Goal: Information Seeking & Learning: Learn about a topic

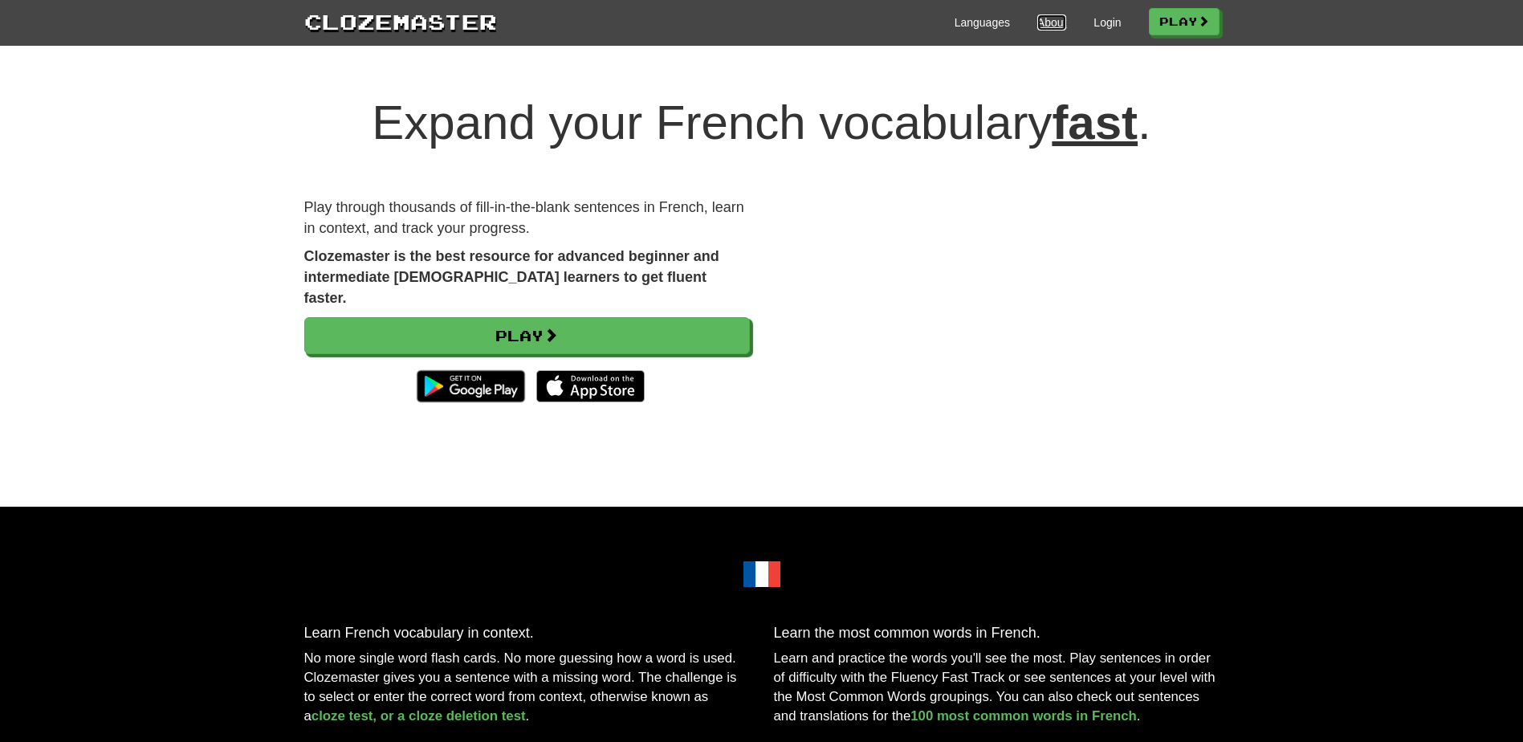
click at [1042, 26] on link "About" at bounding box center [1053, 22] width 30 height 16
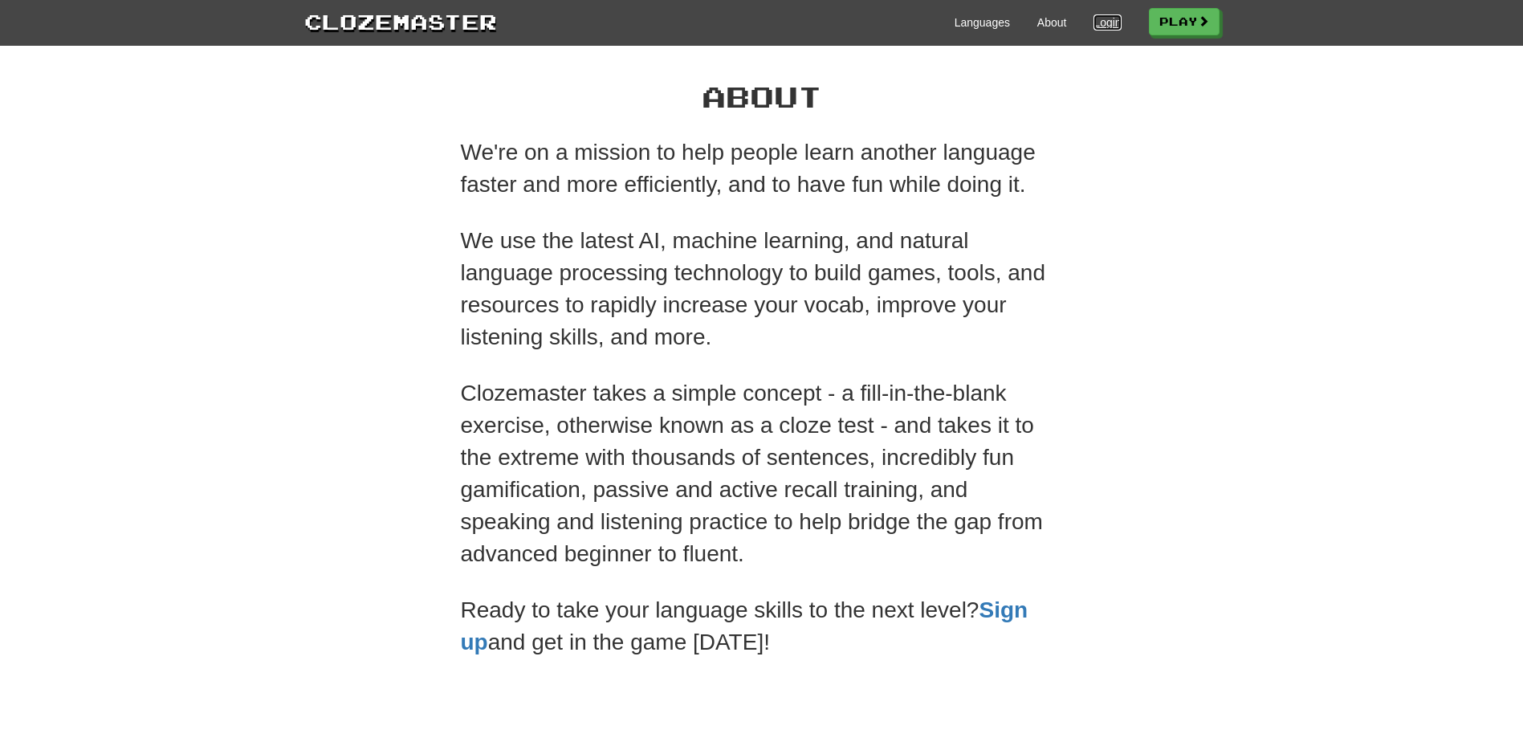
click at [1111, 14] on link "Login" at bounding box center [1107, 22] width 27 height 16
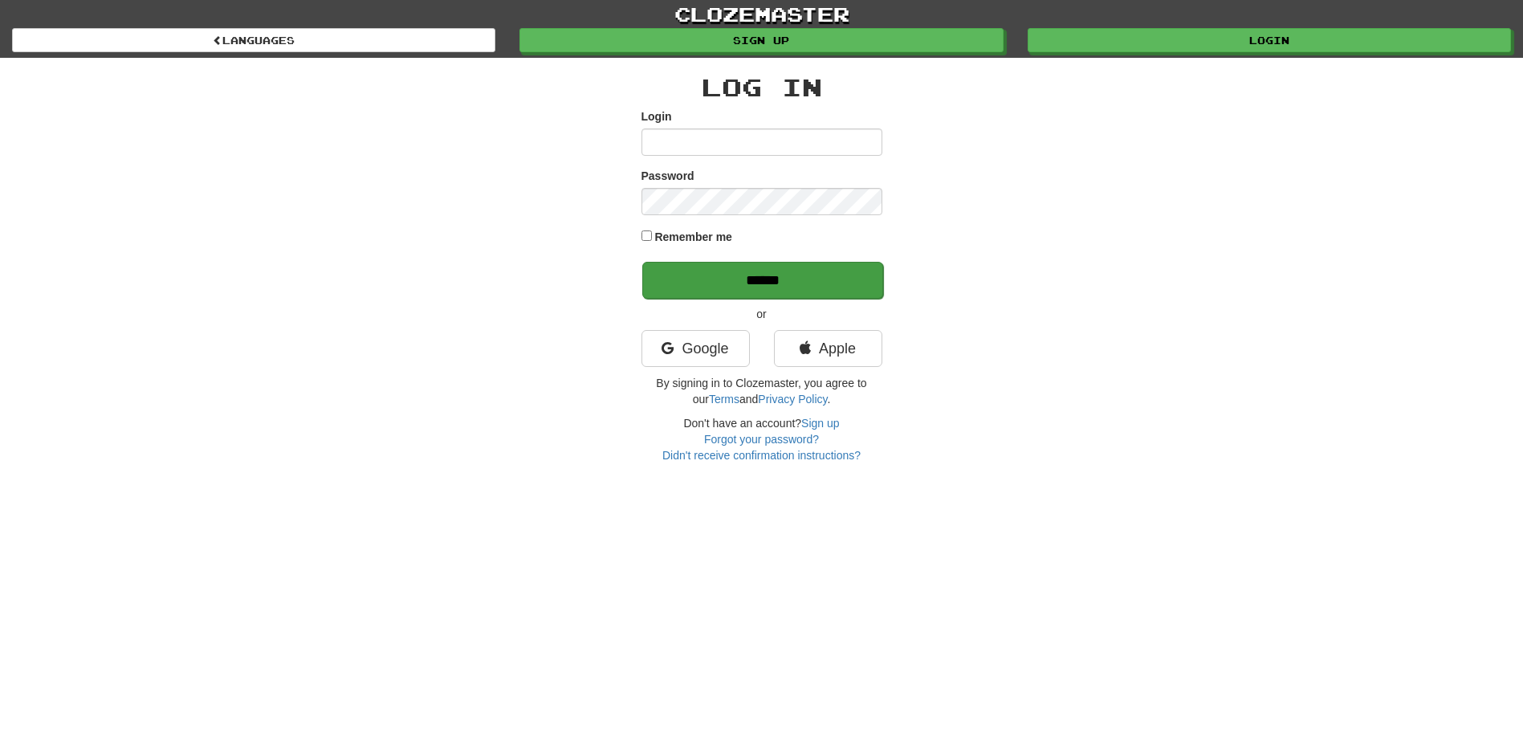
type input "**********"
click at [770, 279] on input "******" at bounding box center [762, 280] width 241 height 37
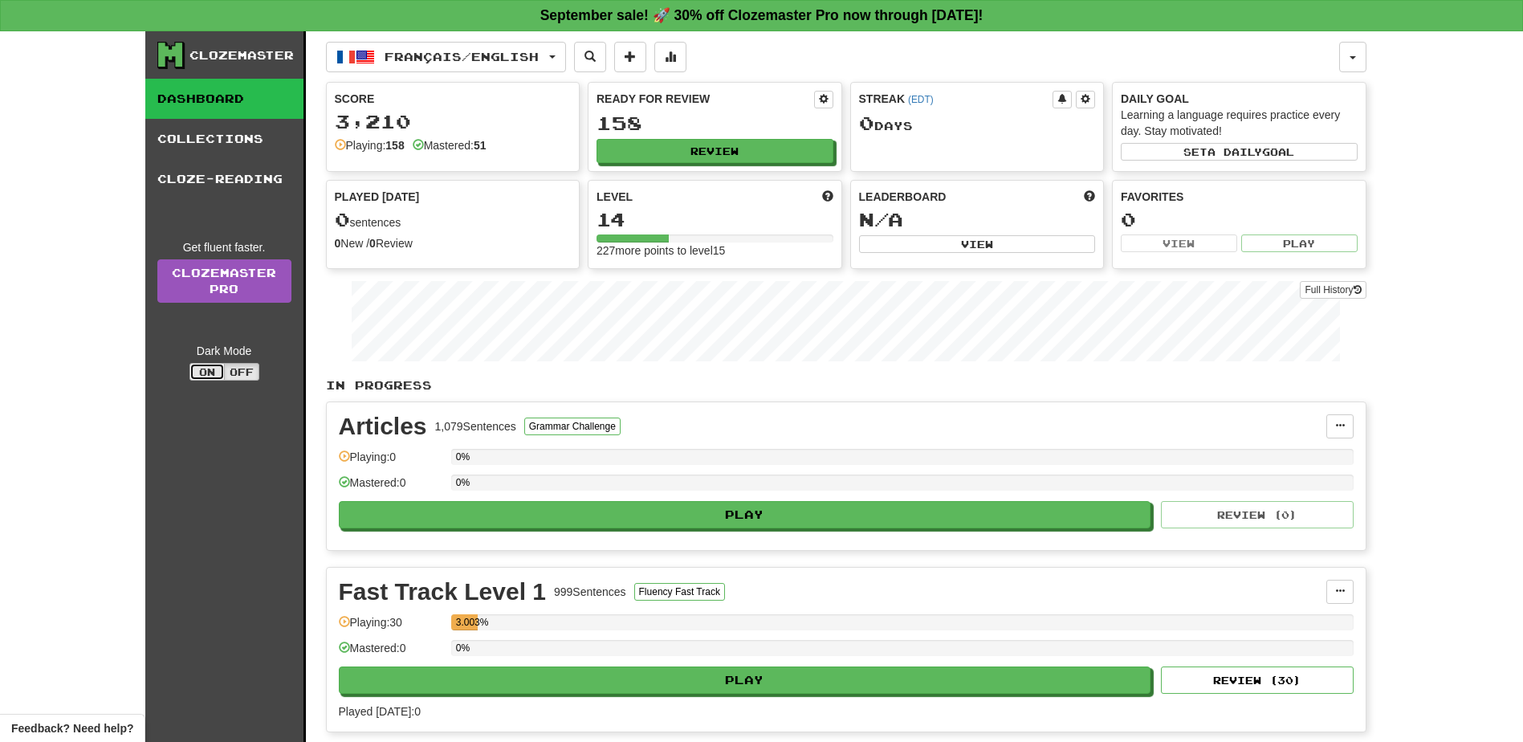
click at [195, 368] on button "On" at bounding box center [207, 372] width 35 height 18
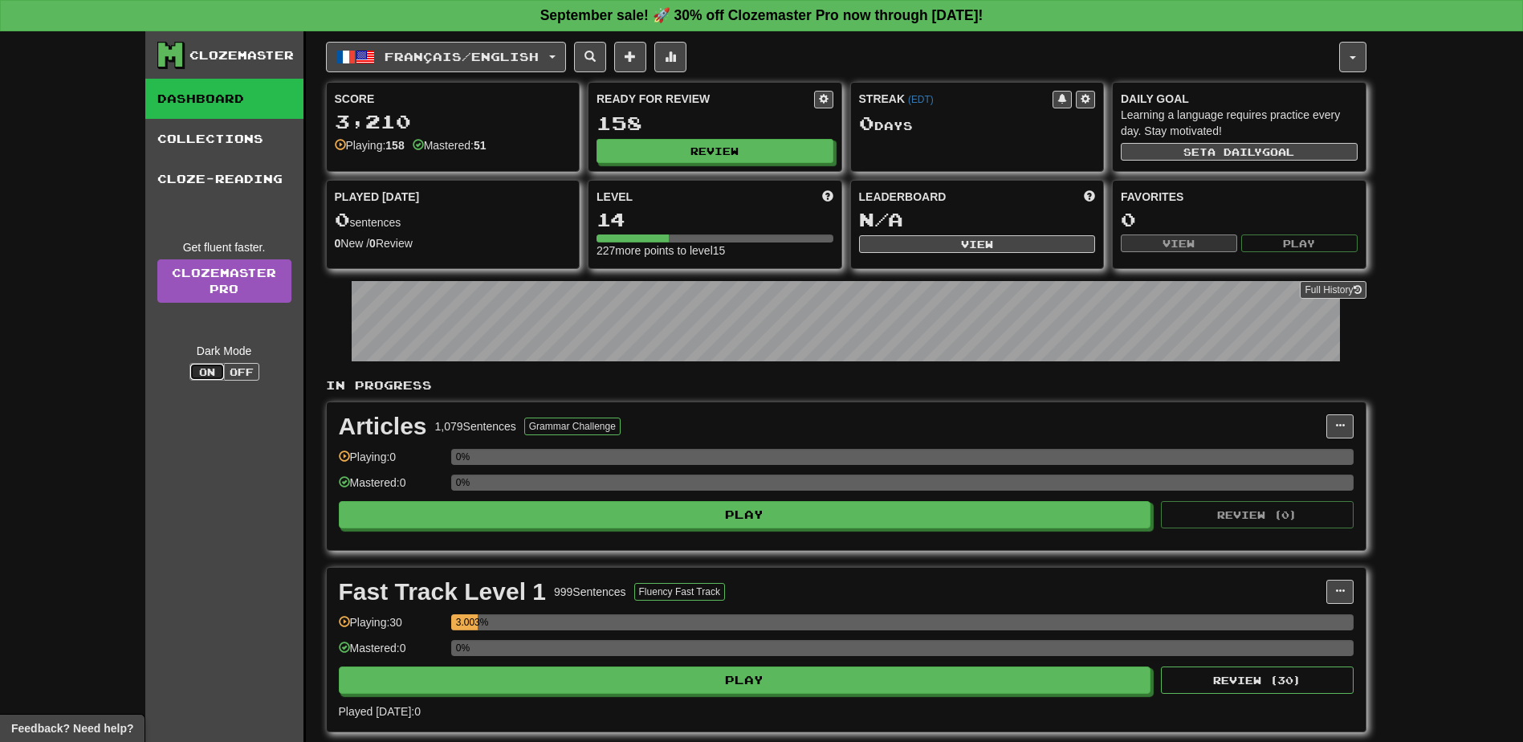
click at [207, 371] on button "On" at bounding box center [207, 372] width 35 height 18
click at [237, 374] on button "Off" at bounding box center [241, 372] width 35 height 18
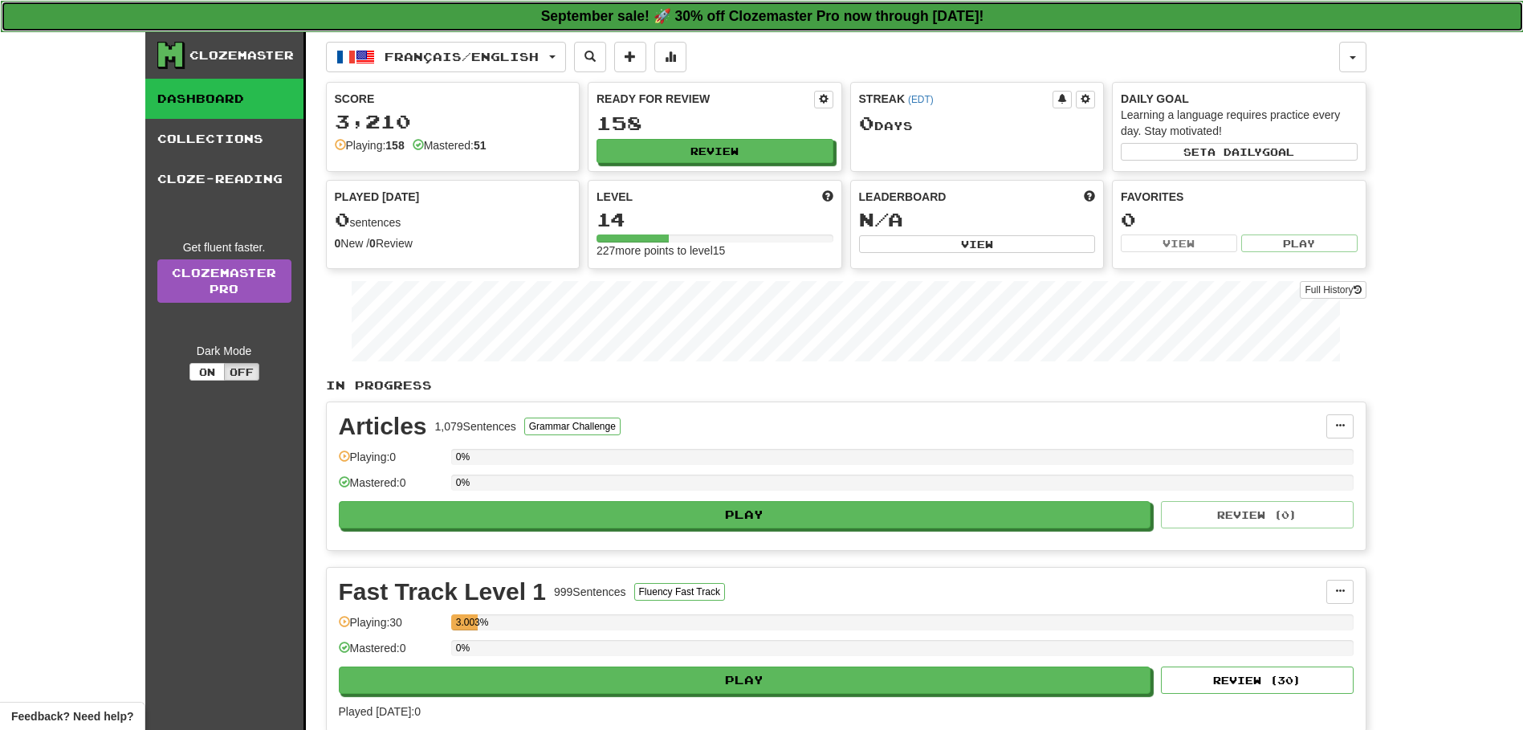
click at [773, 8] on strong "September sale! 🚀 30% off Clozemaster Pro now through Sunday September 21!" at bounding box center [762, 16] width 443 height 16
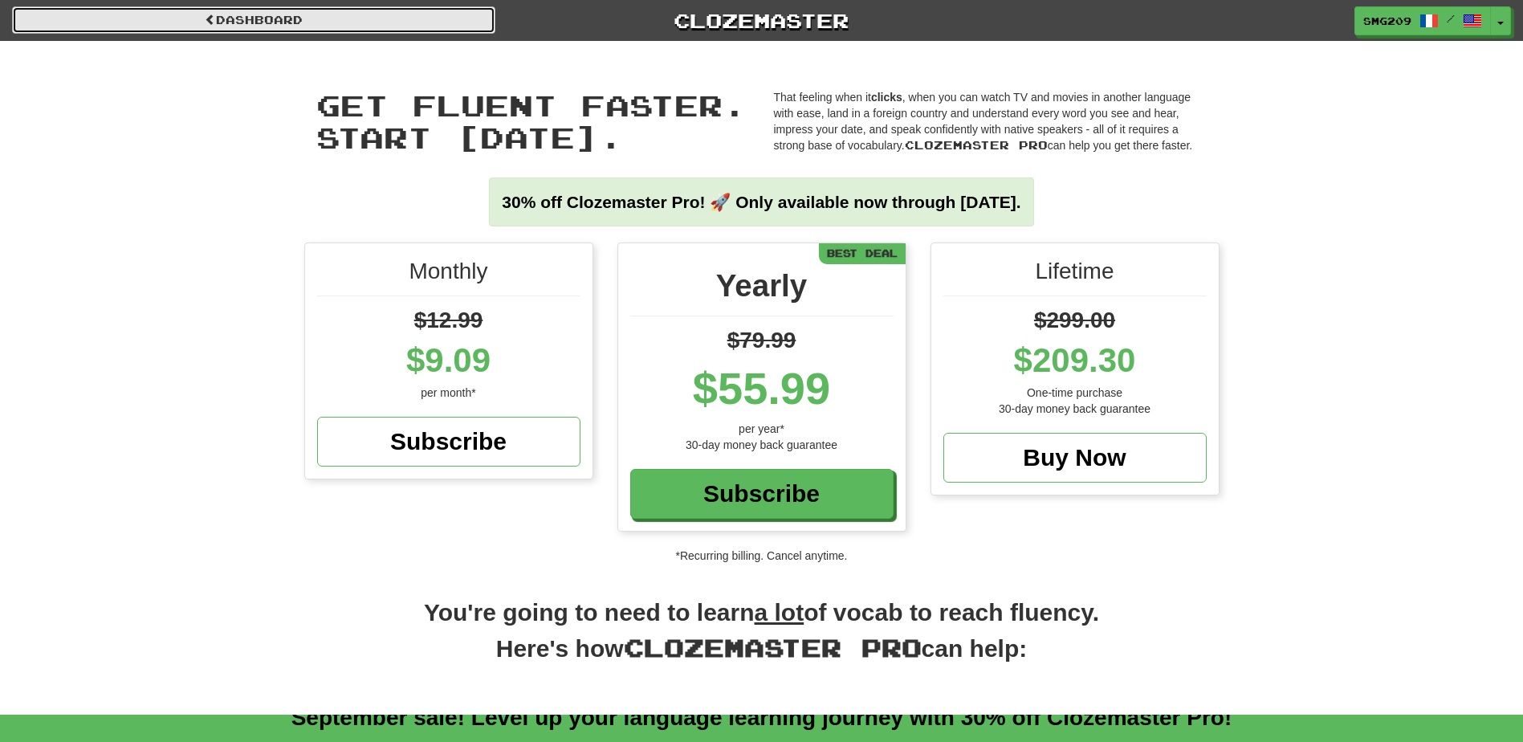
click at [167, 17] on link "Dashboard" at bounding box center [253, 19] width 483 height 27
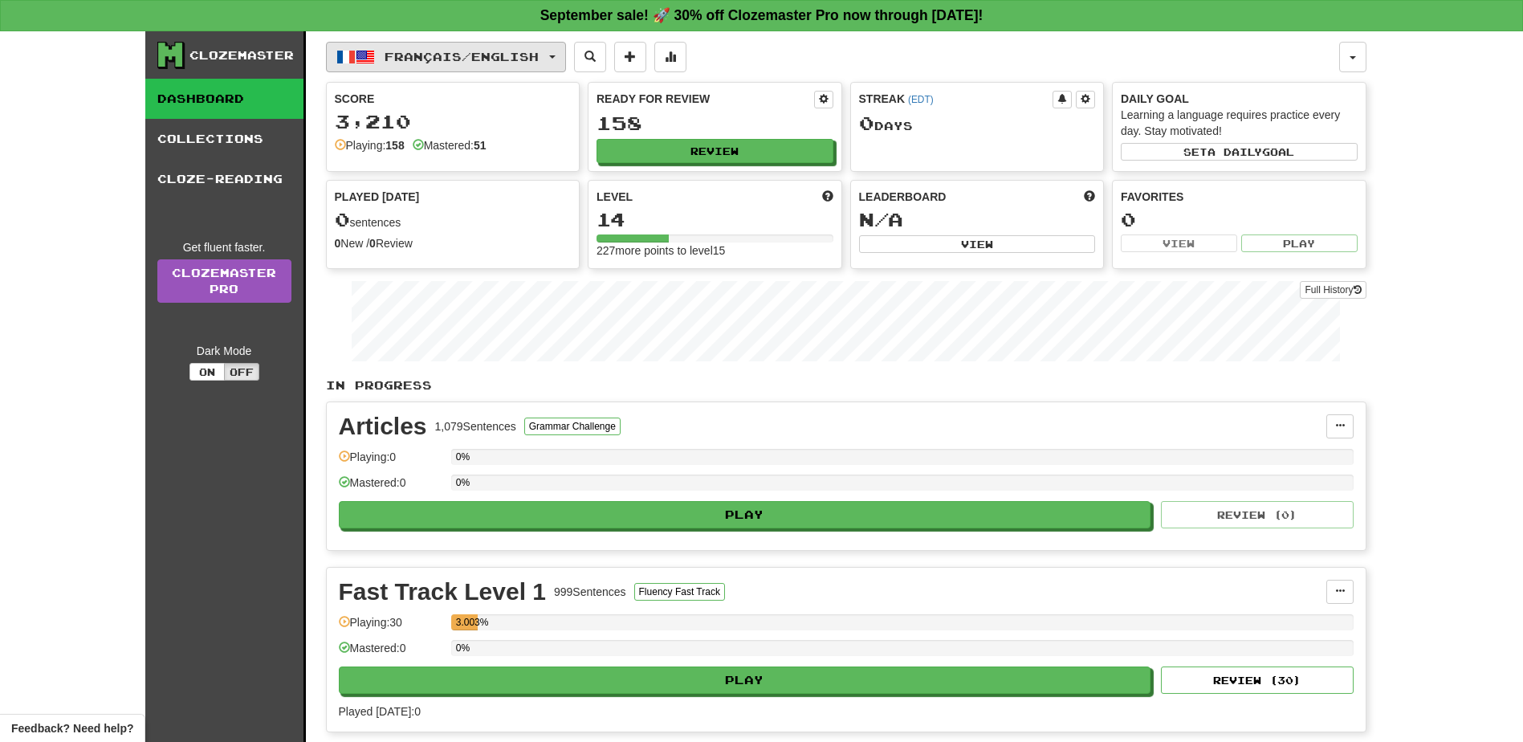
click at [539, 56] on span "Français / English" at bounding box center [462, 57] width 154 height 14
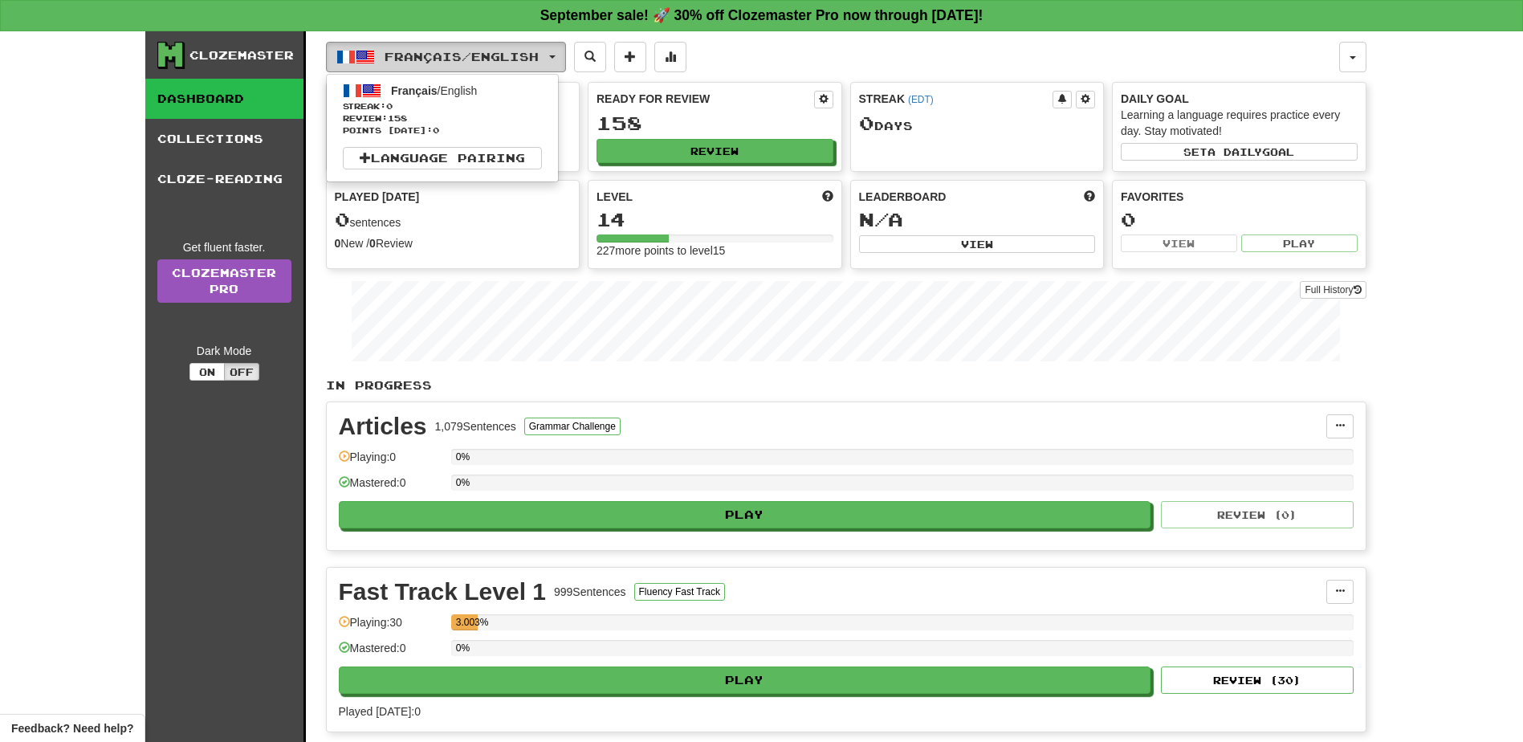
click at [539, 56] on span "Français / English" at bounding box center [462, 57] width 154 height 14
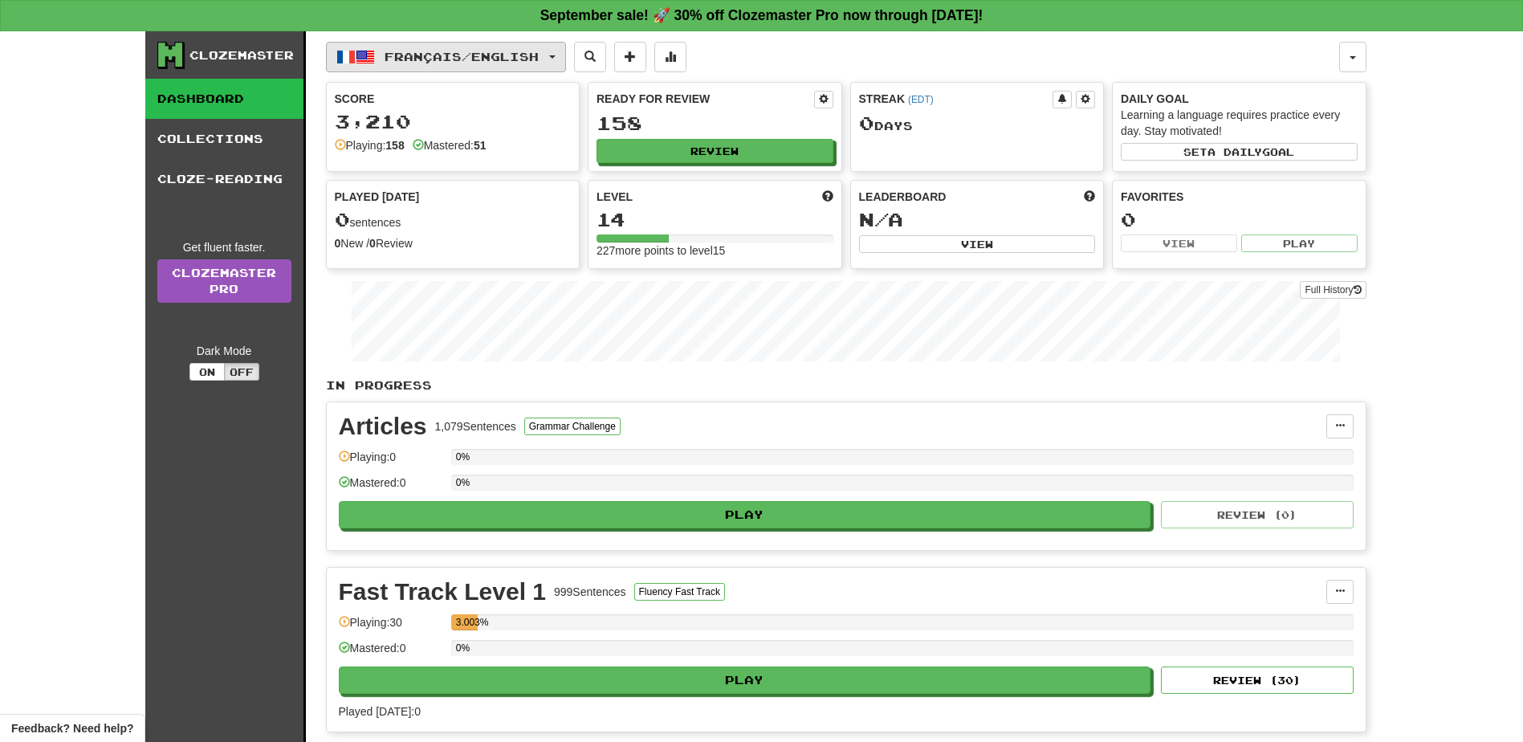
click at [539, 56] on span "Français / English" at bounding box center [462, 57] width 154 height 14
click at [492, 160] on link "Language Pairing" at bounding box center [442, 158] width 199 height 22
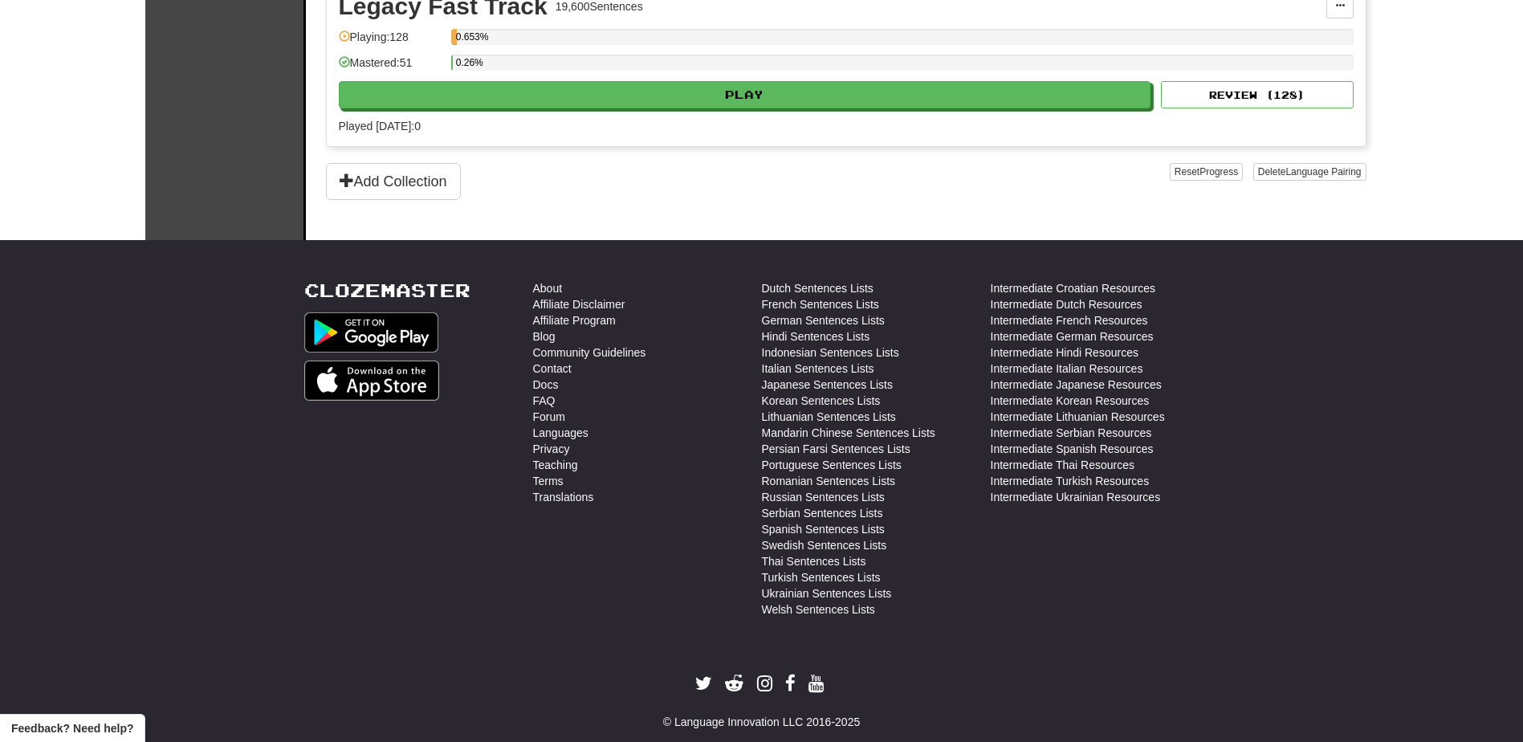
scroll to position [768, 0]
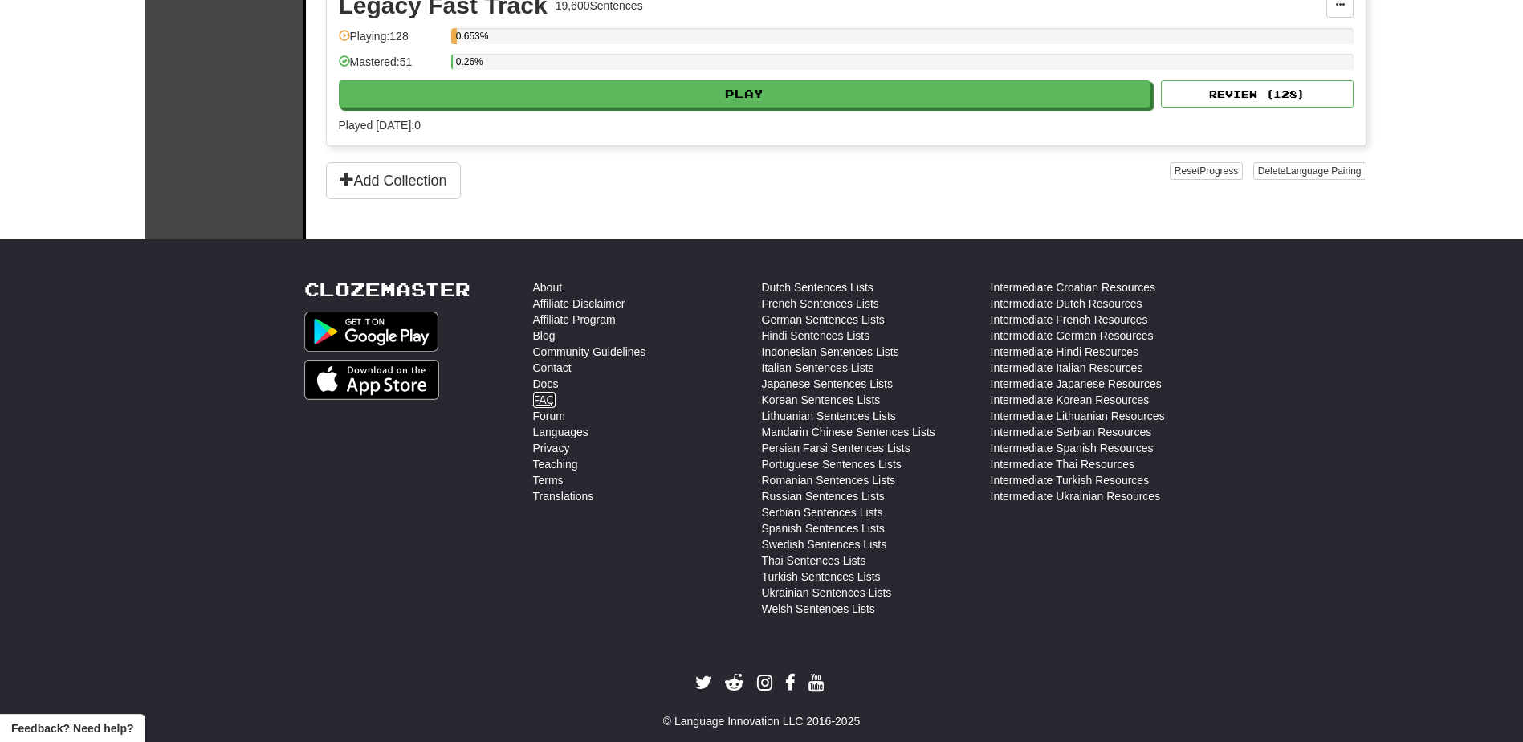
click at [552, 392] on link "FAQ" at bounding box center [544, 400] width 22 height 16
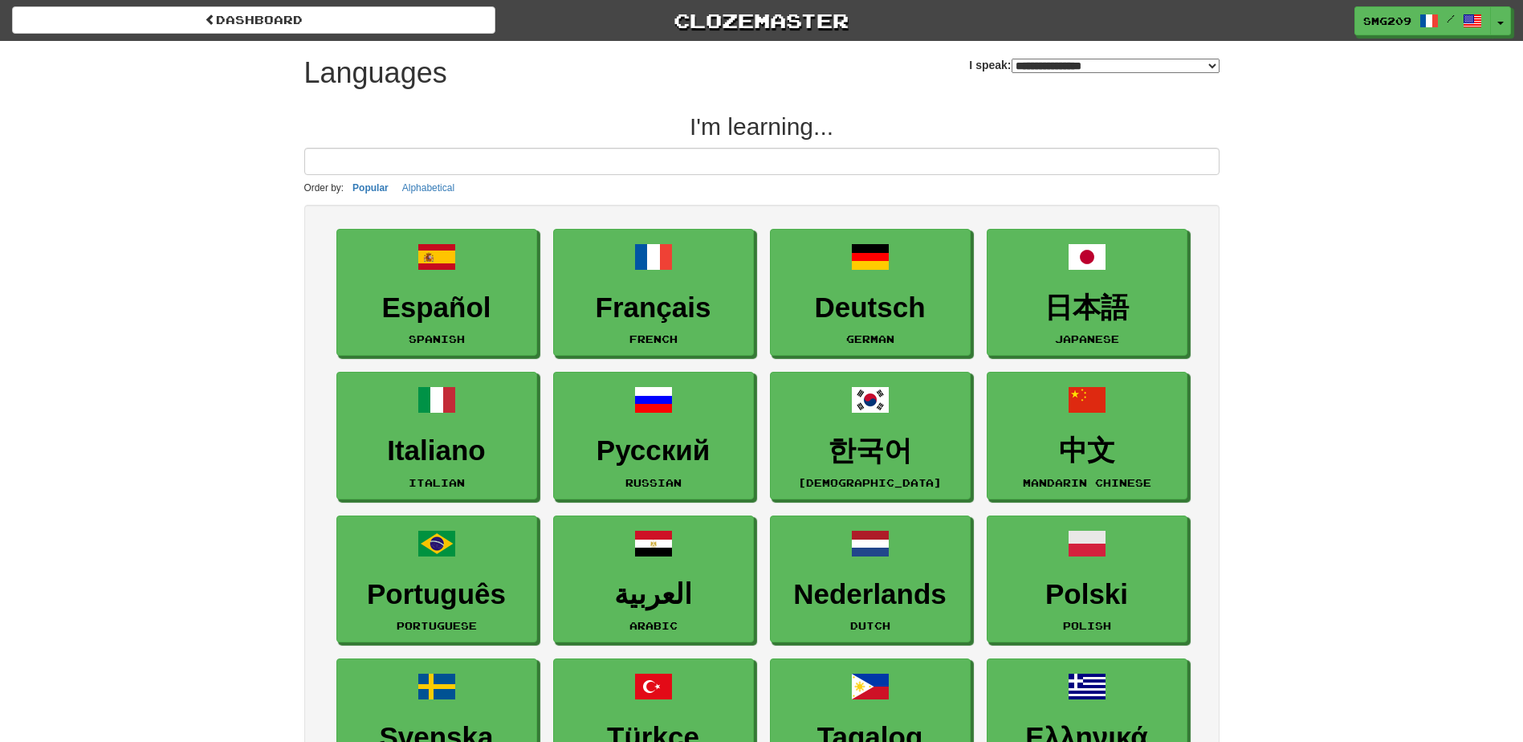
select select "*******"
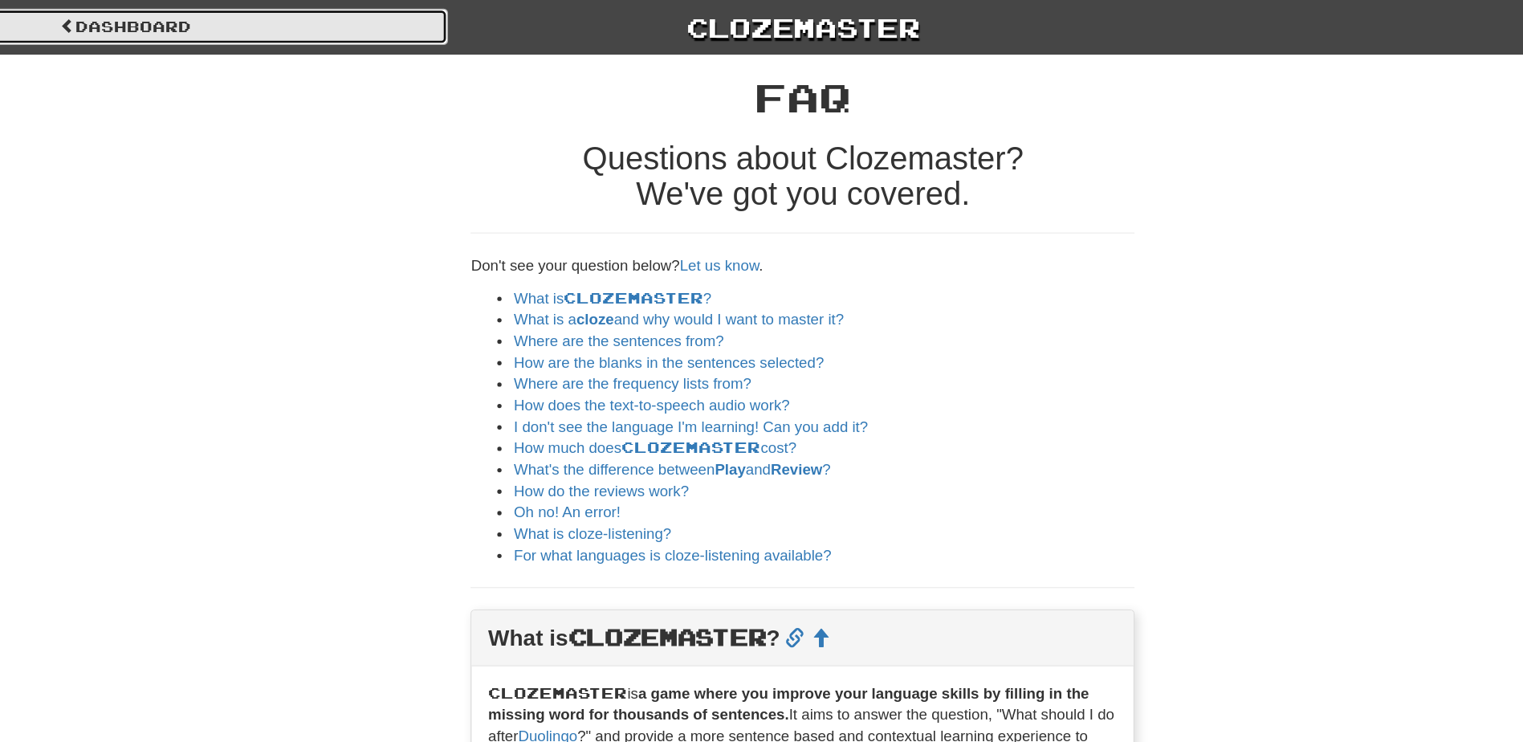
click at [215, 24] on link "Dashboard" at bounding box center [253, 19] width 483 height 27
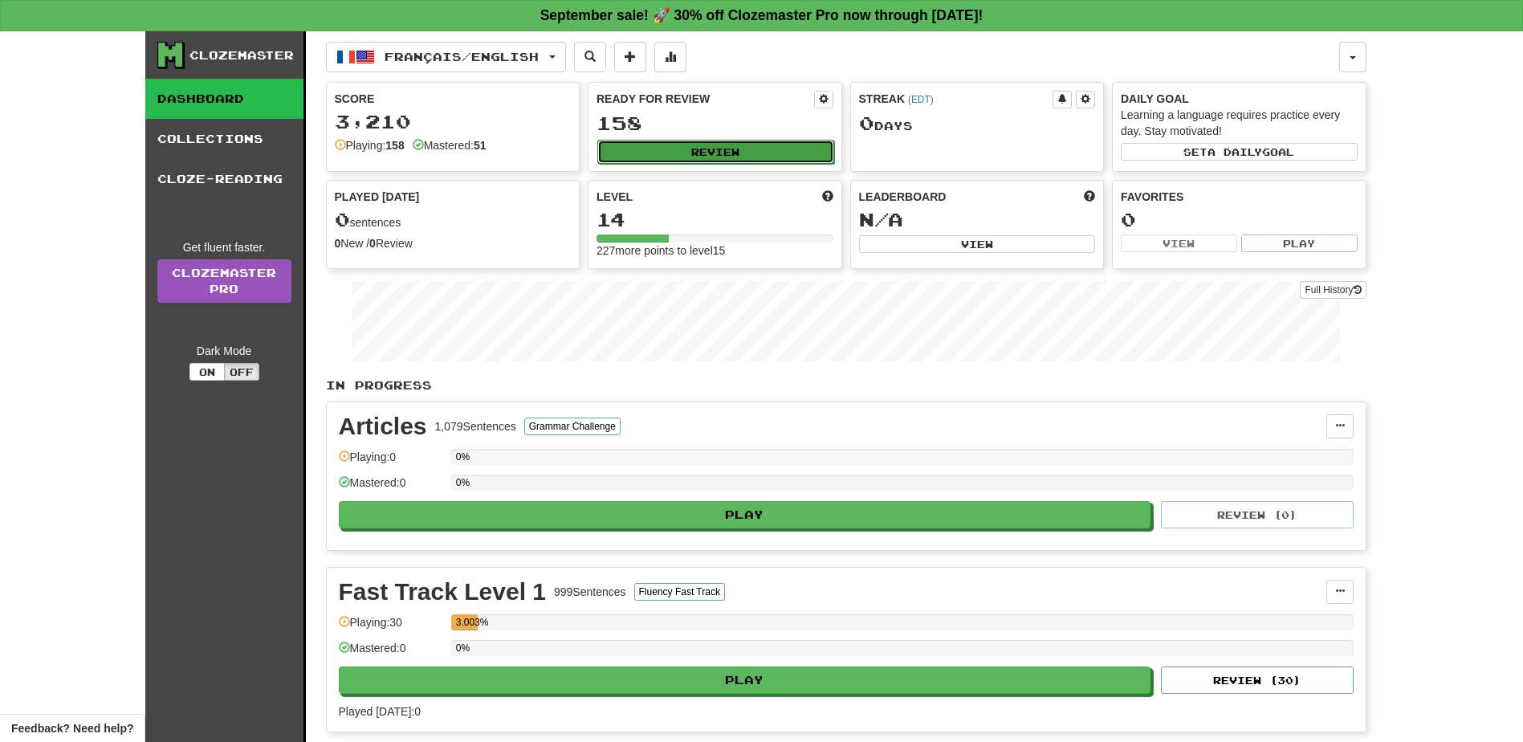
click at [678, 148] on button "Review" at bounding box center [715, 152] width 237 height 24
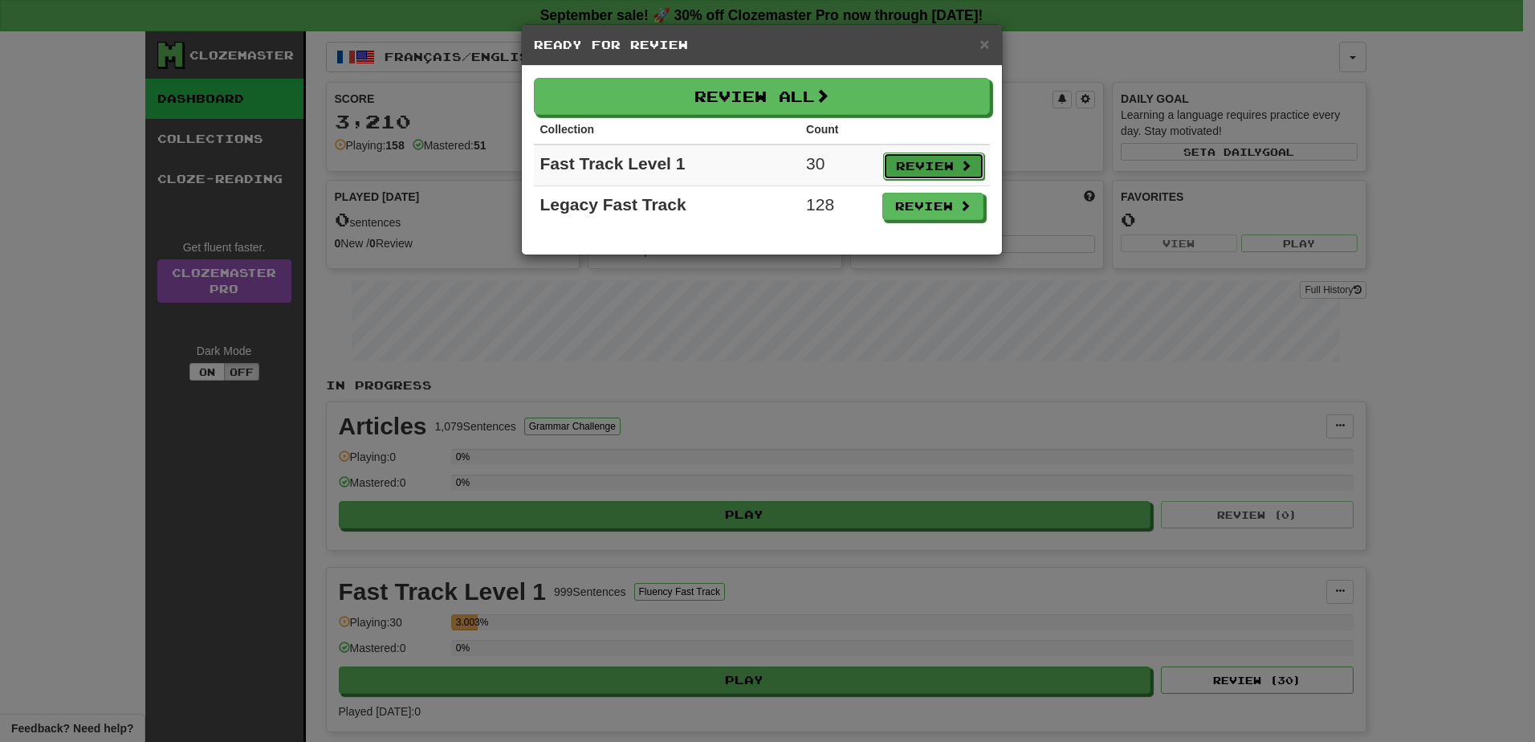
click at [968, 174] on button "Review" at bounding box center [933, 166] width 101 height 27
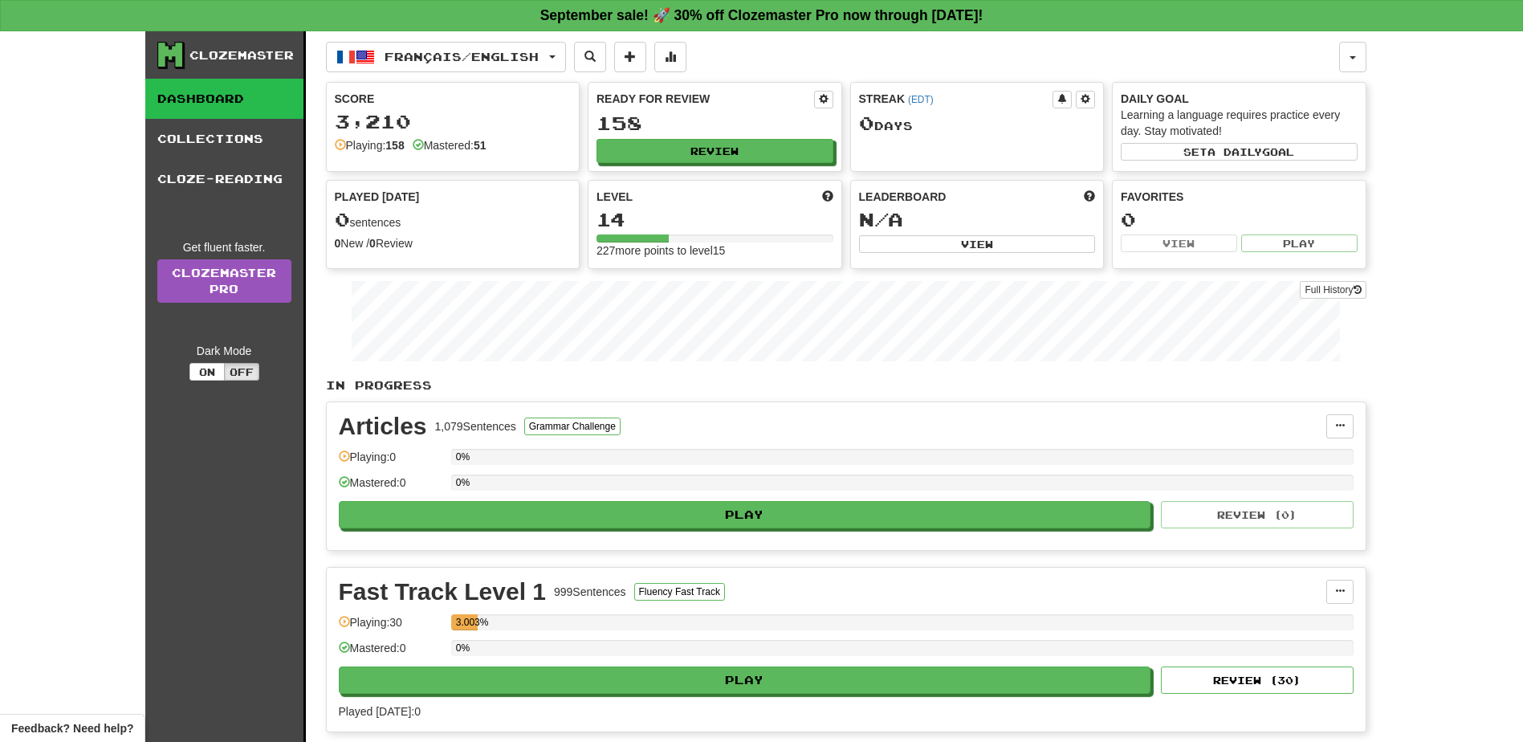
select select "**"
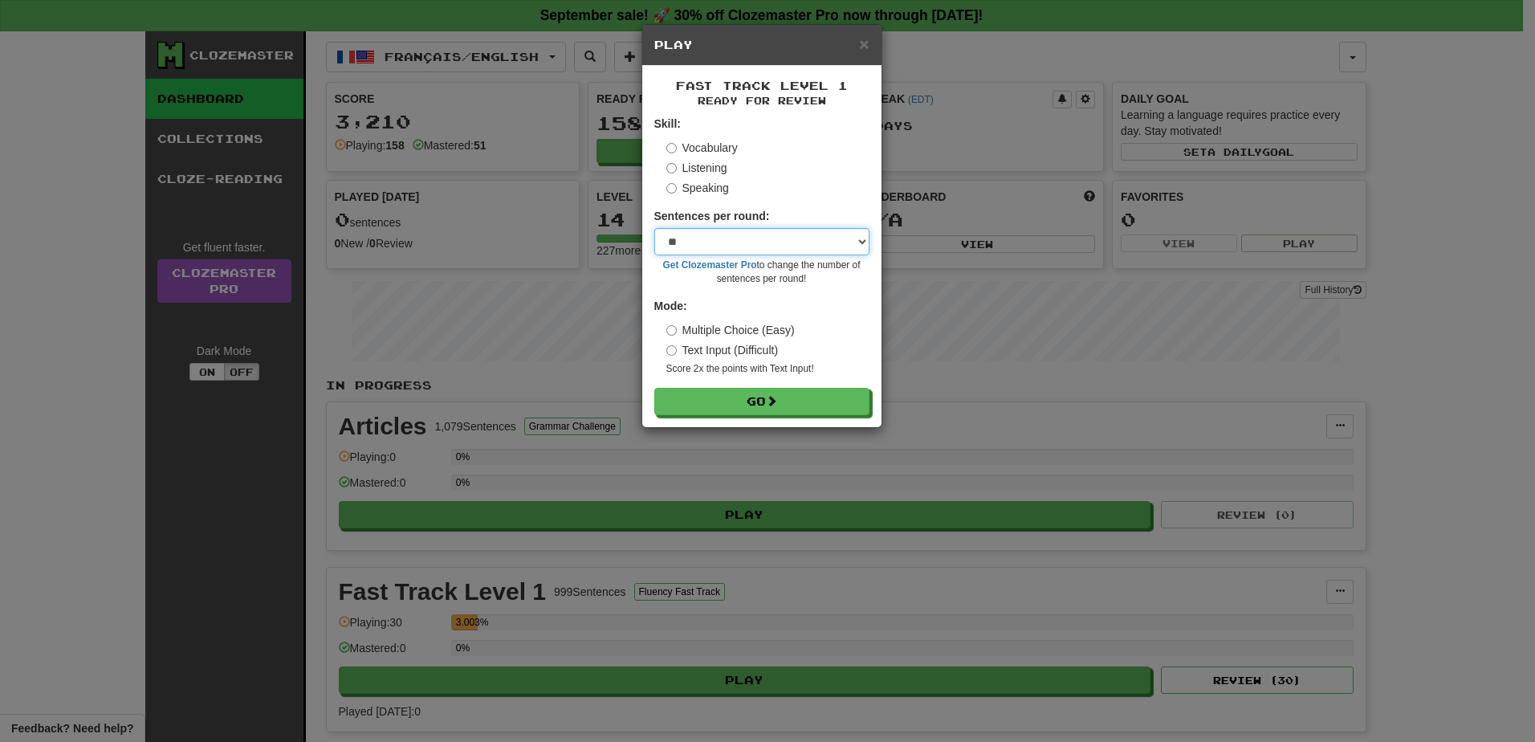
click at [782, 238] on select "* ** ** ** ** ** *** ********" at bounding box center [761, 241] width 215 height 27
click at [764, 191] on div "Speaking" at bounding box center [768, 188] width 203 height 16
click at [728, 408] on button "Go" at bounding box center [762, 402] width 215 height 27
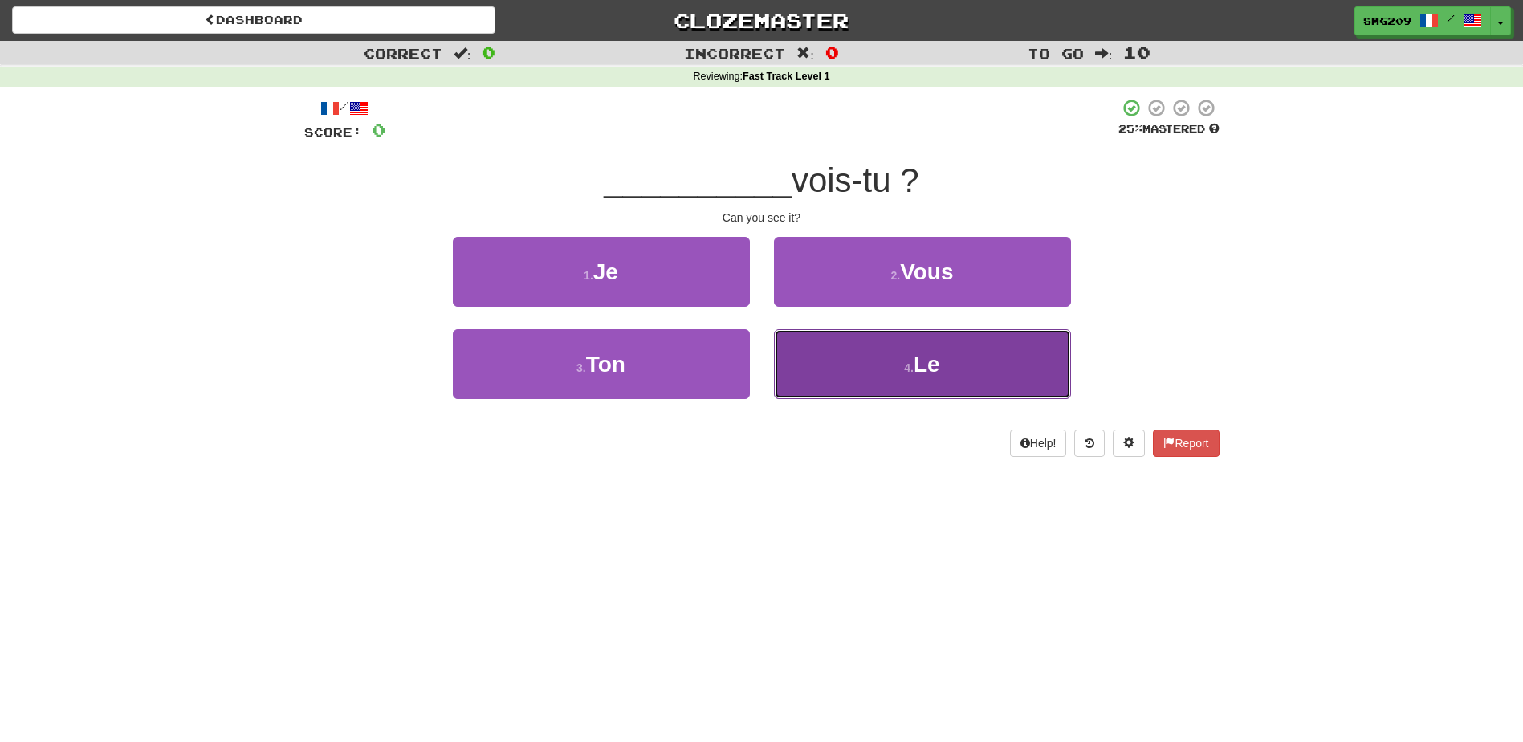
click at [937, 398] on button "4 . Le" at bounding box center [922, 364] width 297 height 70
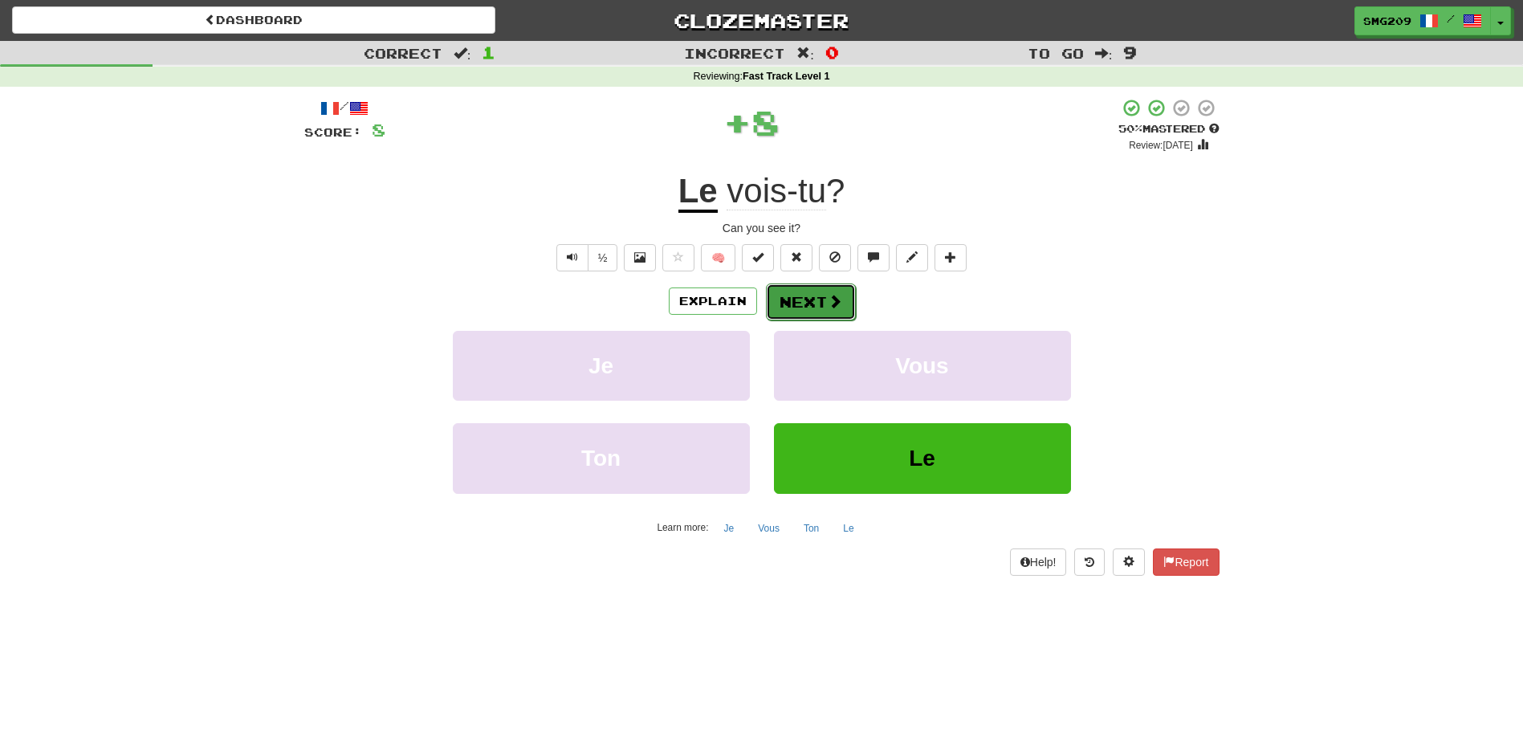
click at [820, 308] on button "Next" at bounding box center [811, 301] width 90 height 37
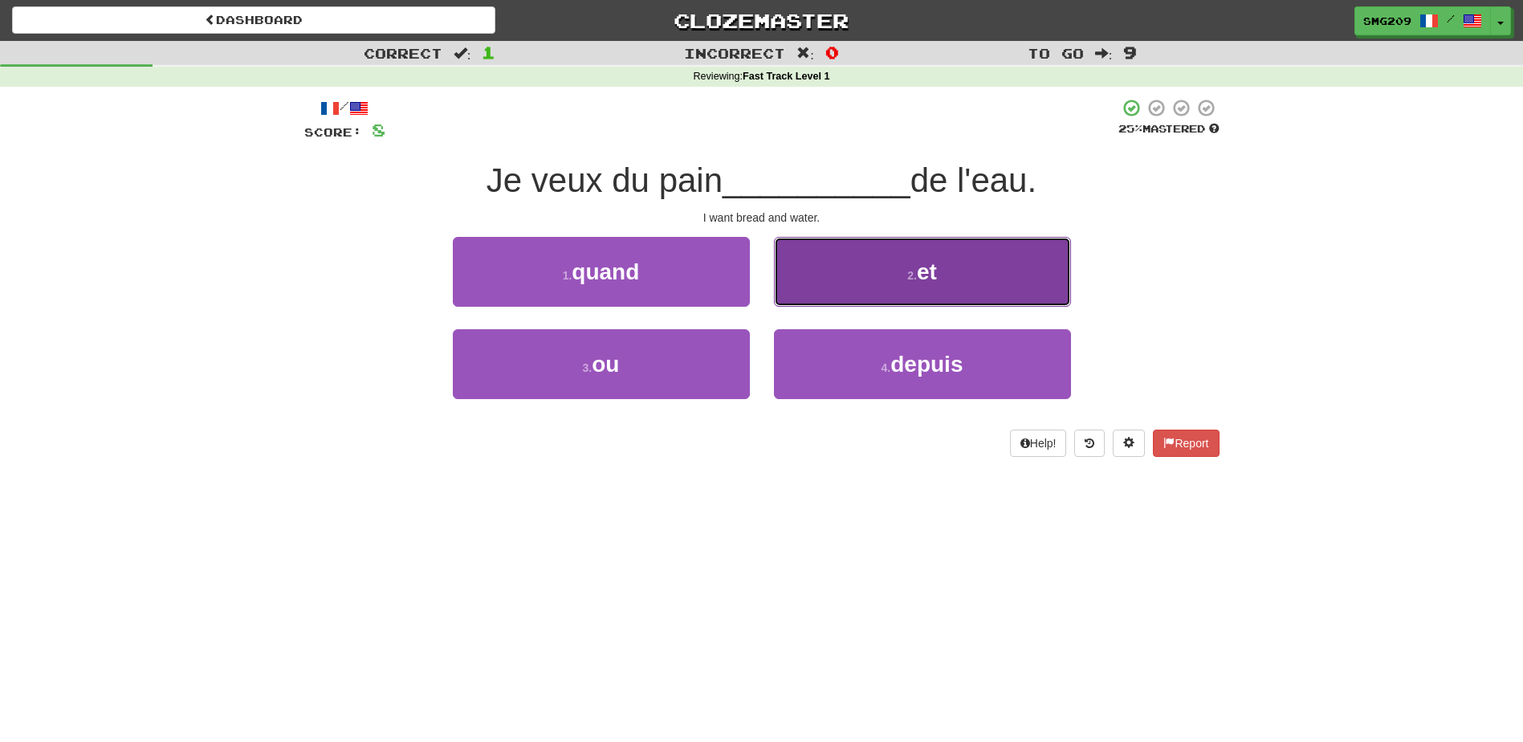
click at [848, 266] on button "2 . et" at bounding box center [922, 272] width 297 height 70
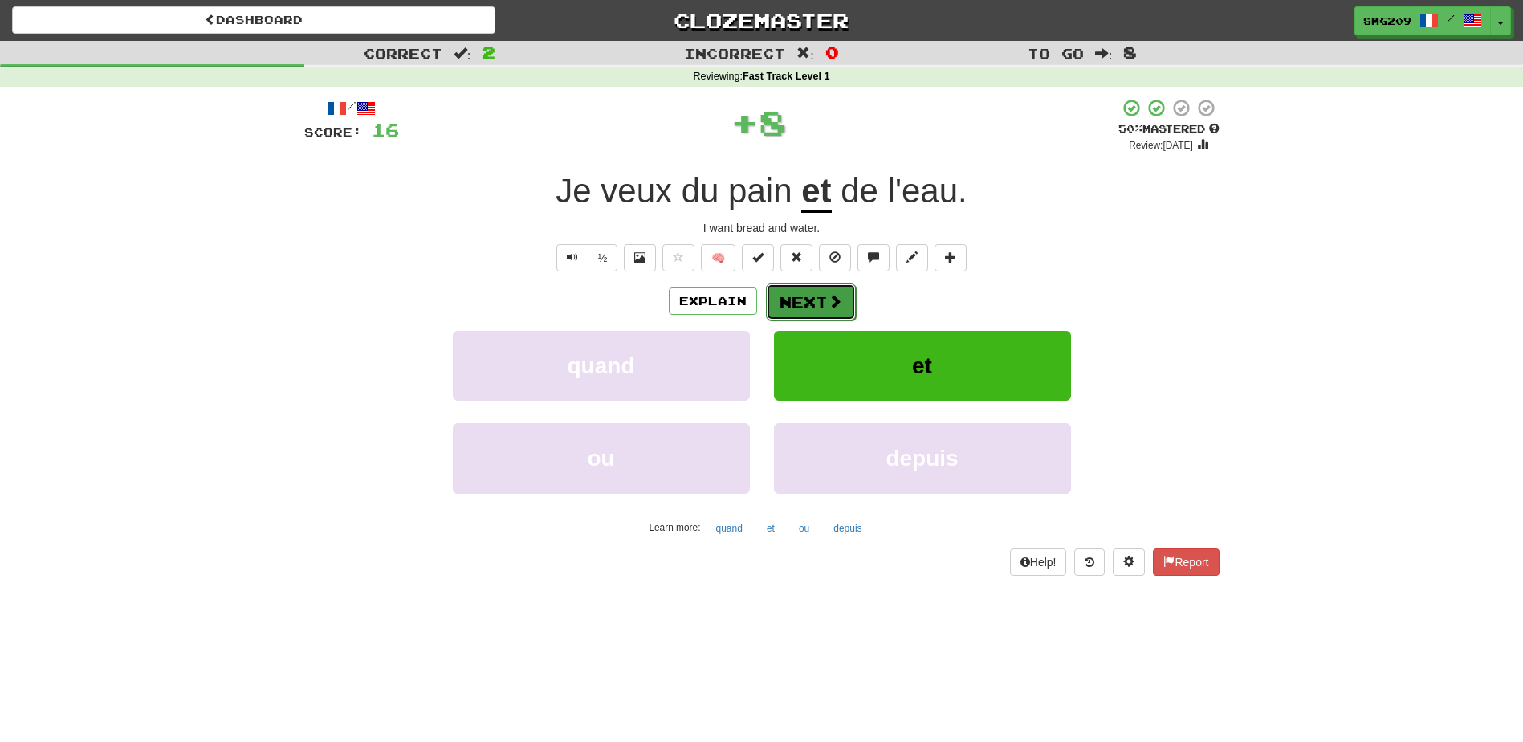
click at [828, 303] on span at bounding box center [835, 301] width 14 height 14
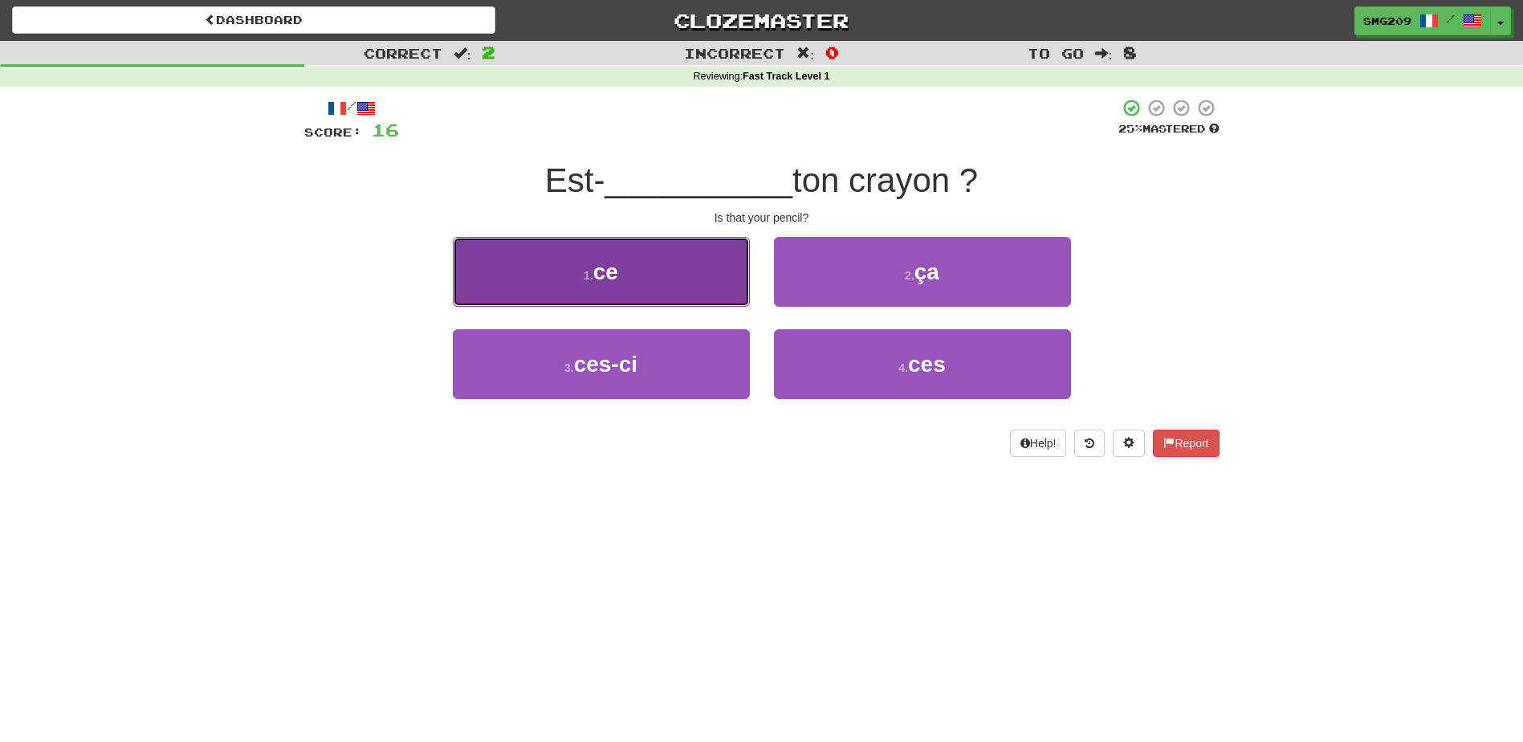
click at [733, 243] on button "1 . ce" at bounding box center [601, 272] width 297 height 70
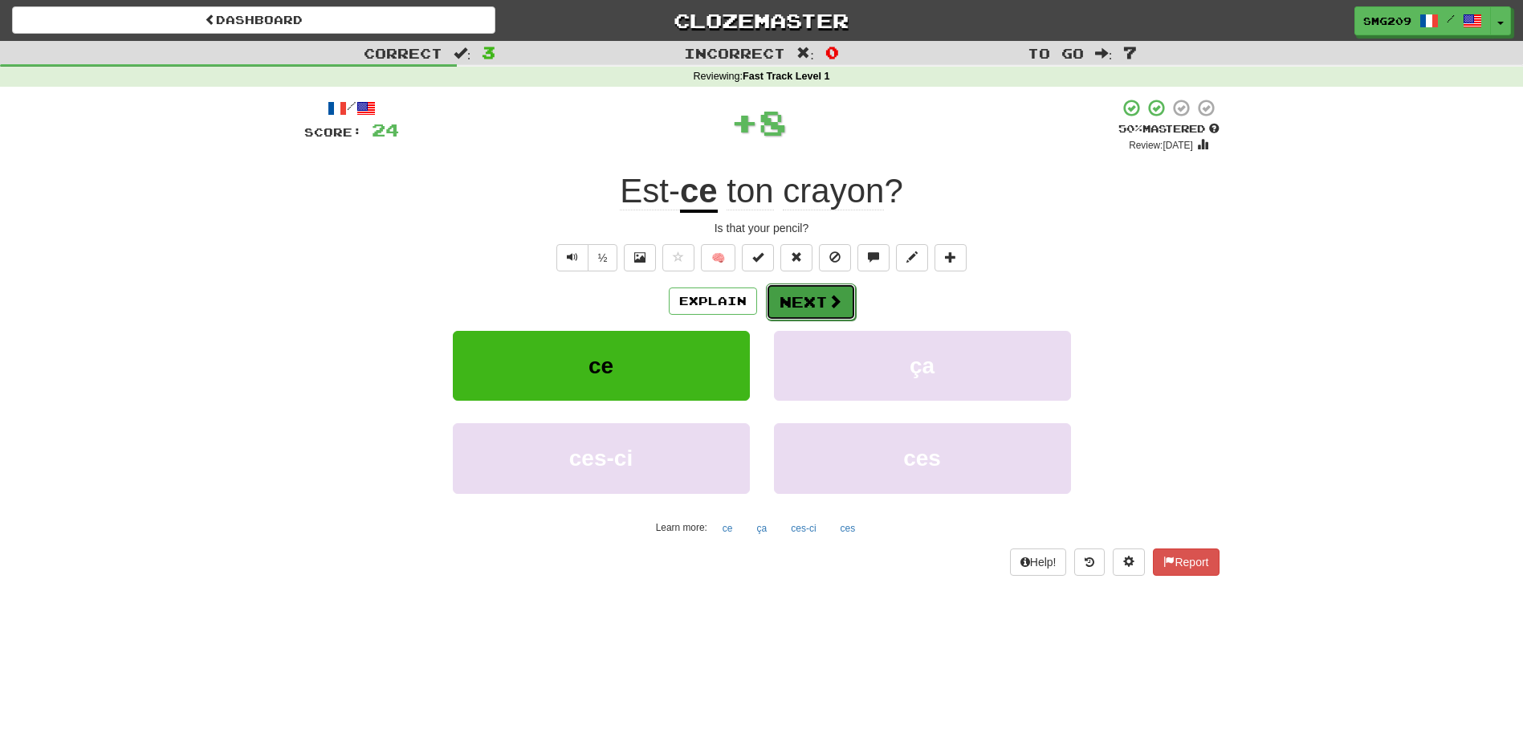
click at [828, 310] on button "Next" at bounding box center [811, 301] width 90 height 37
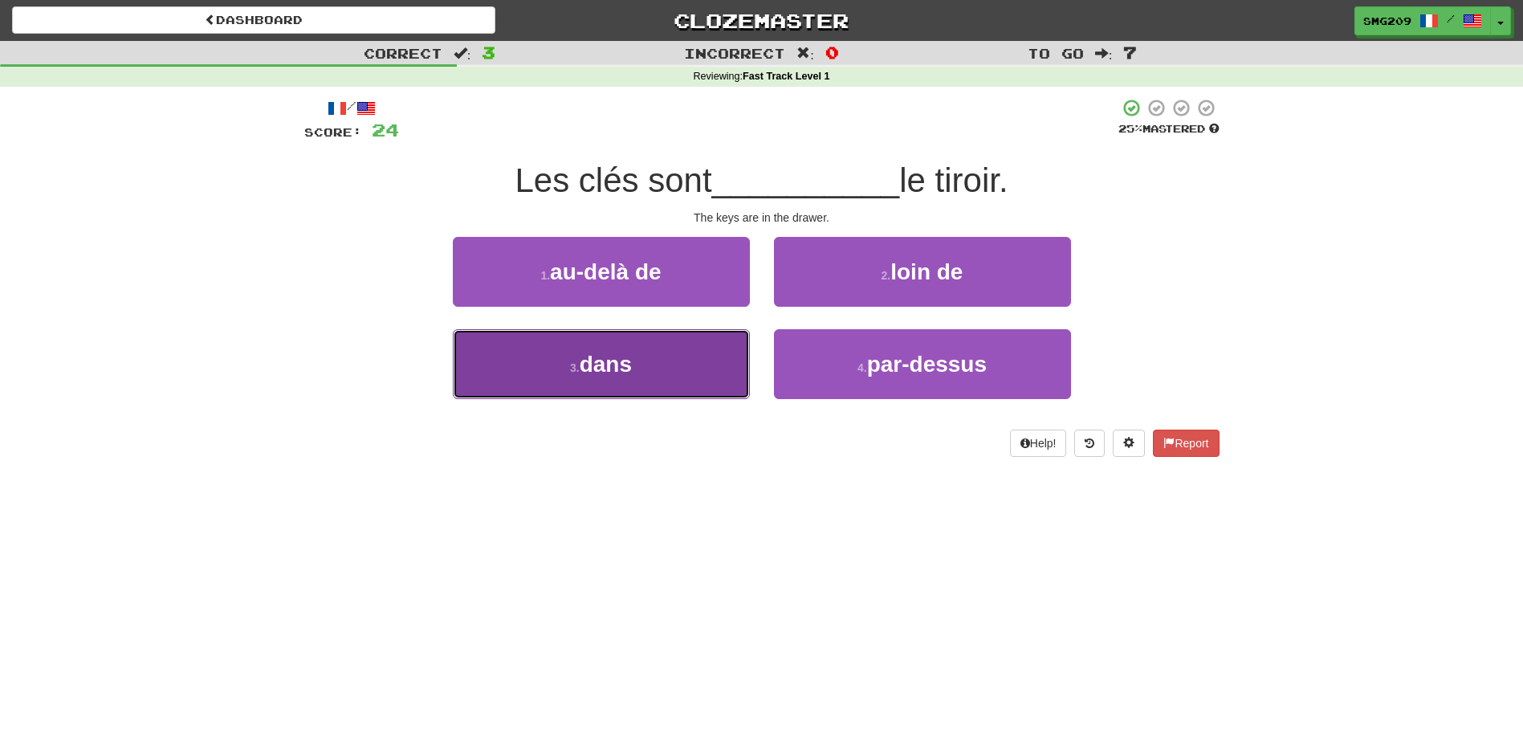
click at [694, 380] on button "3 . dans" at bounding box center [601, 364] width 297 height 70
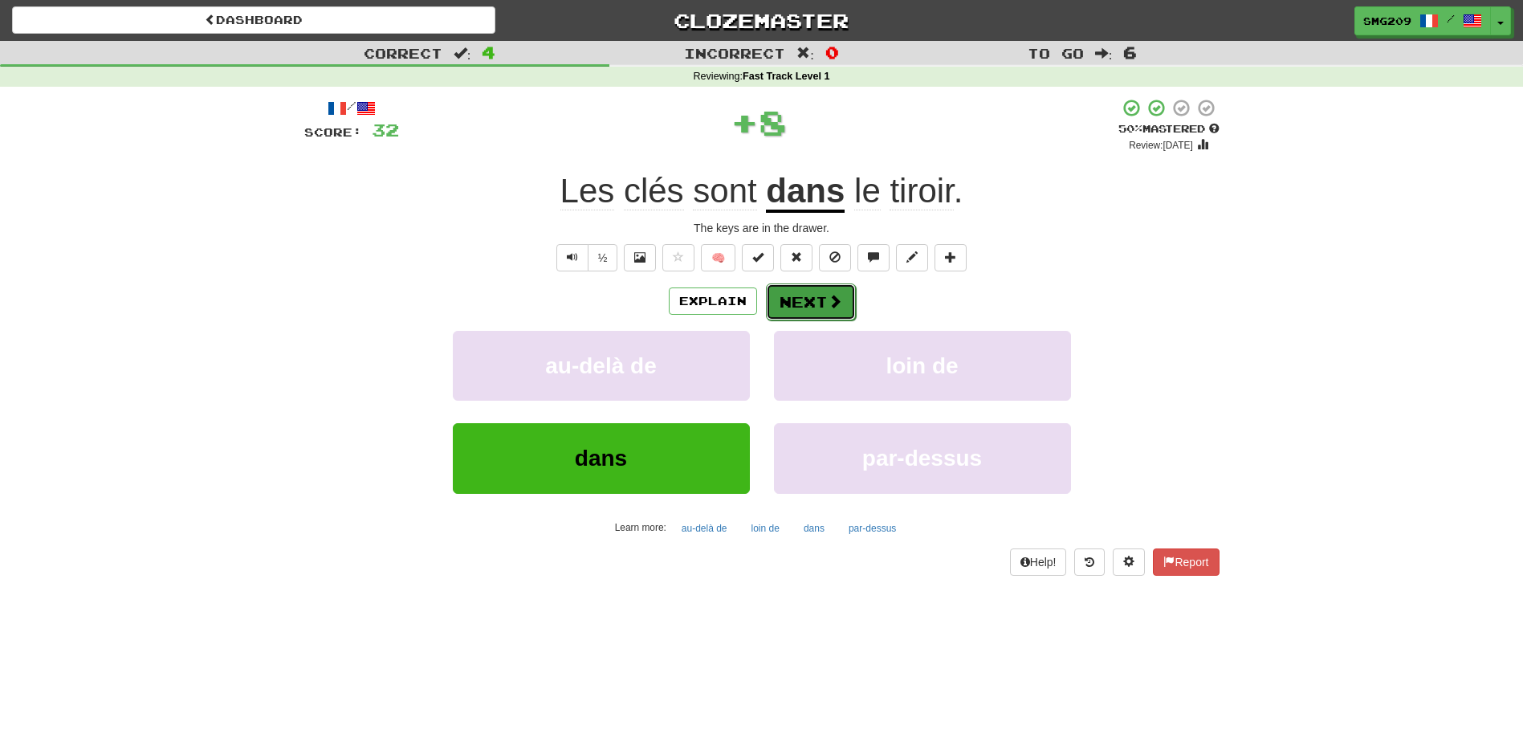
click at [811, 305] on button "Next" at bounding box center [811, 301] width 90 height 37
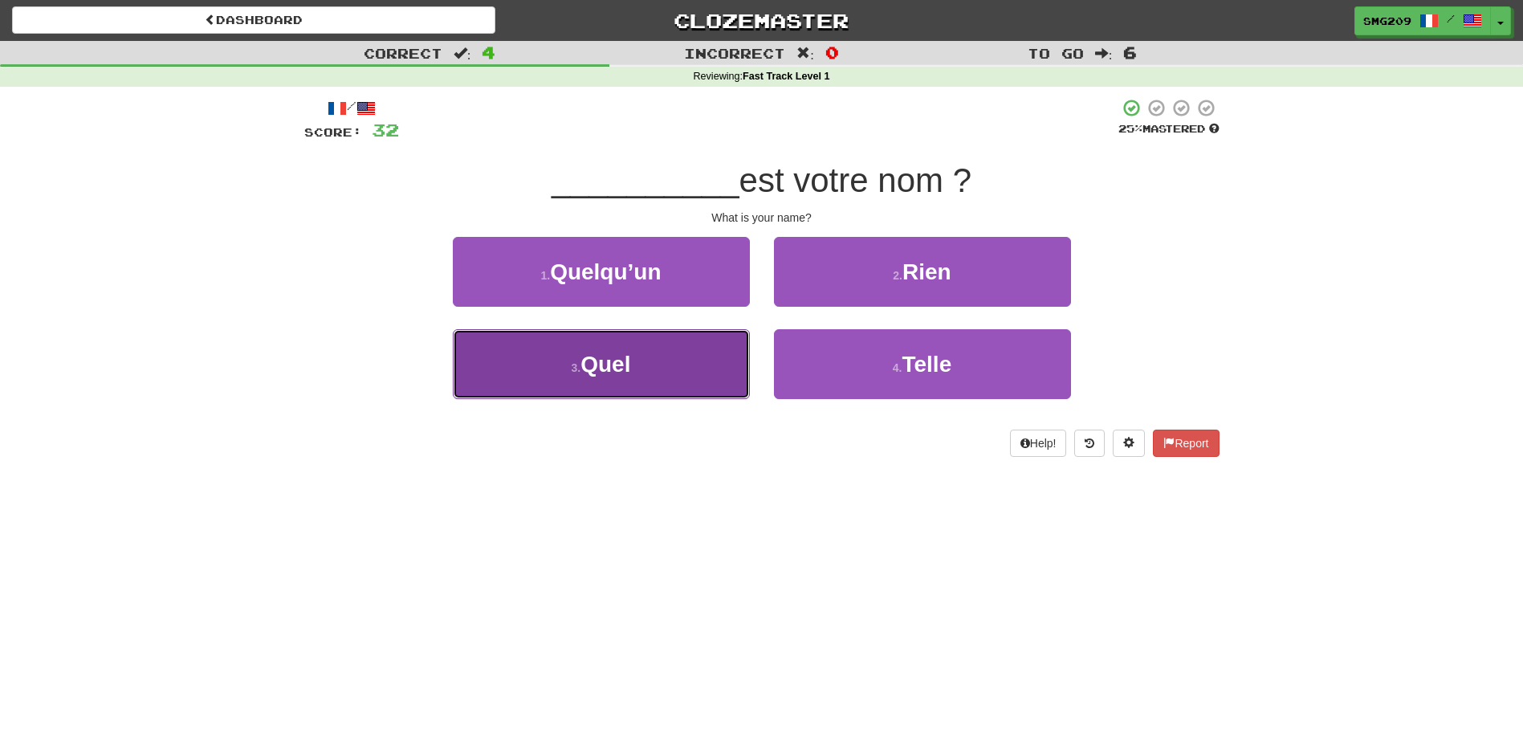
click at [621, 369] on span "Quel" at bounding box center [606, 364] width 50 height 25
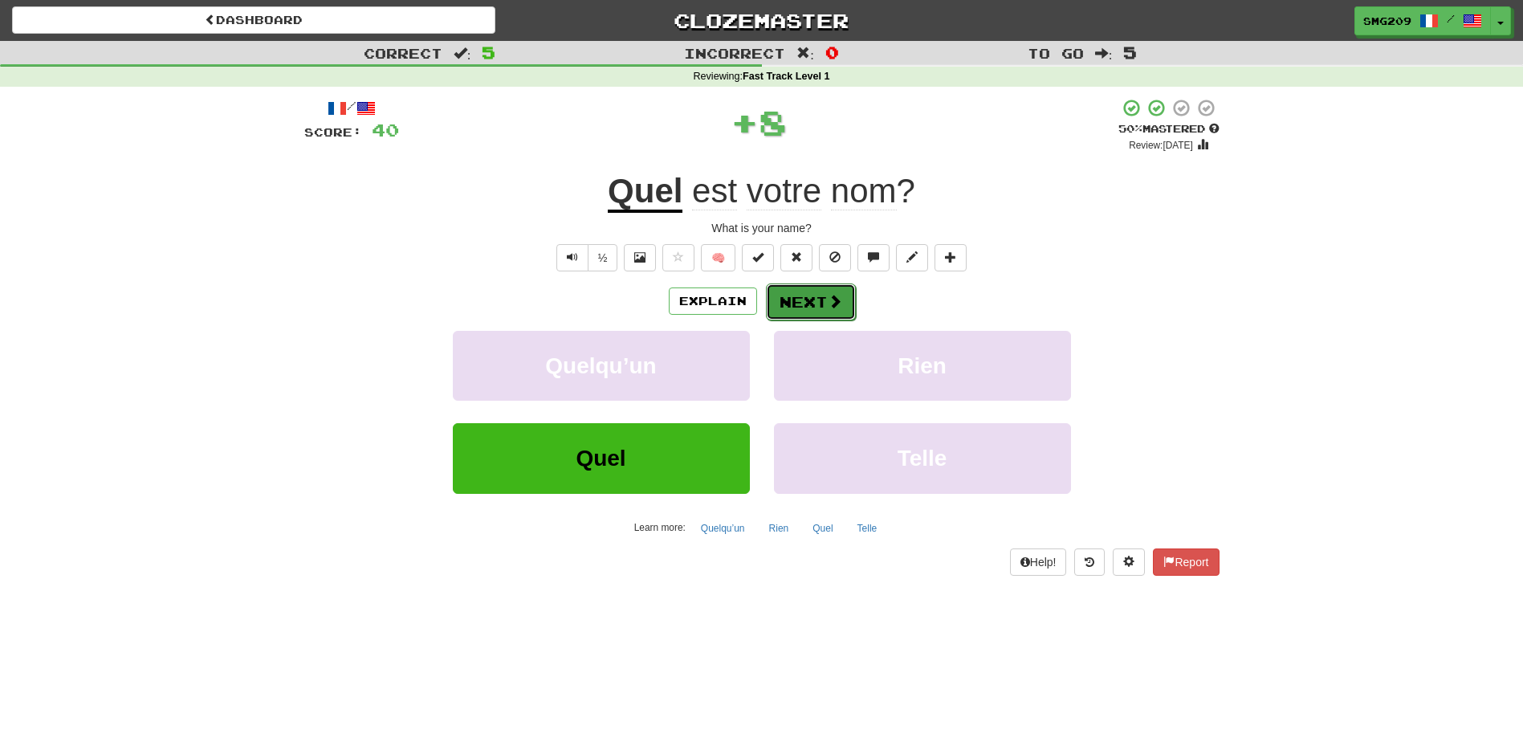
click at [826, 317] on button "Next" at bounding box center [811, 301] width 90 height 37
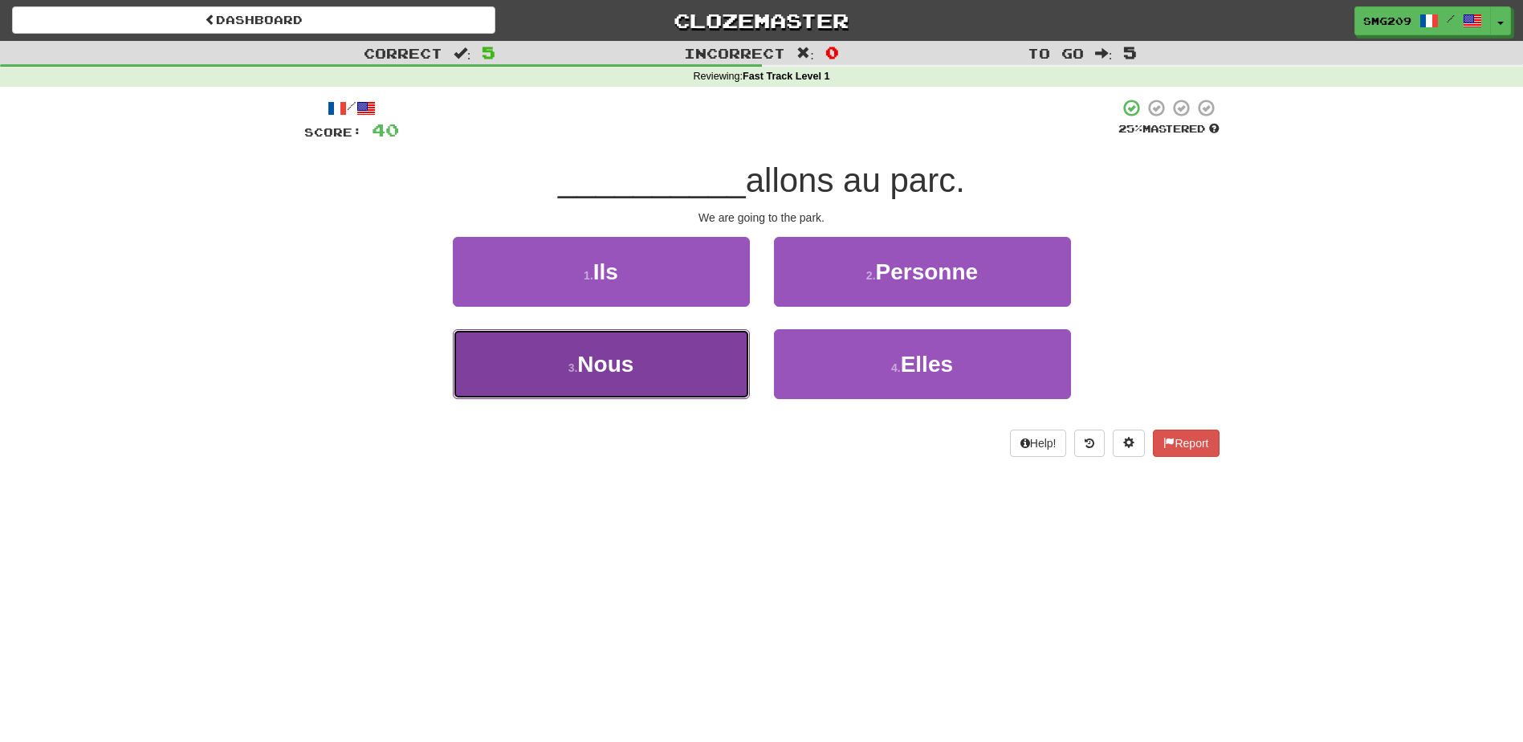
click at [693, 365] on button "3 . Nous" at bounding box center [601, 364] width 297 height 70
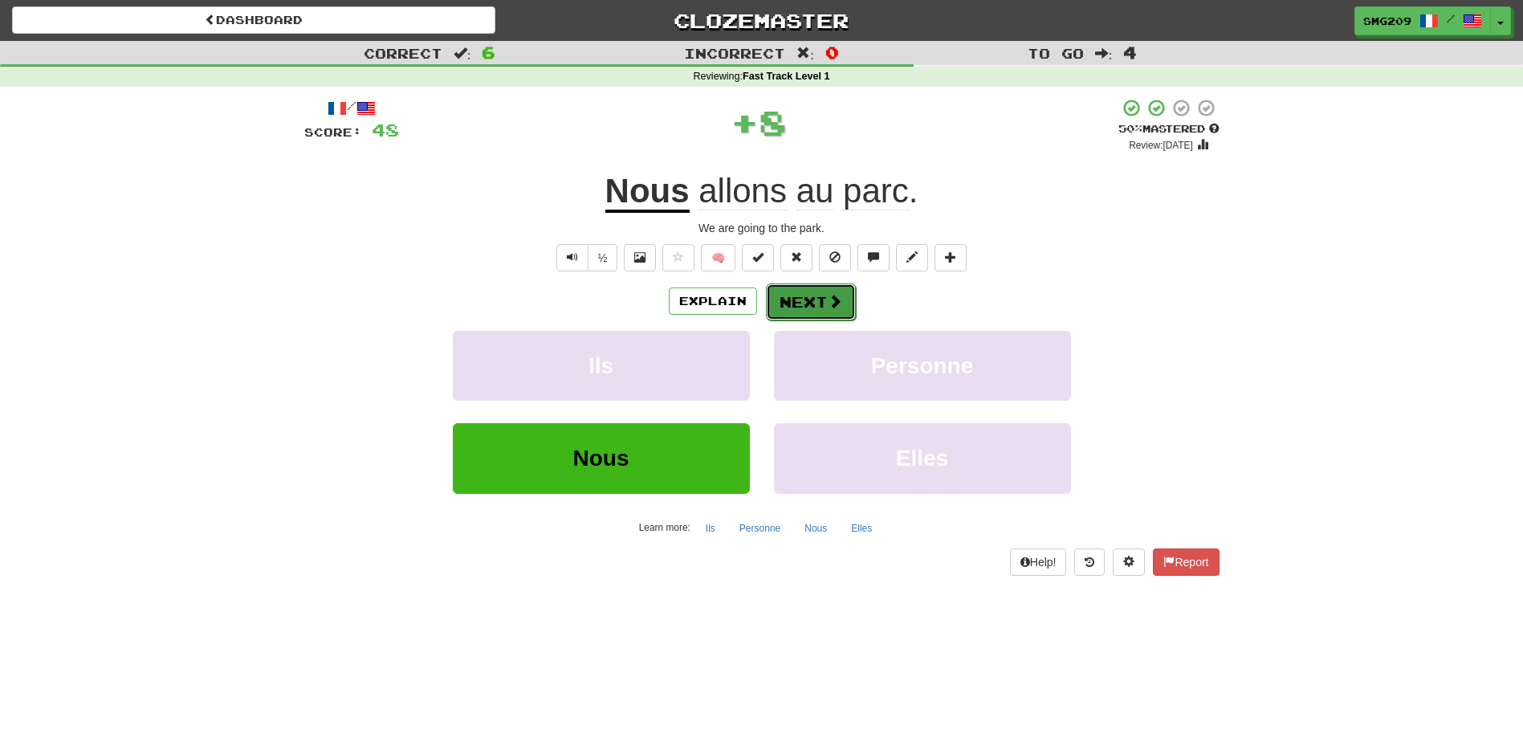
click at [821, 307] on button "Next" at bounding box center [811, 301] width 90 height 37
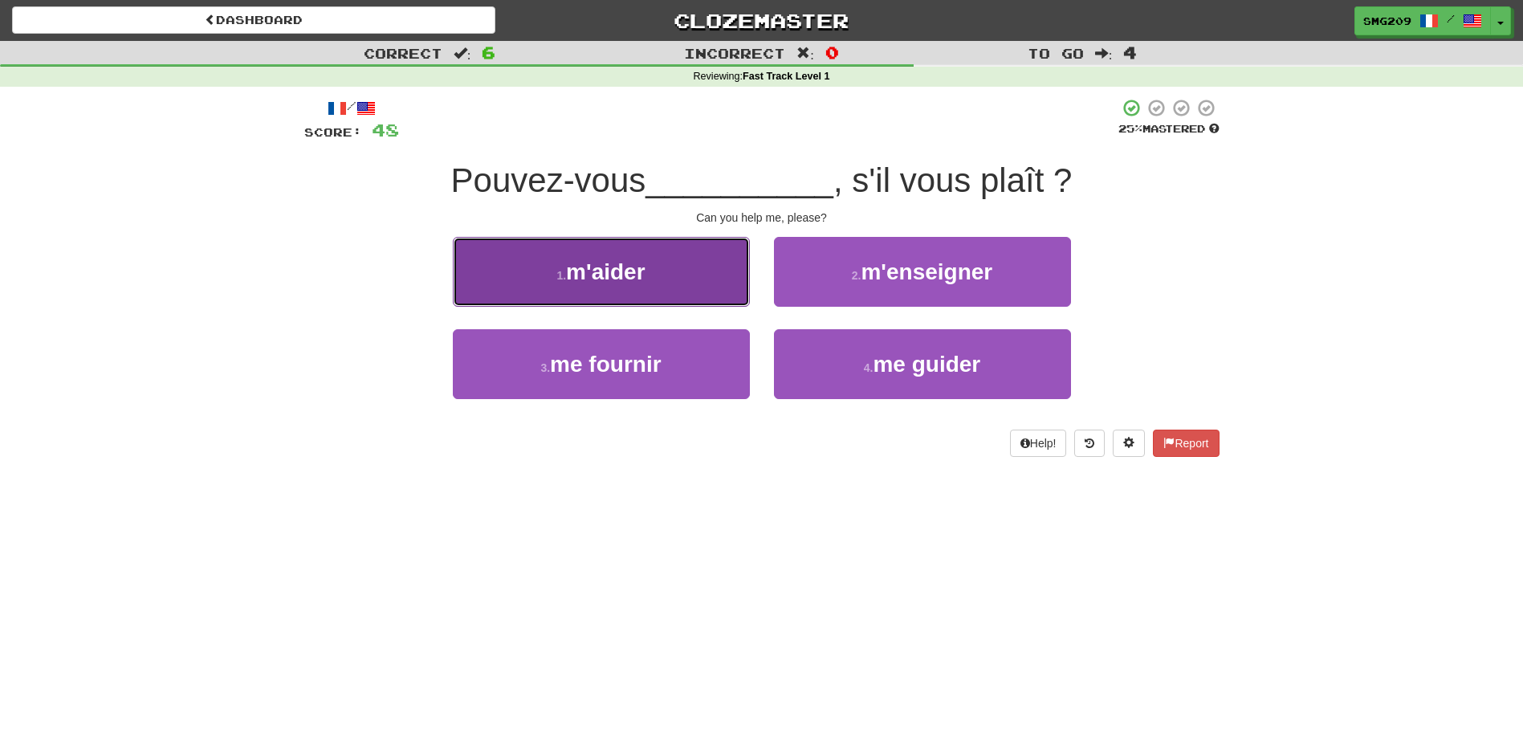
click at [602, 280] on span "m'aider" at bounding box center [605, 271] width 79 height 25
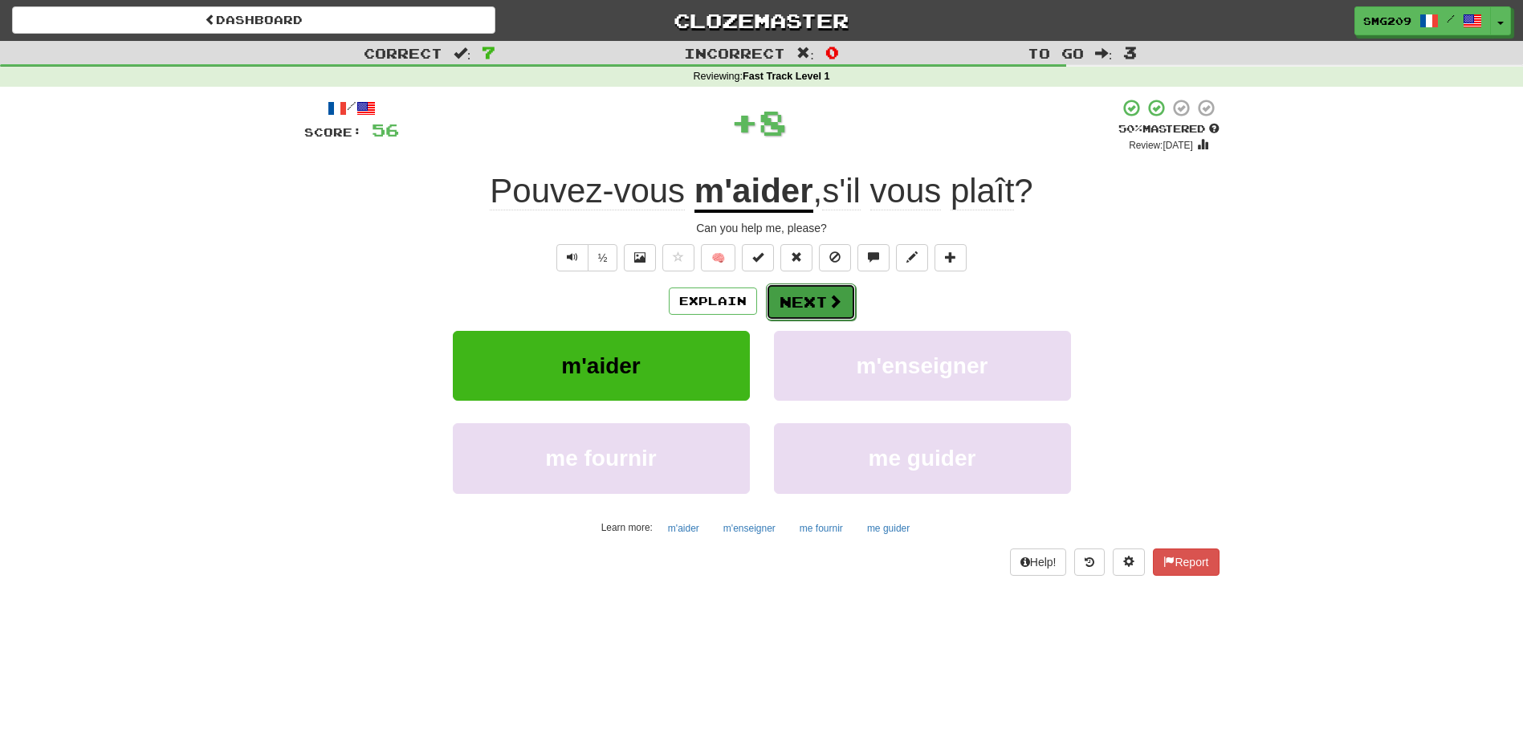
click at [836, 294] on span at bounding box center [835, 301] width 14 height 14
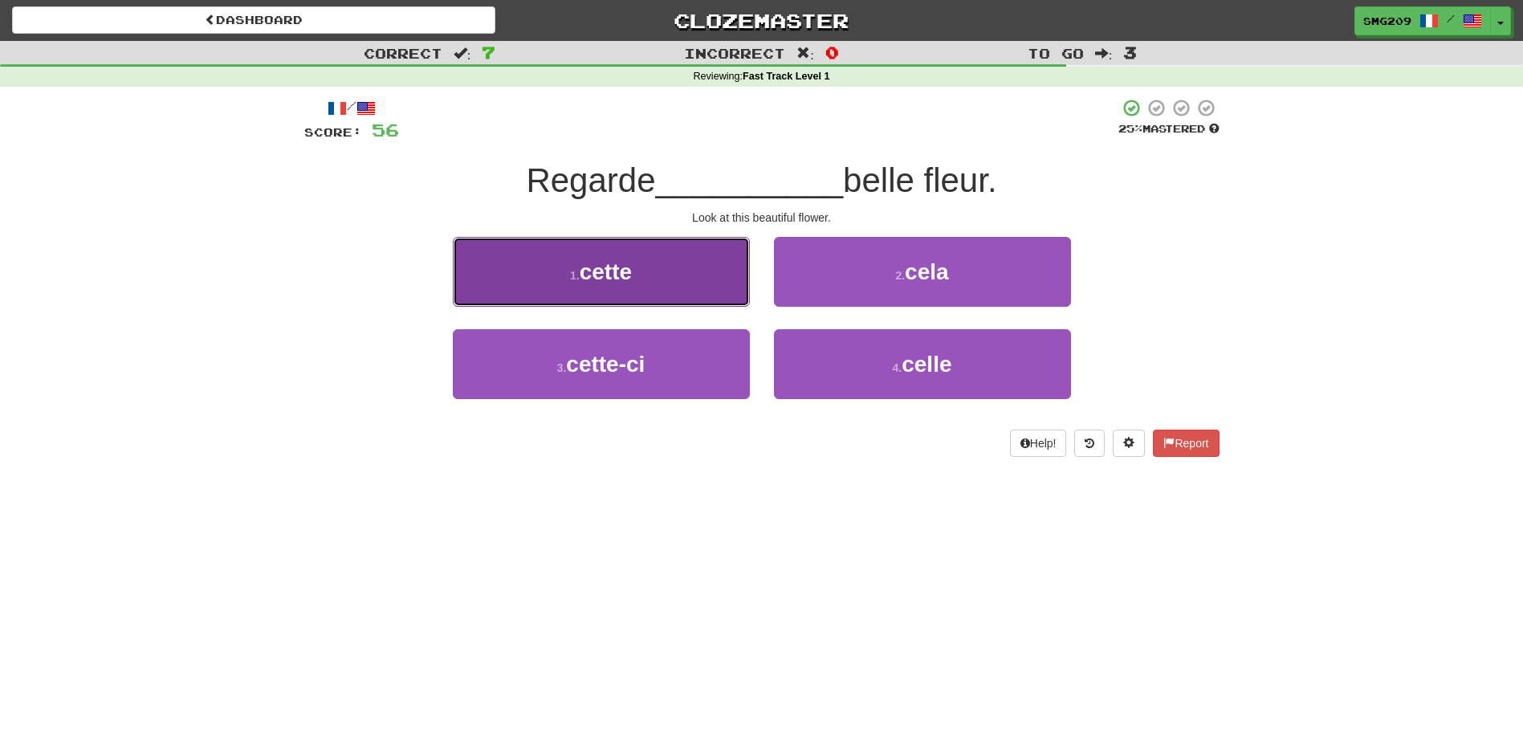
click at [621, 268] on span "cette" at bounding box center [606, 271] width 52 height 25
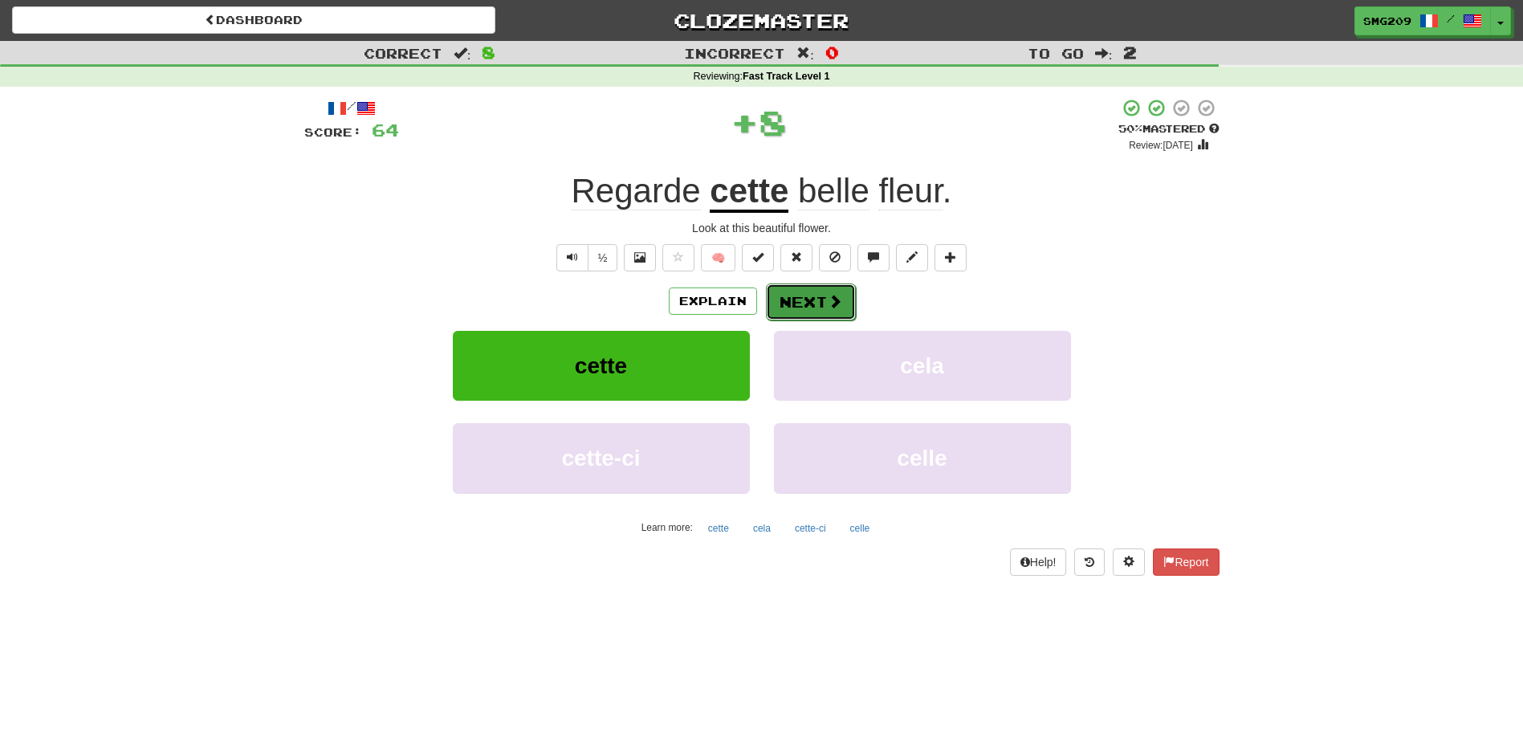
click at [819, 305] on button "Next" at bounding box center [811, 301] width 90 height 37
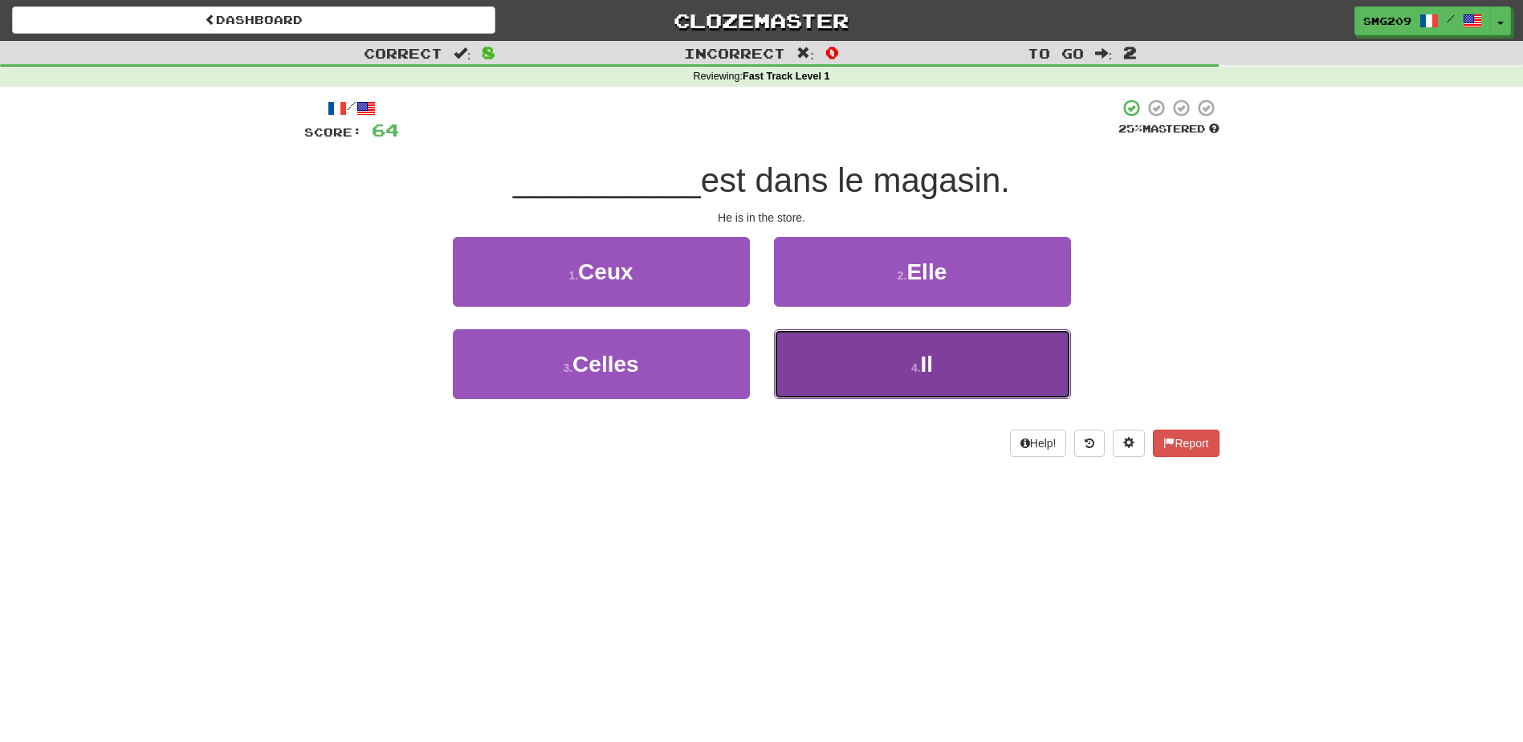
click at [851, 345] on button "4 . Il" at bounding box center [922, 364] width 297 height 70
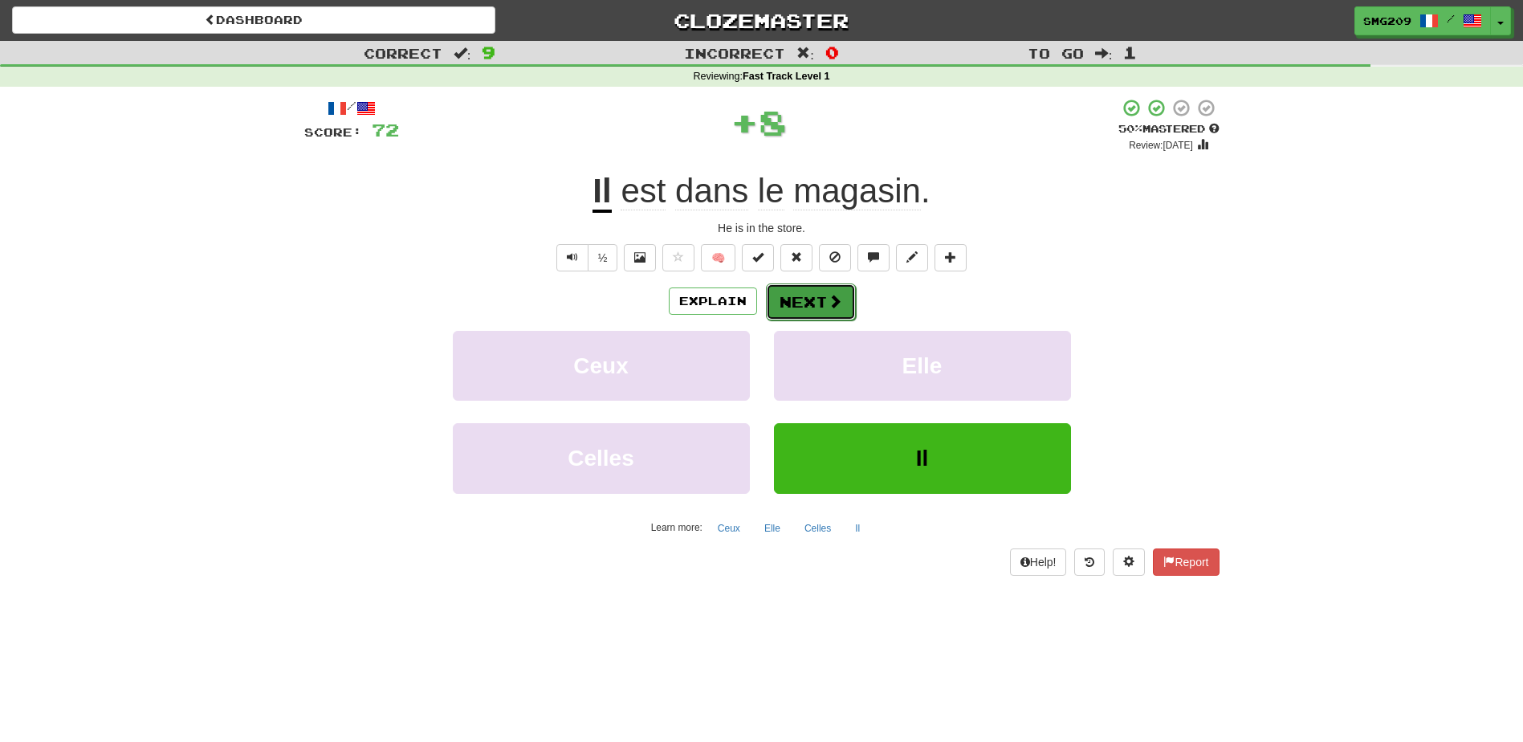
click at [794, 295] on button "Next" at bounding box center [811, 301] width 90 height 37
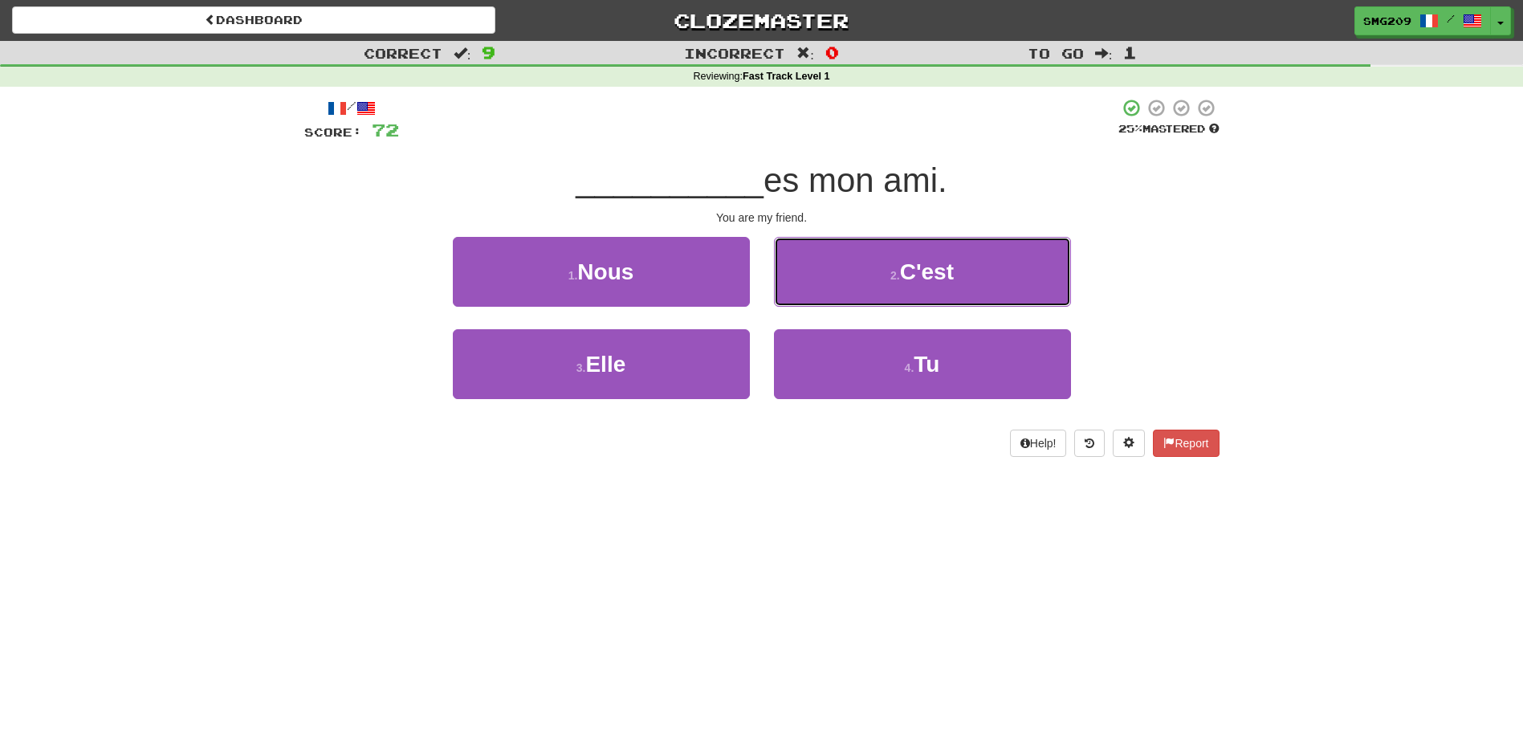
click at [794, 295] on button "2 . C'est" at bounding box center [922, 272] width 297 height 70
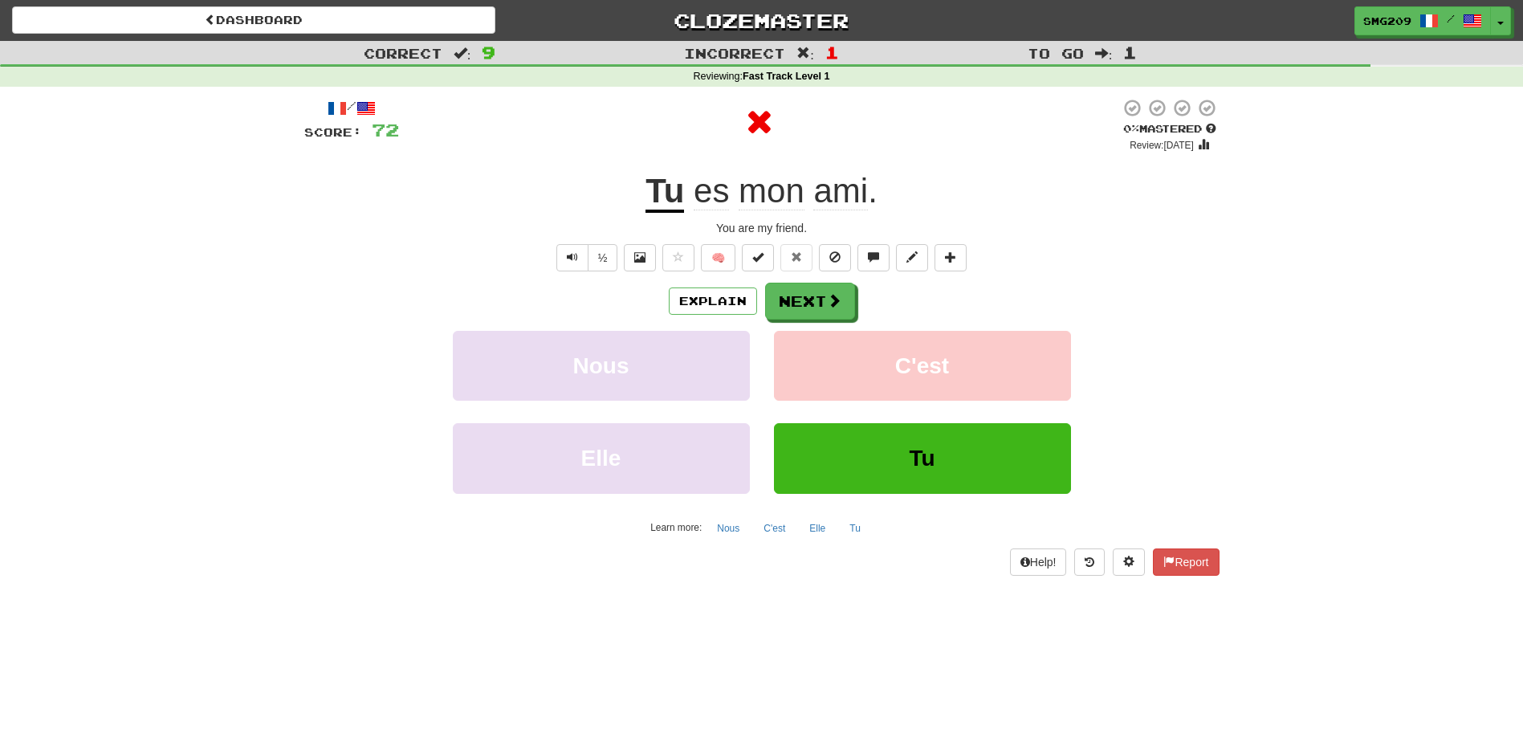
click at [794, 295] on button "Next" at bounding box center [810, 301] width 90 height 37
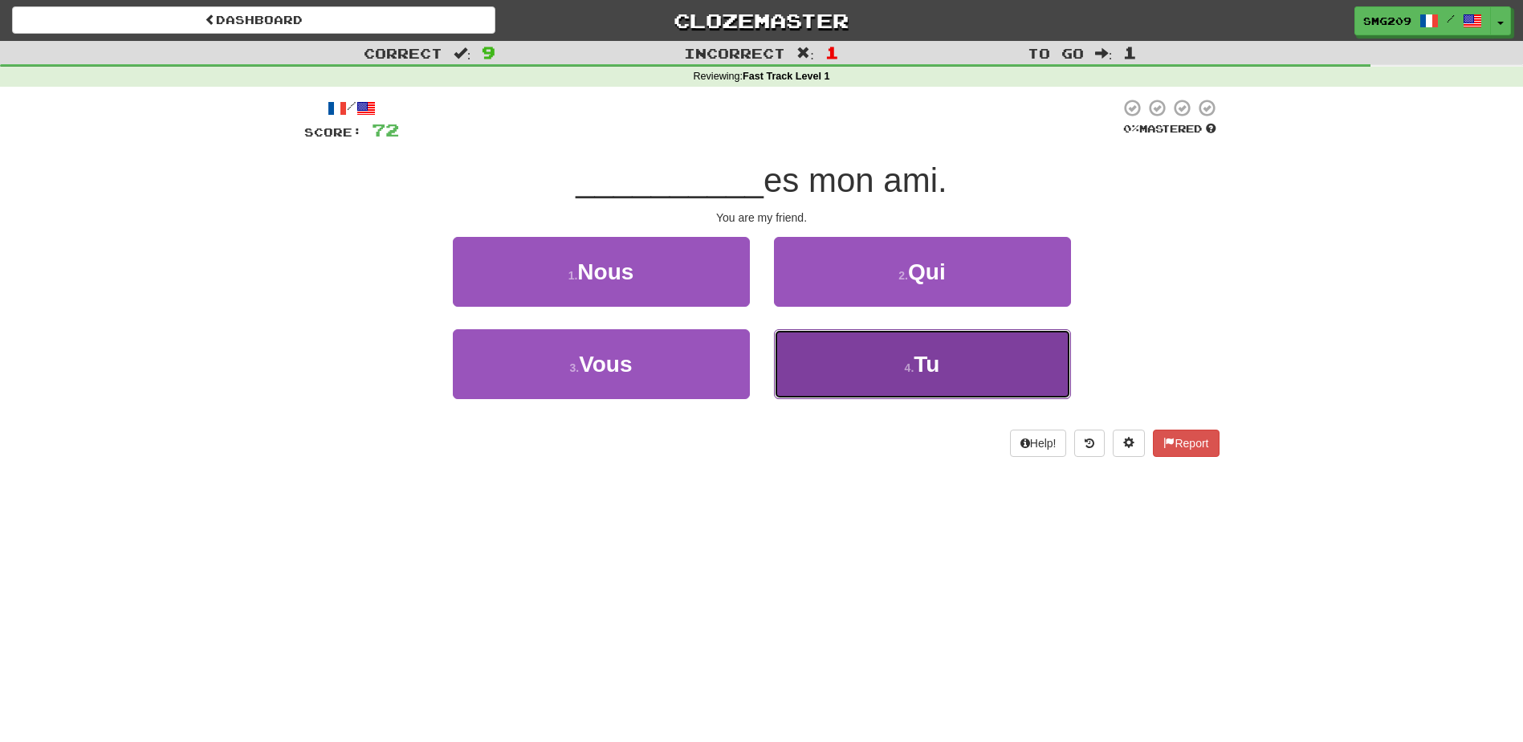
click at [793, 349] on button "4 . Tu" at bounding box center [922, 364] width 297 height 70
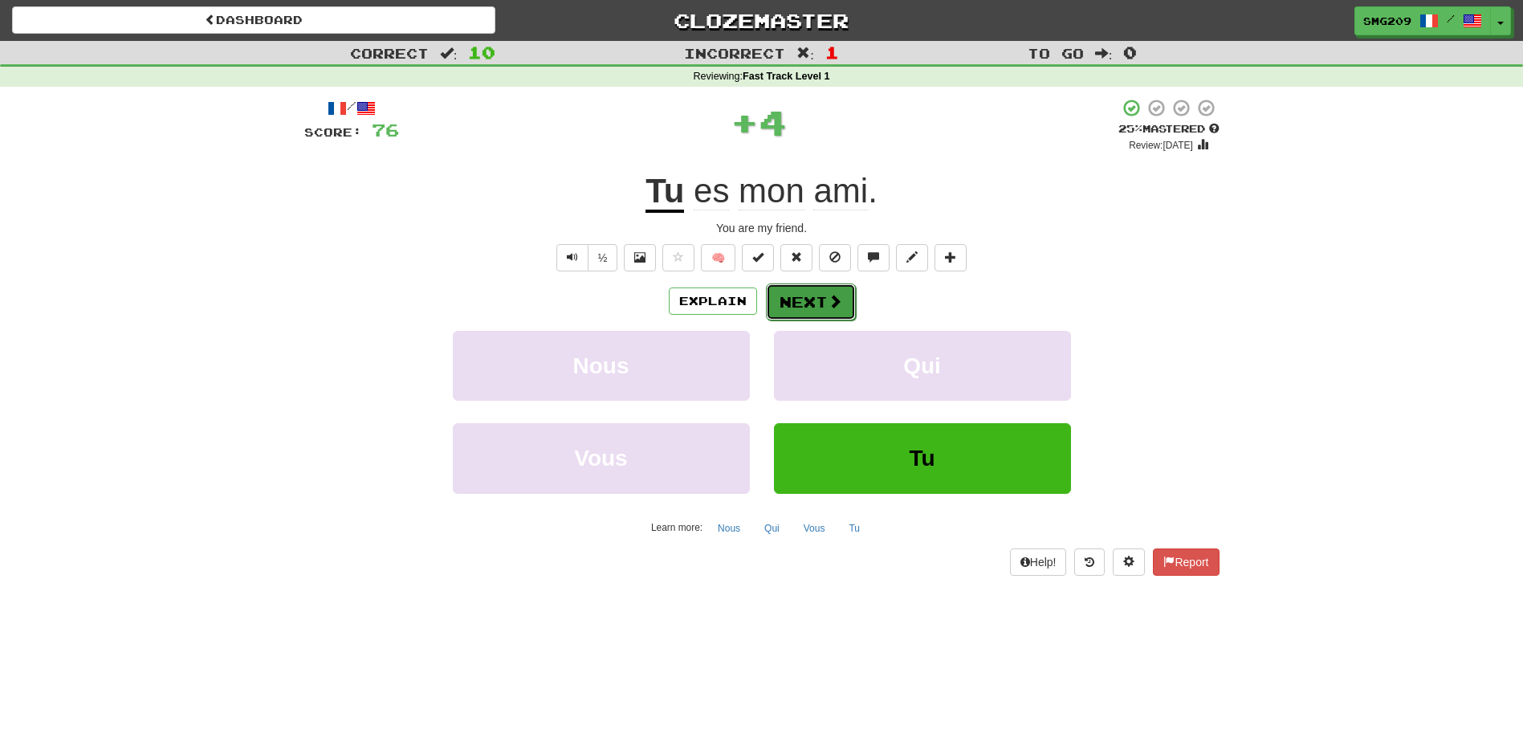
click at [810, 299] on button "Next" at bounding box center [811, 301] width 90 height 37
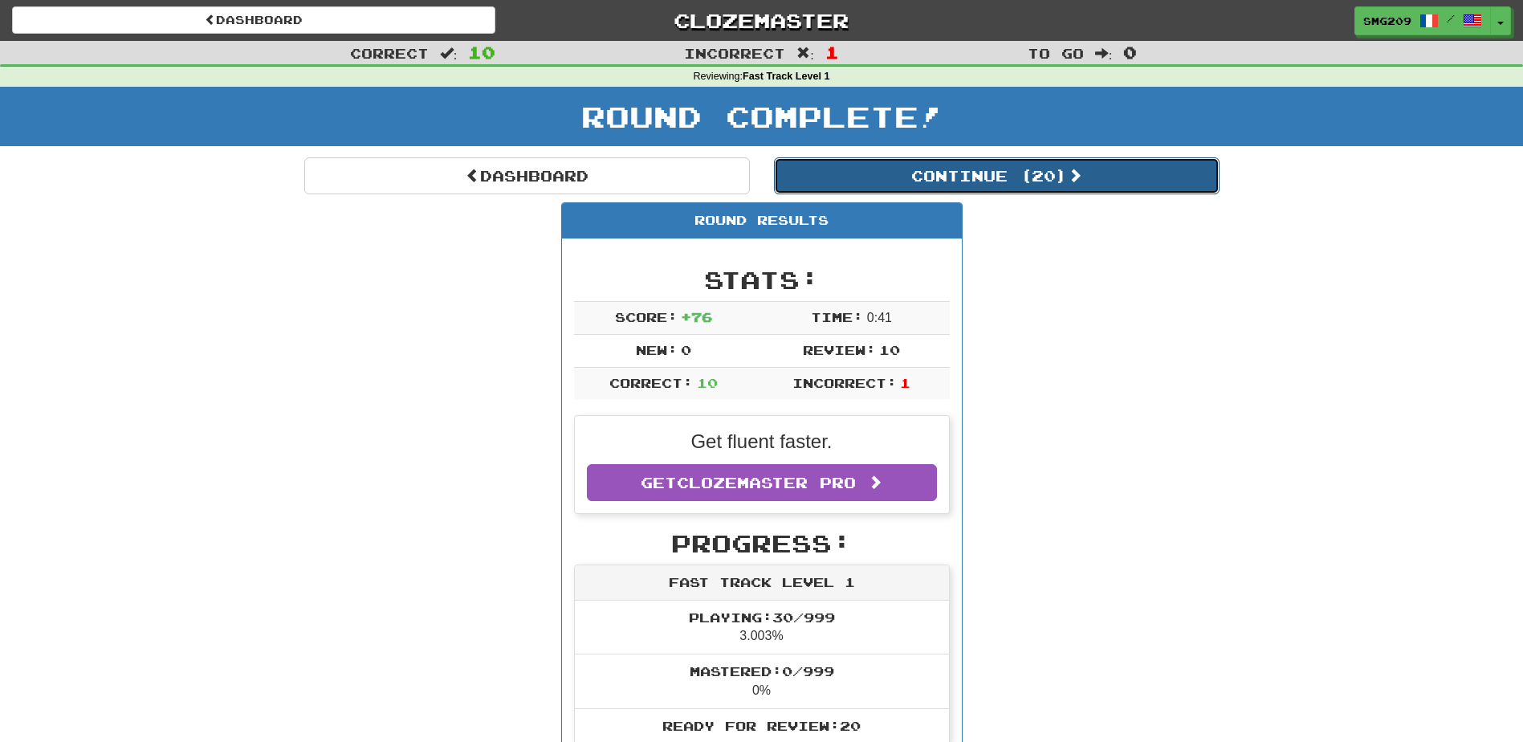
click at [1041, 171] on button "Continue ( 20 )" at bounding box center [997, 175] width 446 height 37
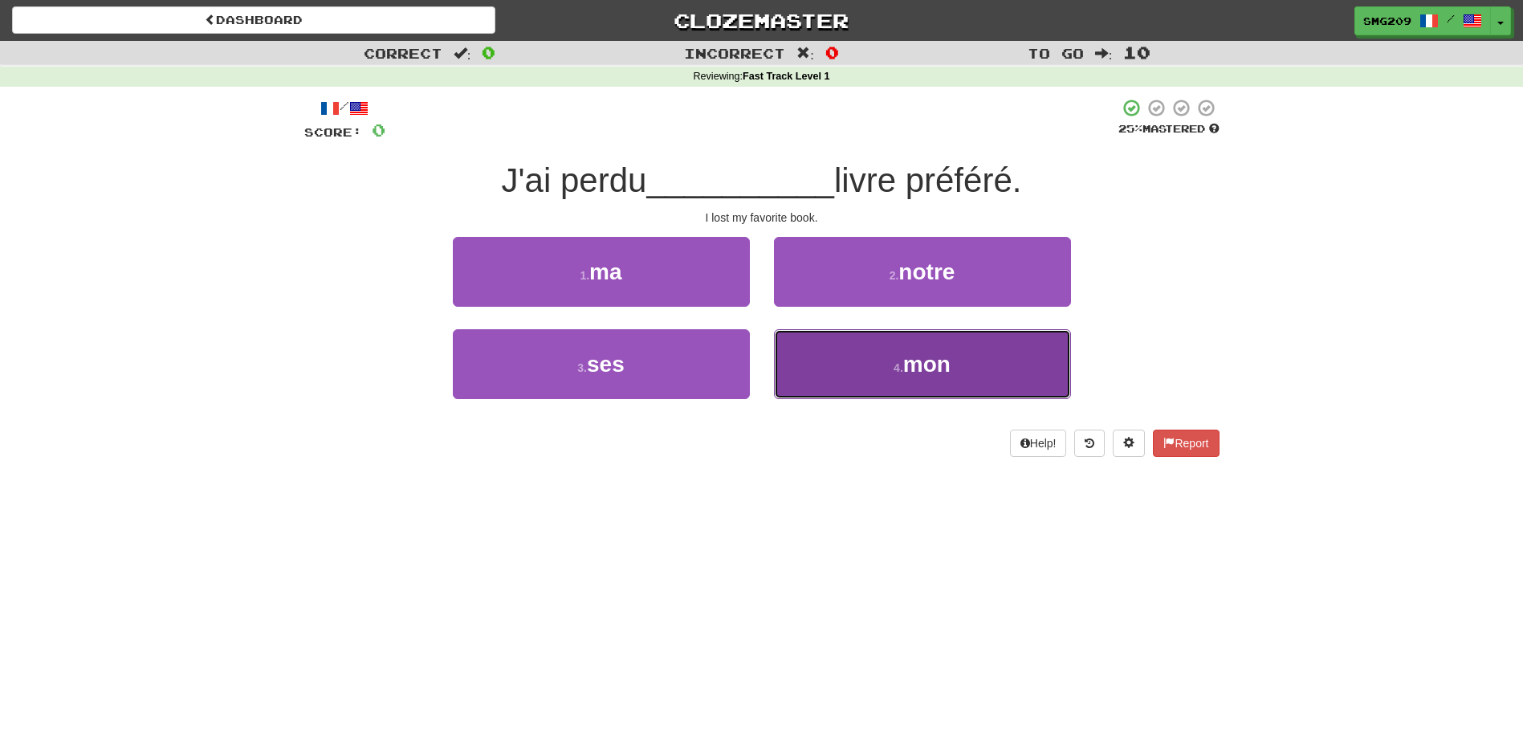
click at [904, 354] on span "mon" at bounding box center [926, 364] width 47 height 25
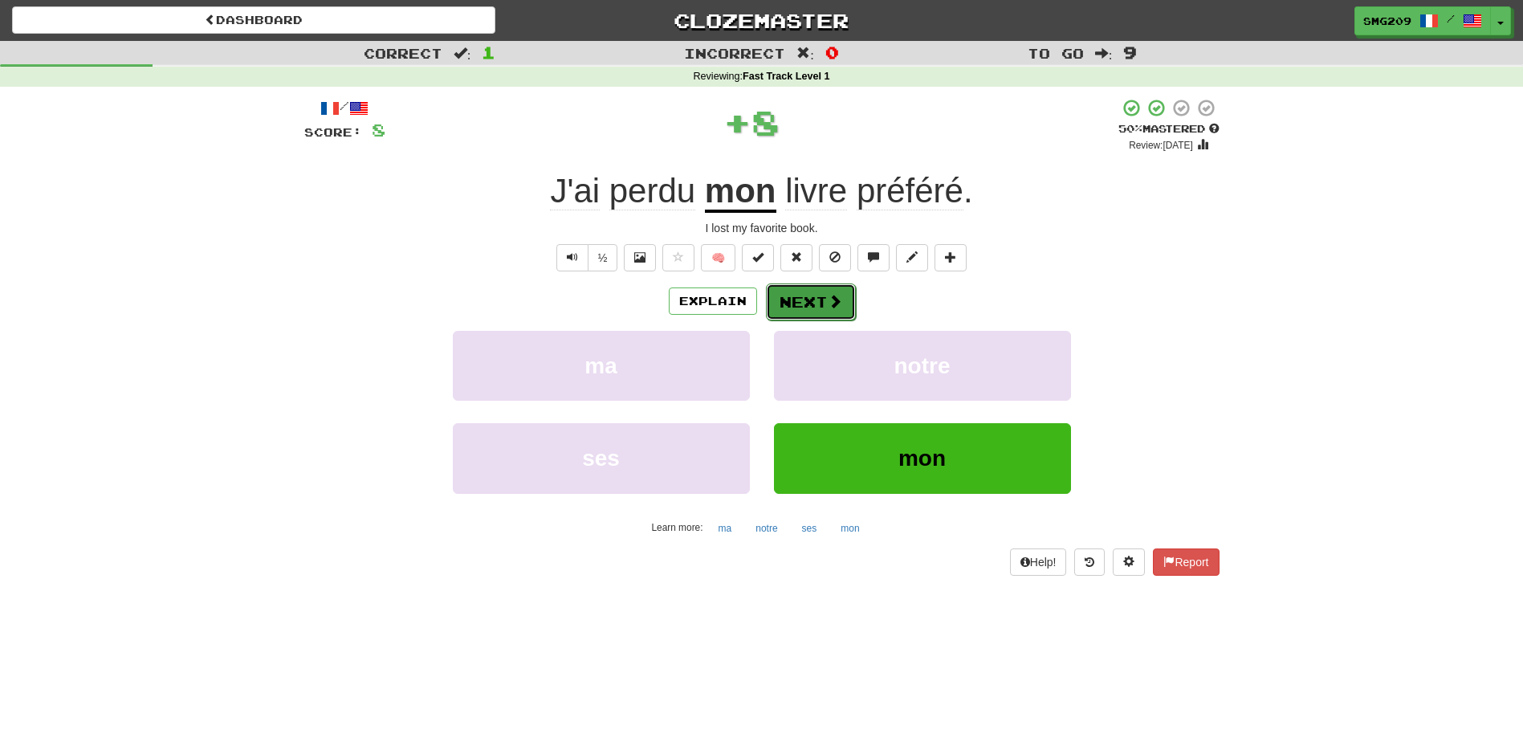
click at [801, 304] on button "Next" at bounding box center [811, 301] width 90 height 37
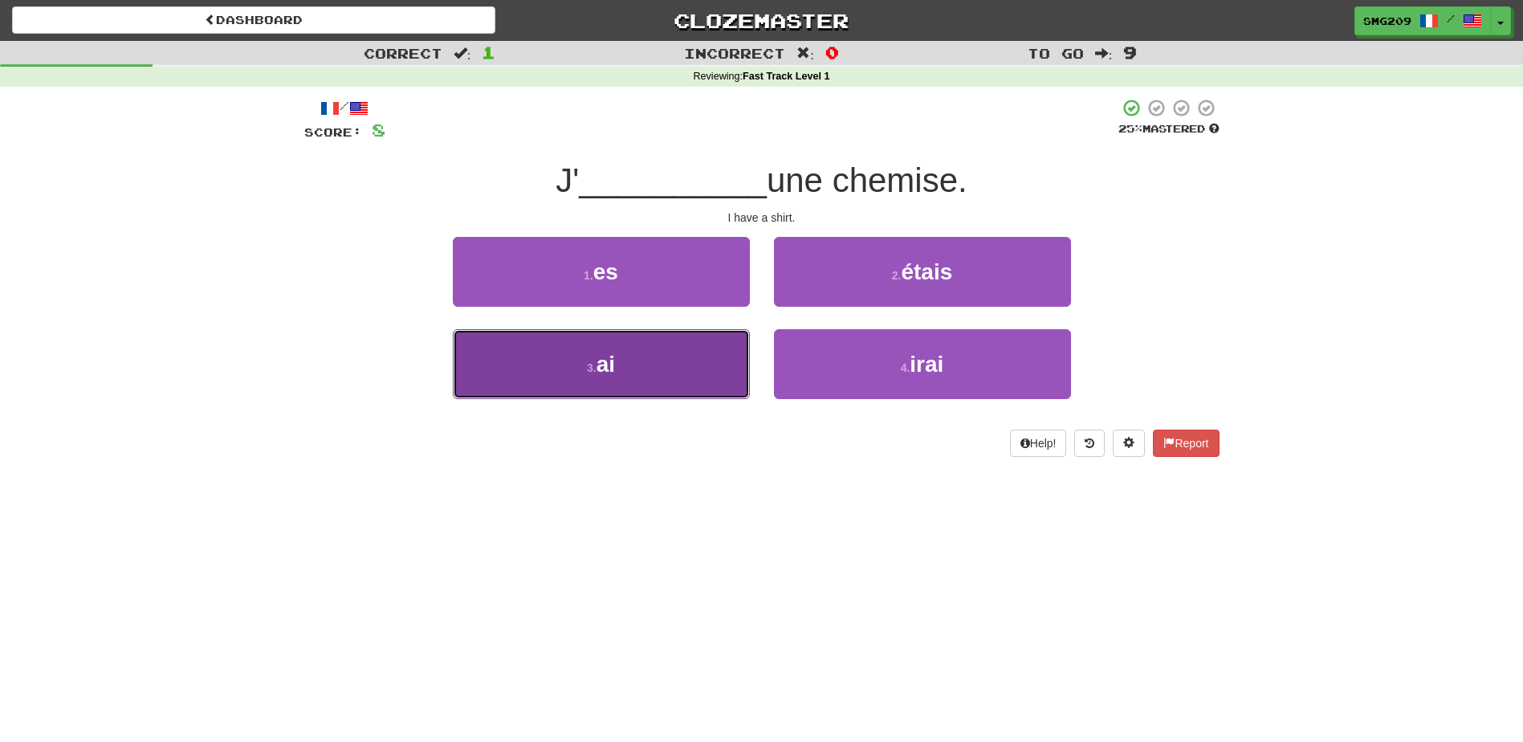
click at [658, 361] on button "3 . ai" at bounding box center [601, 364] width 297 height 70
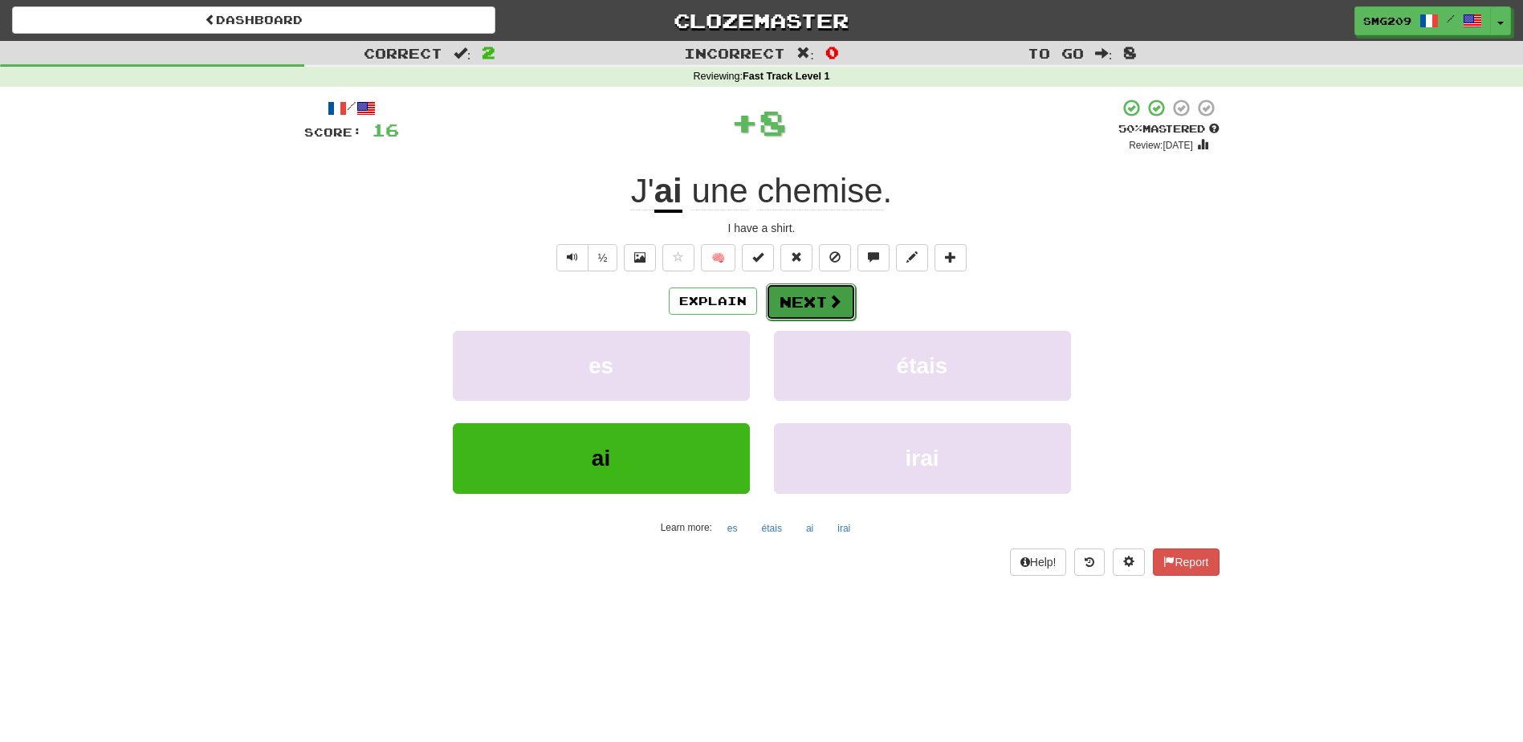
click at [830, 308] on span at bounding box center [835, 301] width 14 height 14
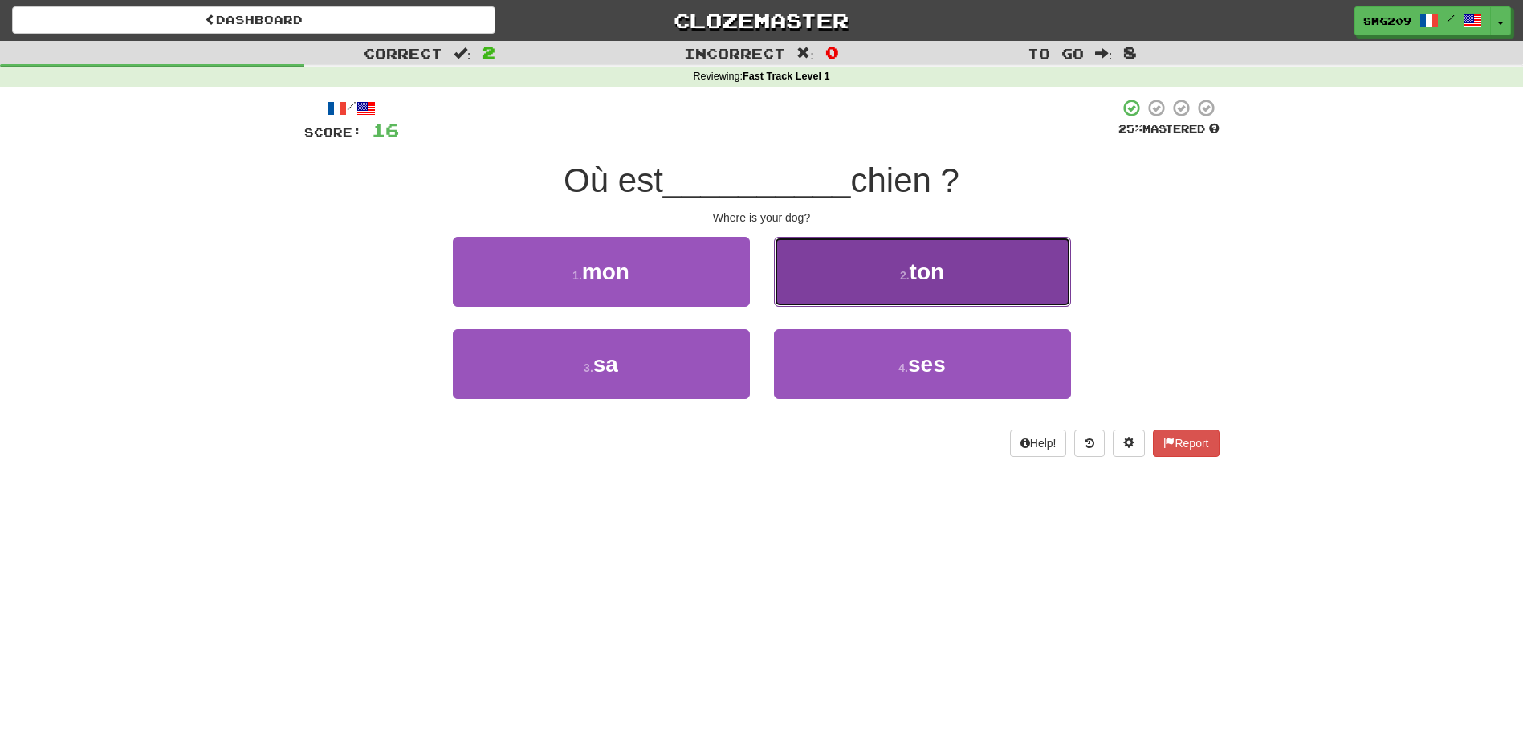
click at [850, 296] on button "2 . ton" at bounding box center [922, 272] width 297 height 70
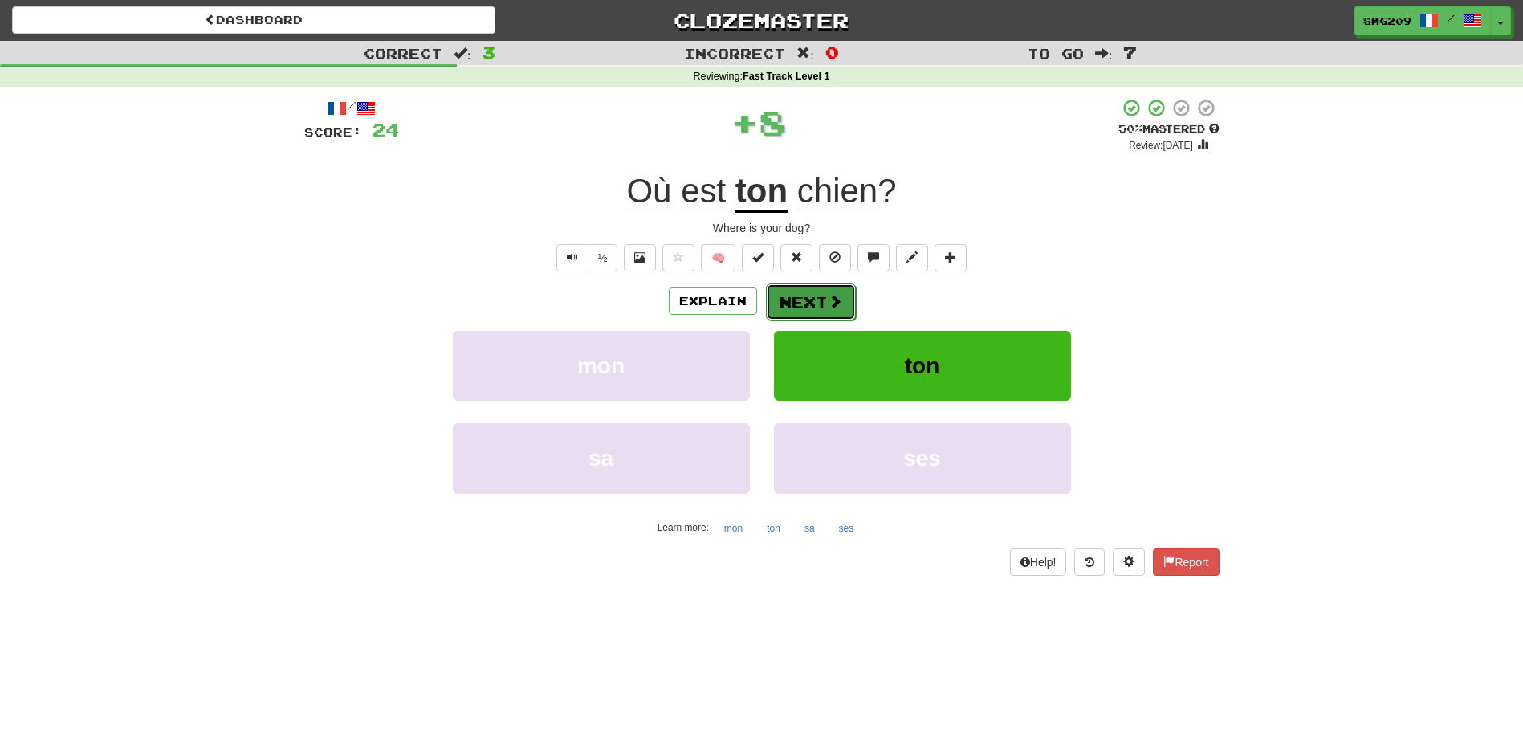
click at [844, 296] on button "Next" at bounding box center [811, 301] width 90 height 37
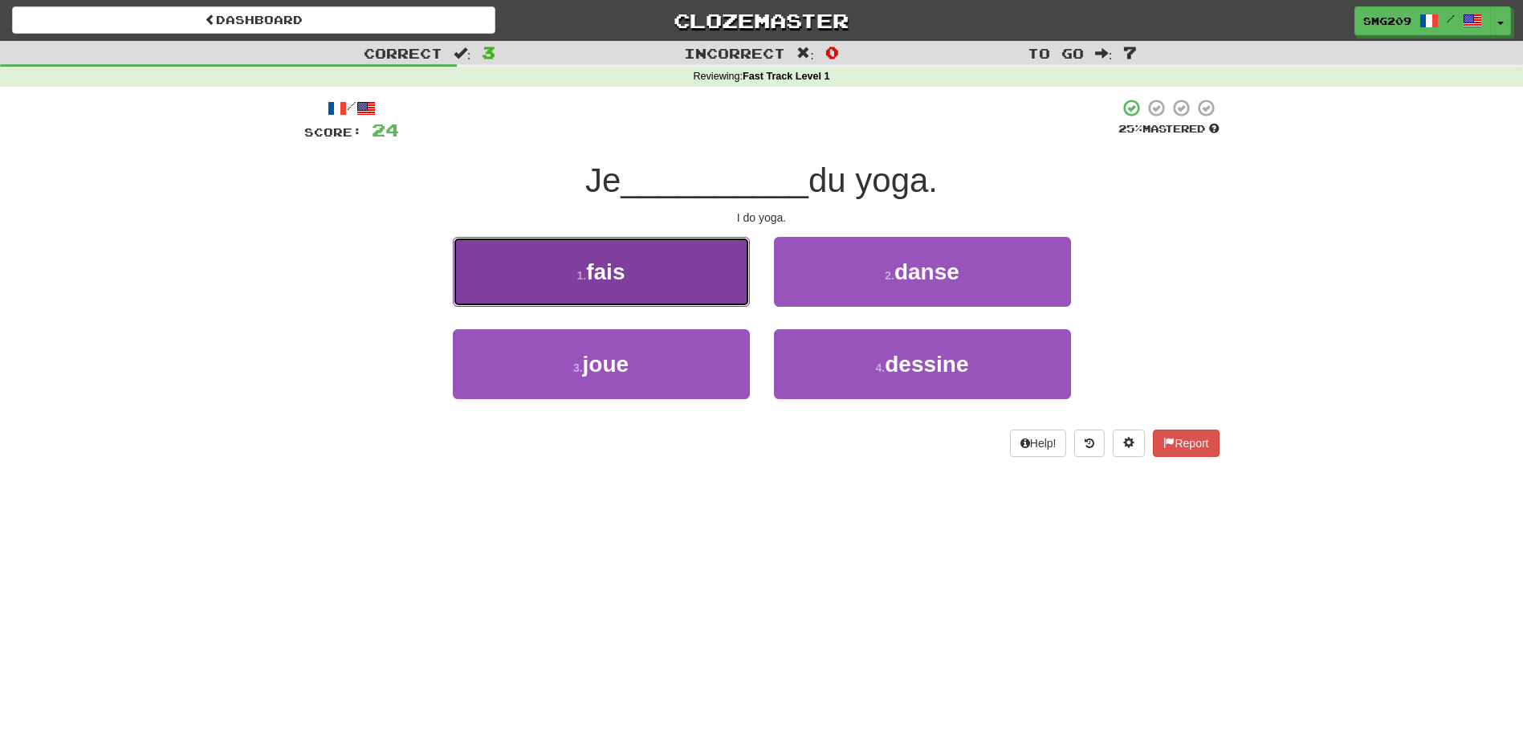
click at [670, 287] on button "1 . fais" at bounding box center [601, 272] width 297 height 70
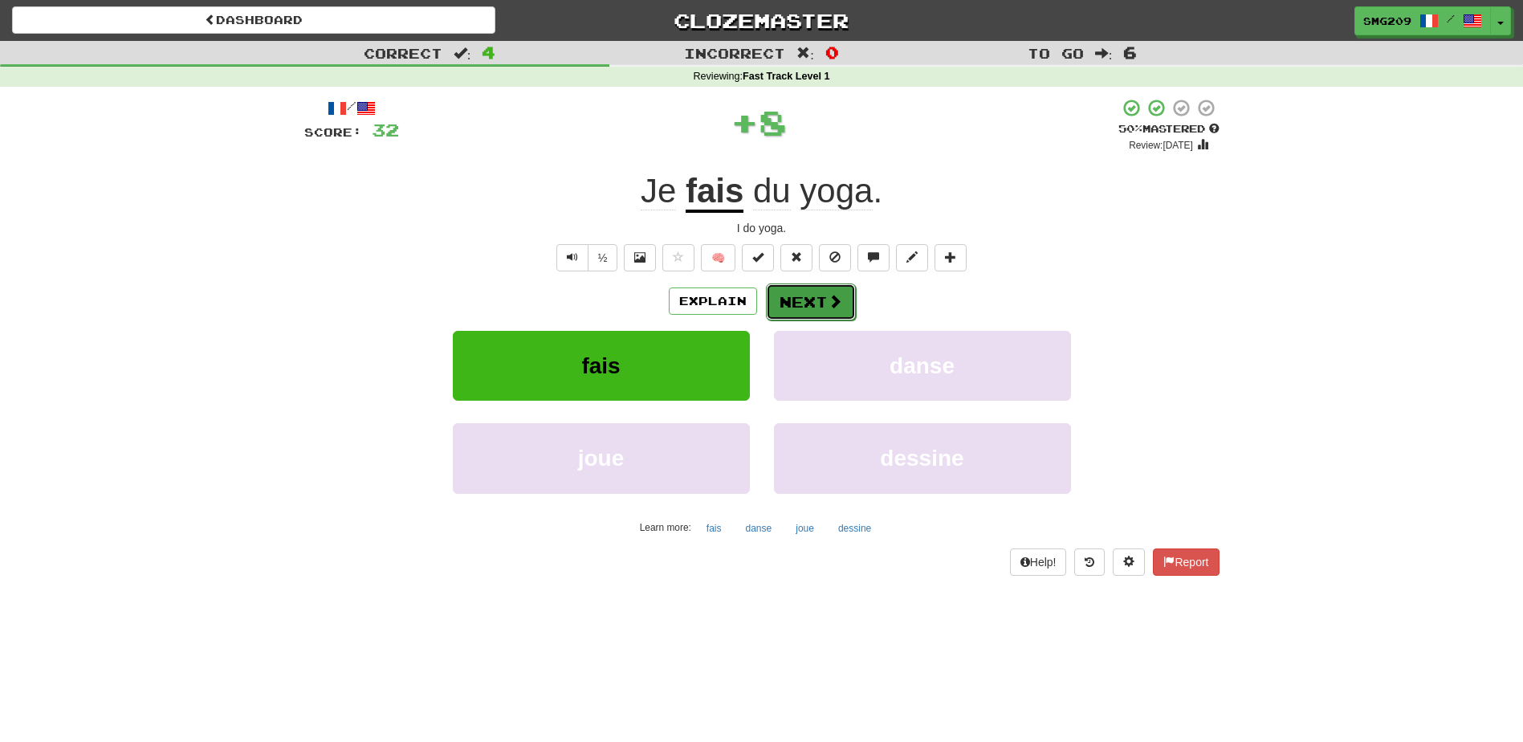
click at [810, 304] on button "Next" at bounding box center [811, 301] width 90 height 37
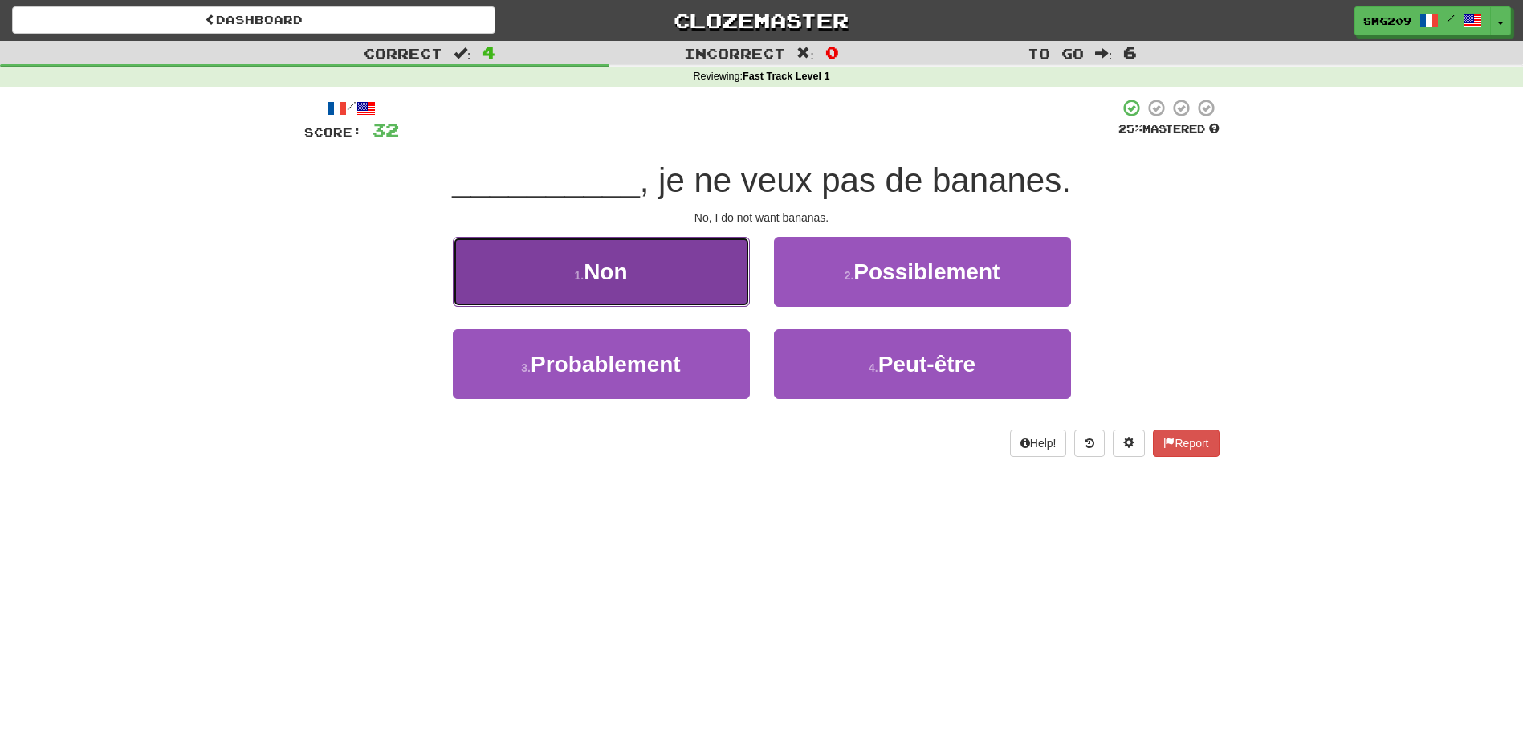
click at [663, 275] on button "1 . Non" at bounding box center [601, 272] width 297 height 70
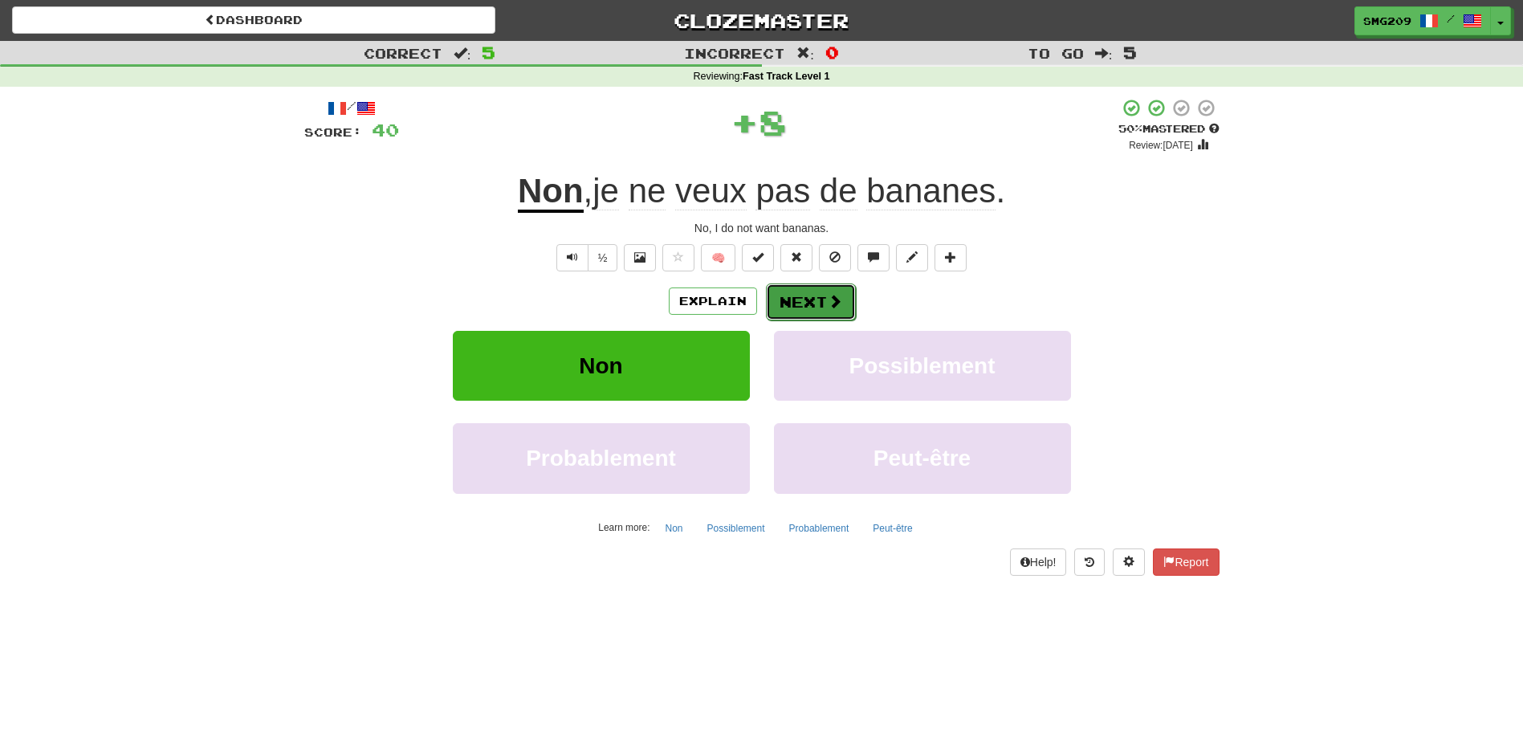
click at [824, 296] on button "Next" at bounding box center [811, 301] width 90 height 37
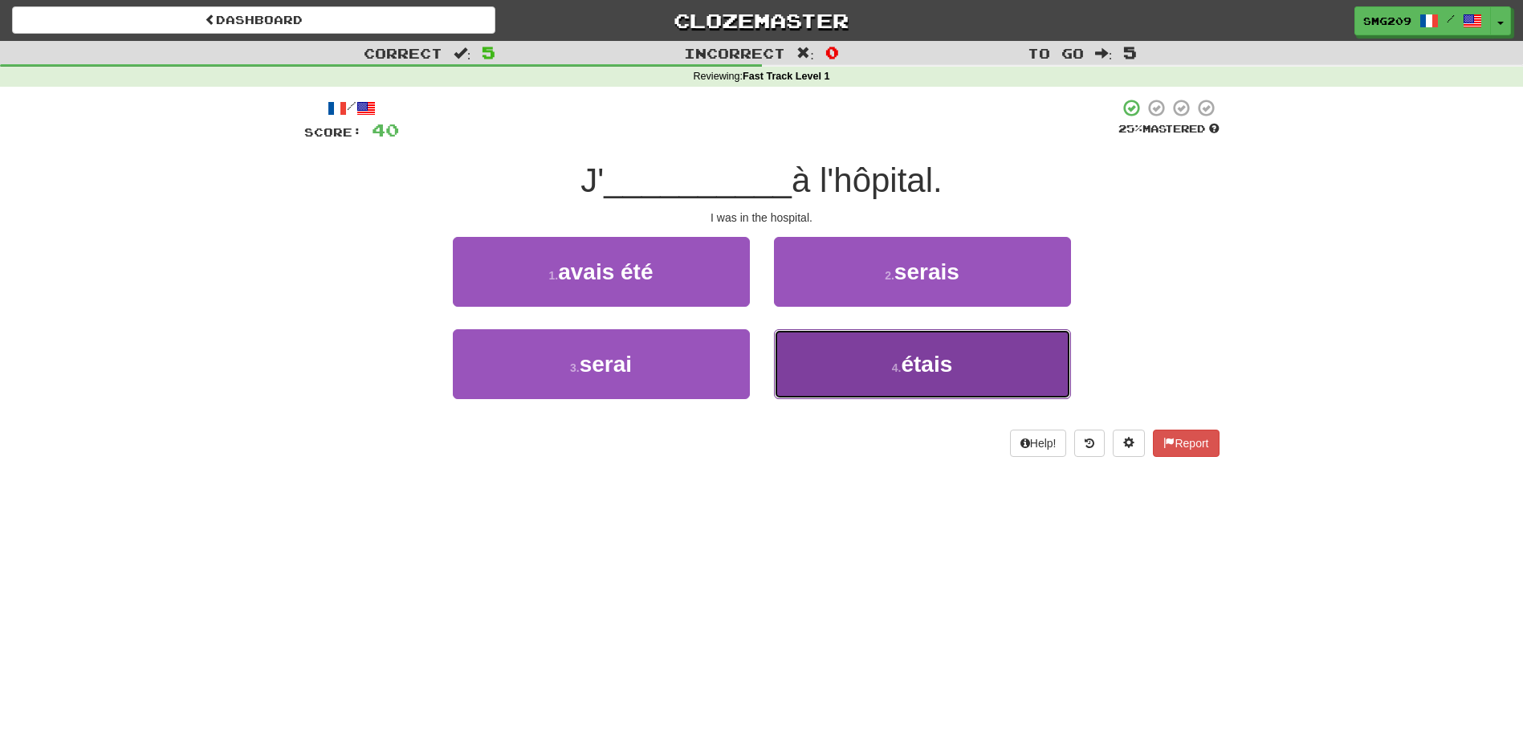
click at [870, 353] on button "4 . étais" at bounding box center [922, 364] width 297 height 70
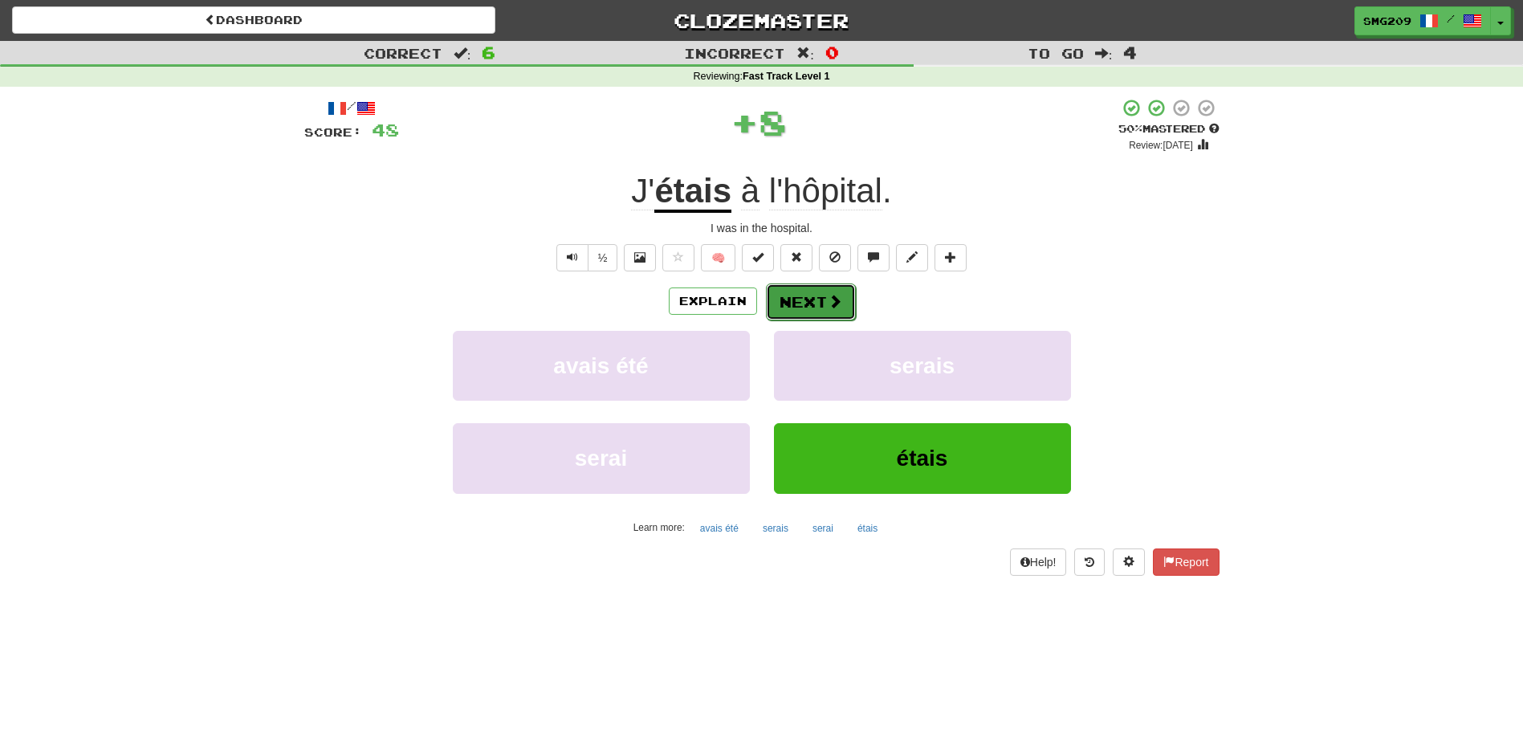
click at [801, 307] on button "Next" at bounding box center [811, 301] width 90 height 37
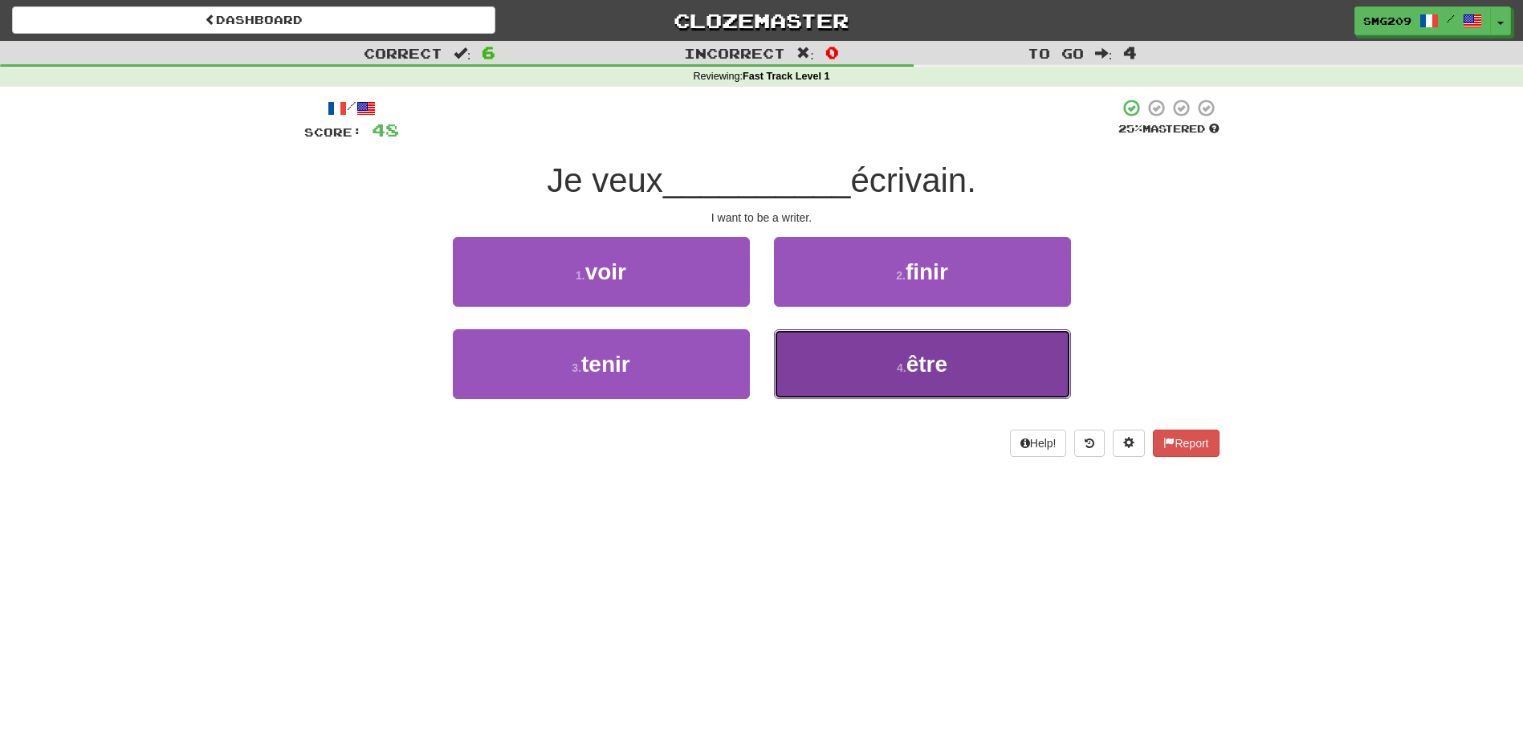
click at [846, 385] on button "4 . être" at bounding box center [922, 364] width 297 height 70
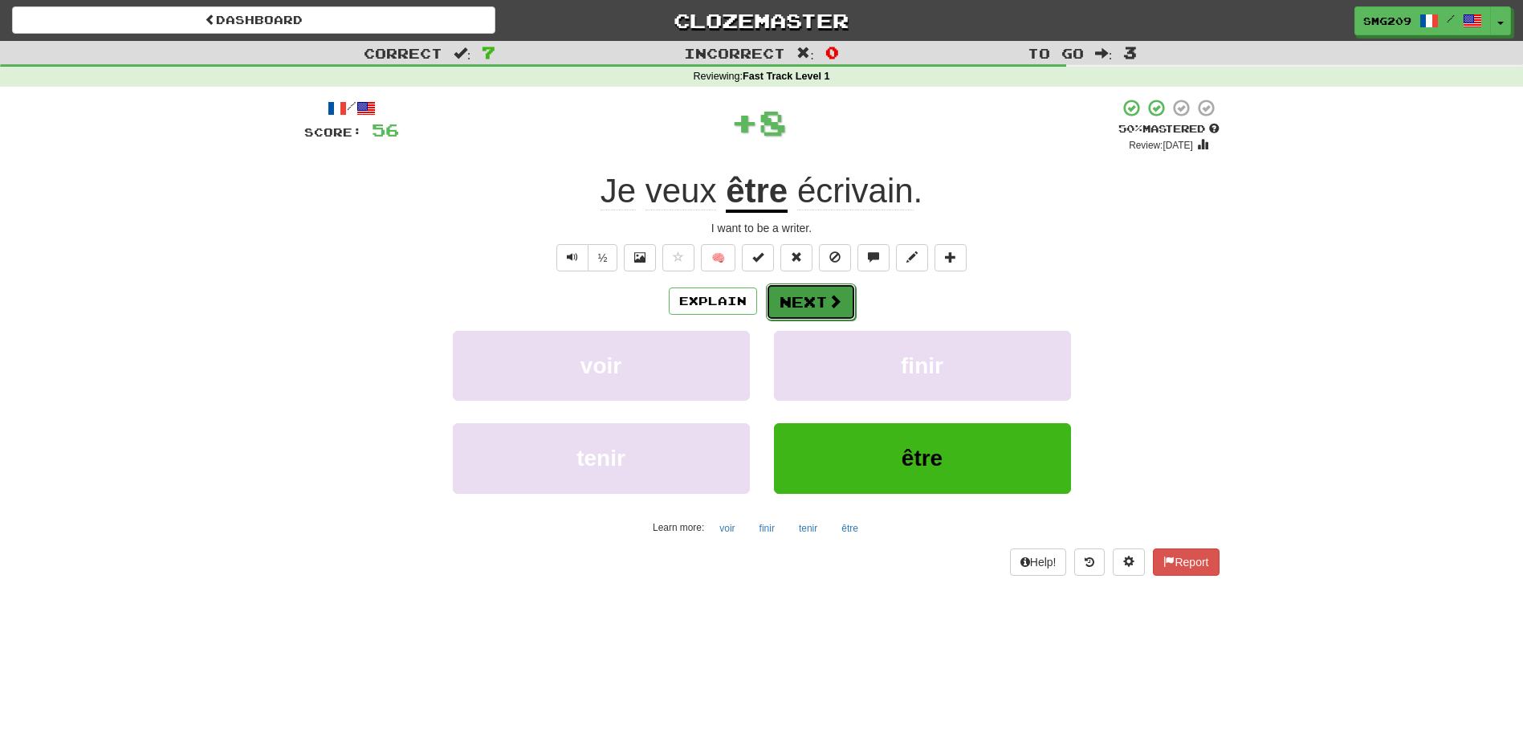
click at [795, 312] on button "Next" at bounding box center [811, 301] width 90 height 37
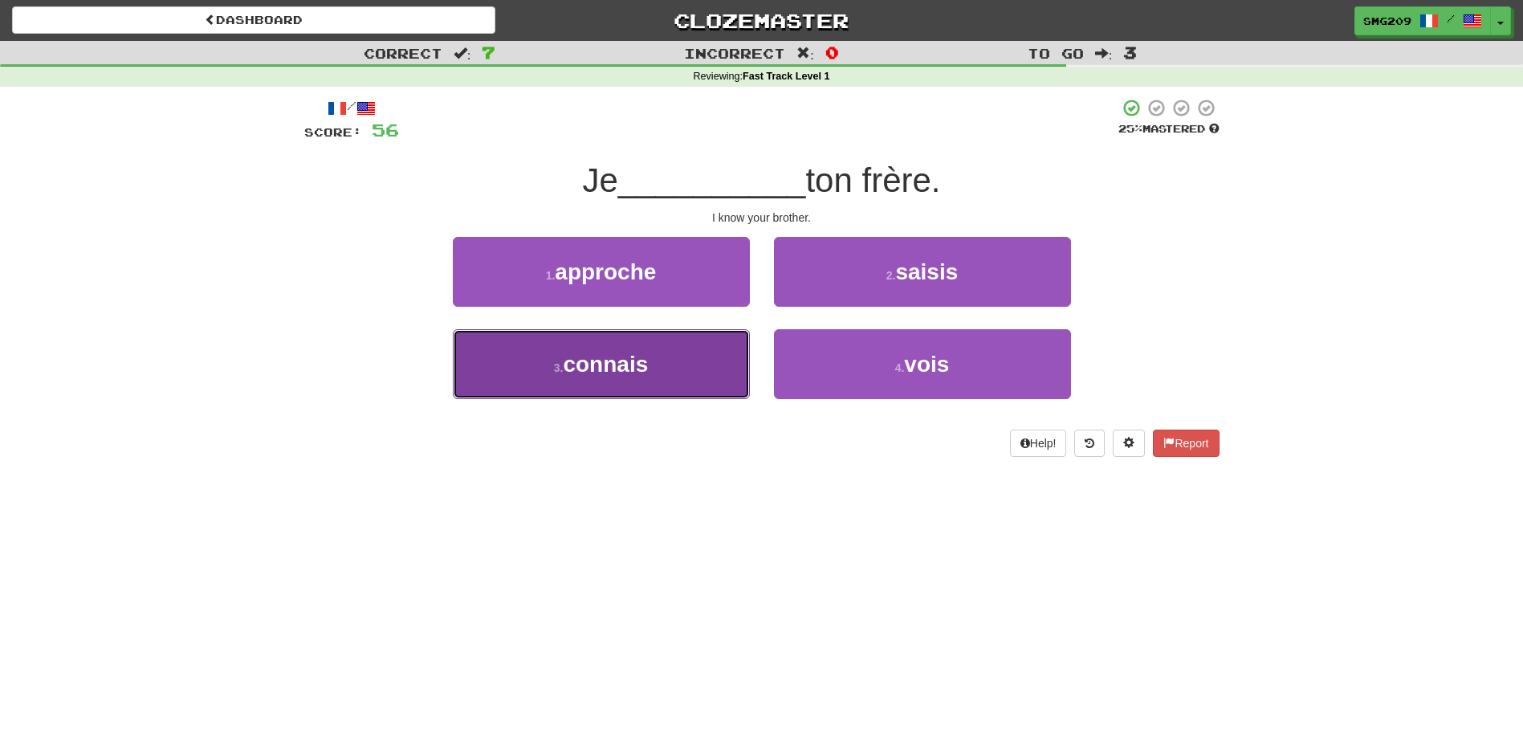
click at [739, 349] on button "3 . connais" at bounding box center [601, 364] width 297 height 70
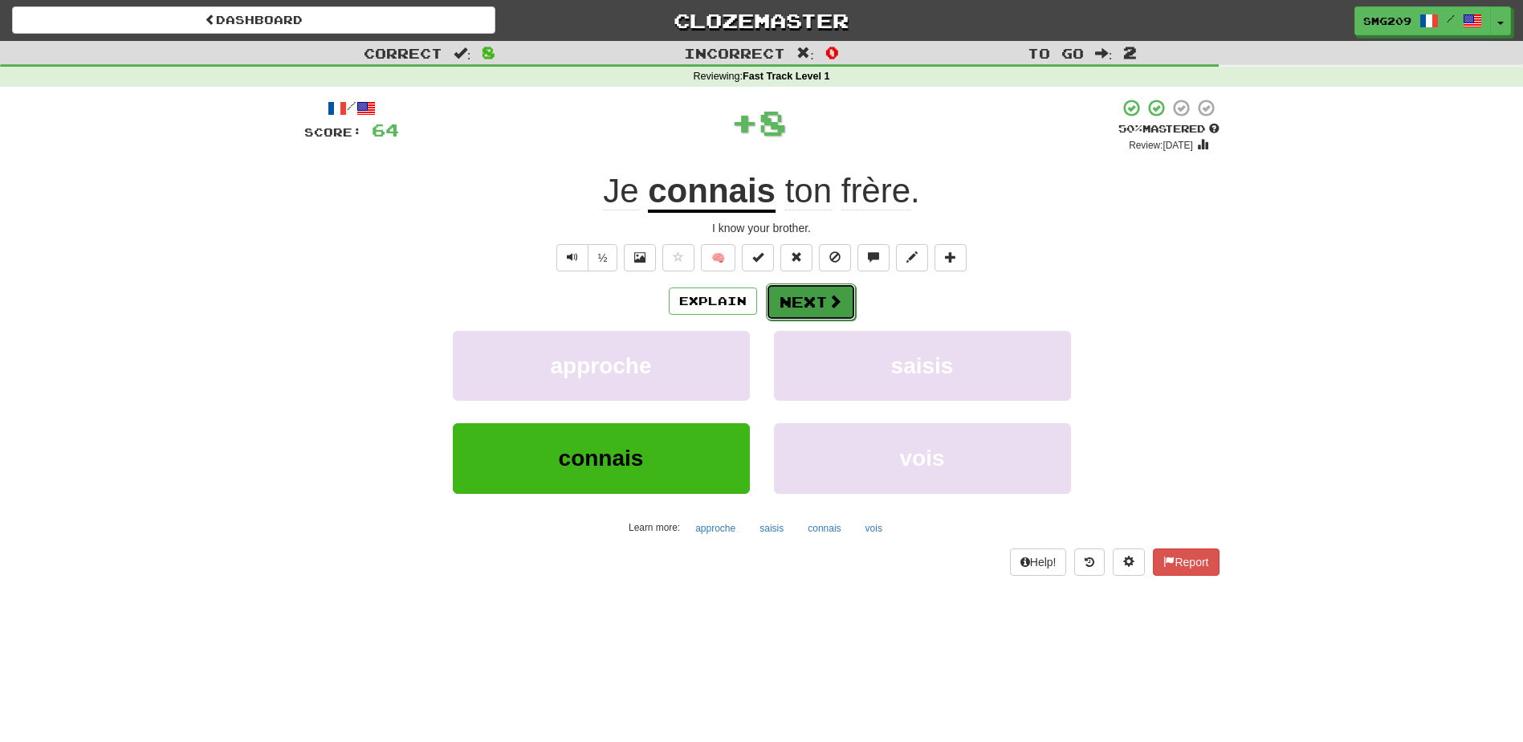
click at [842, 304] on button "Next" at bounding box center [811, 301] width 90 height 37
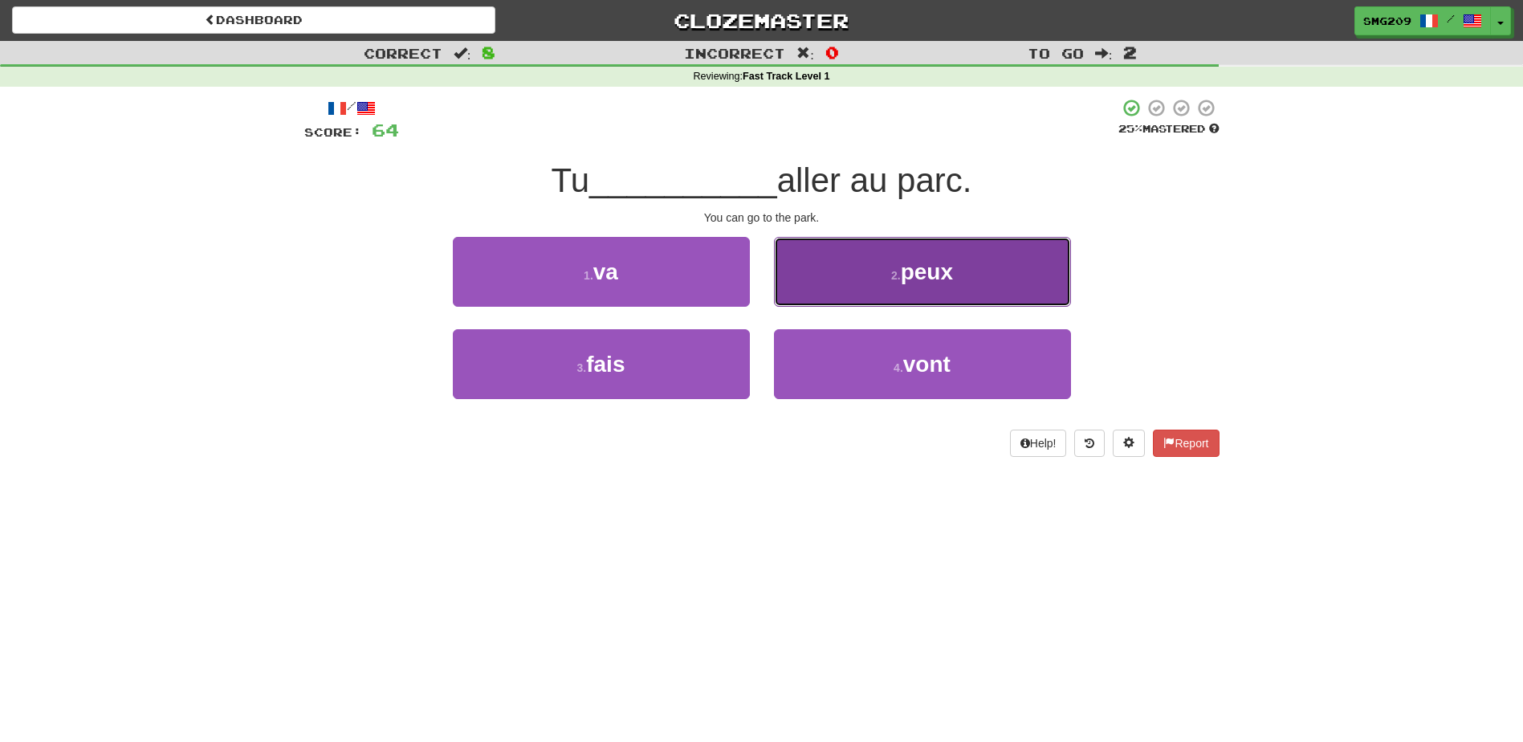
click at [908, 299] on button "2 . peux" at bounding box center [922, 272] width 297 height 70
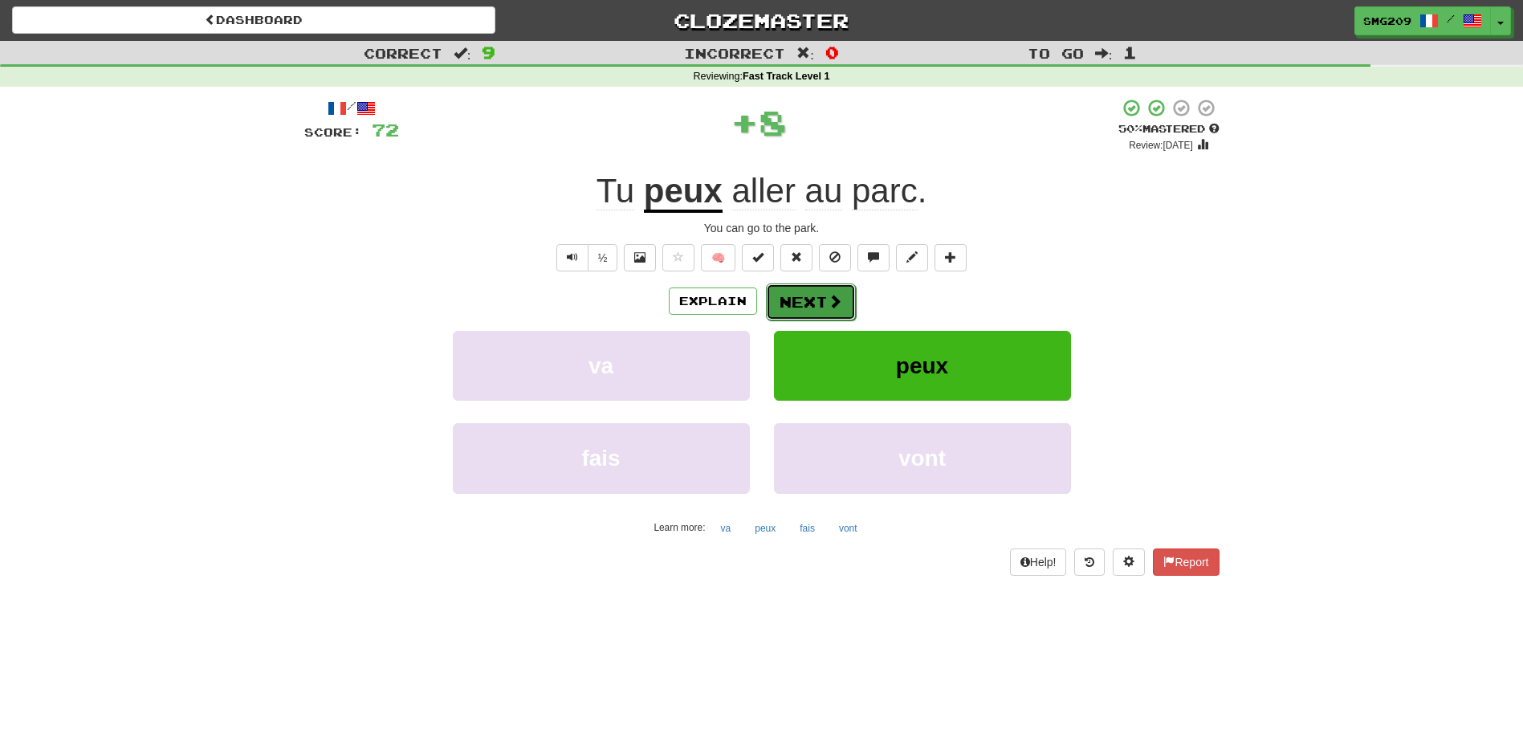
click at [815, 305] on button "Next" at bounding box center [811, 301] width 90 height 37
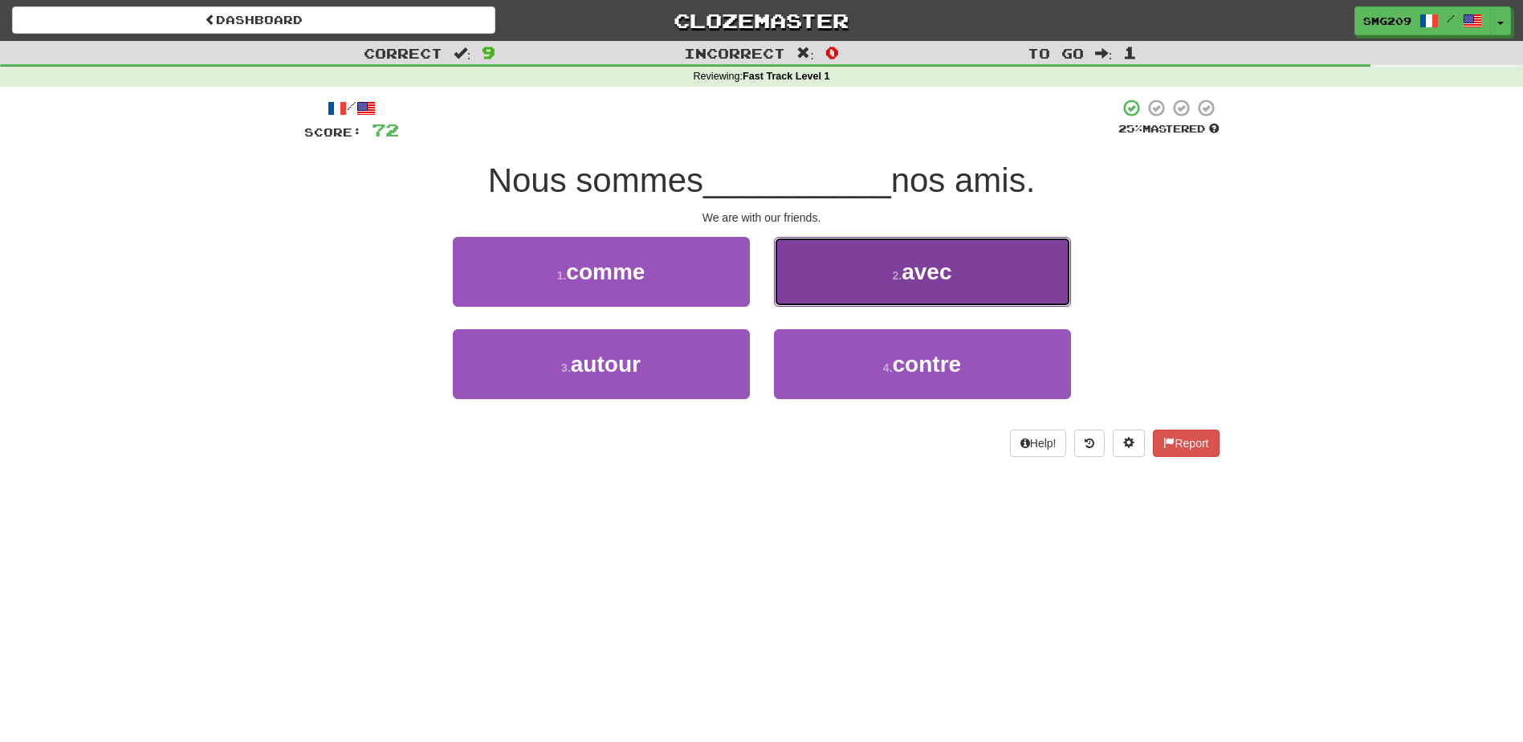
click at [868, 277] on button "2 . avec" at bounding box center [922, 272] width 297 height 70
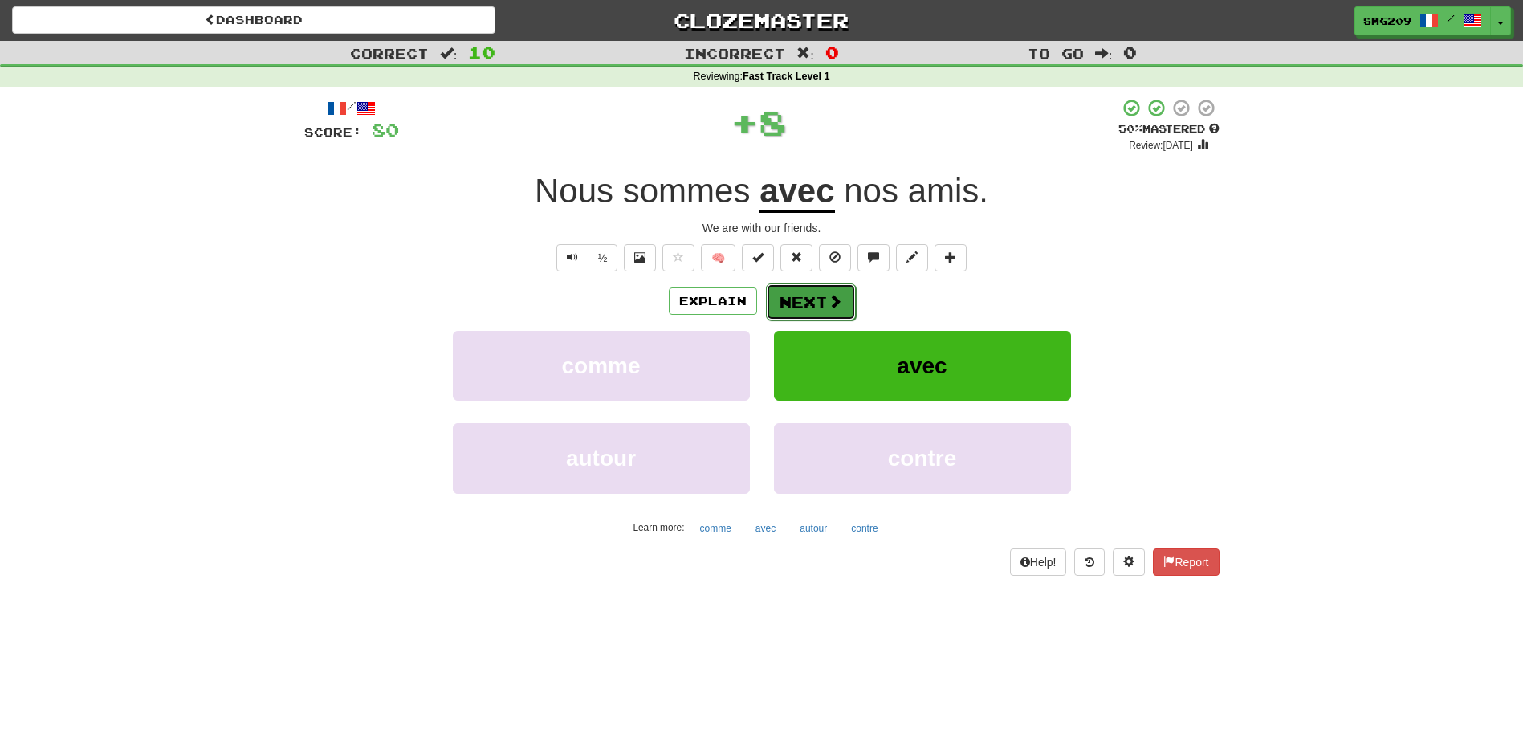
click at [819, 308] on button "Next" at bounding box center [811, 301] width 90 height 37
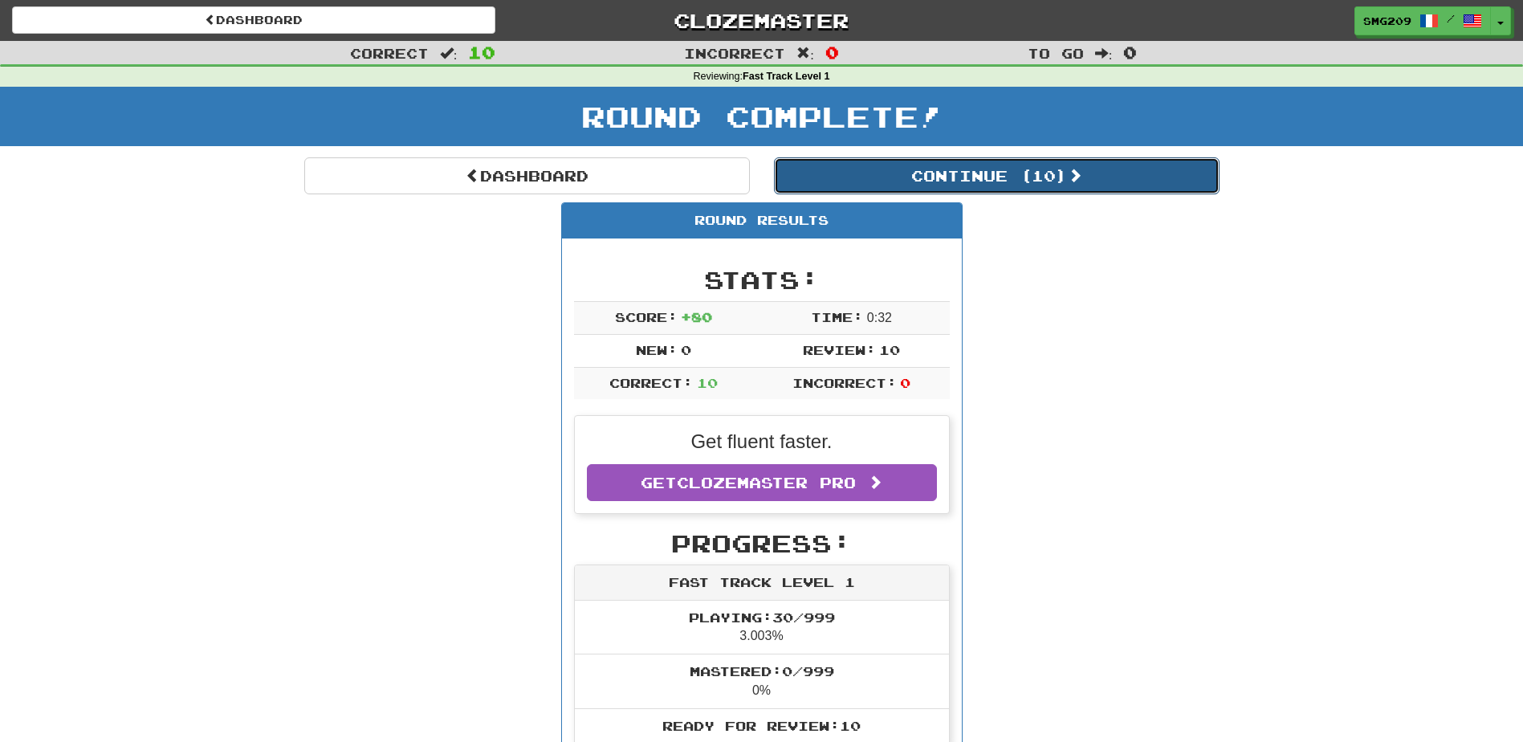
click at [1030, 192] on button "Continue ( 10 )" at bounding box center [997, 175] width 446 height 37
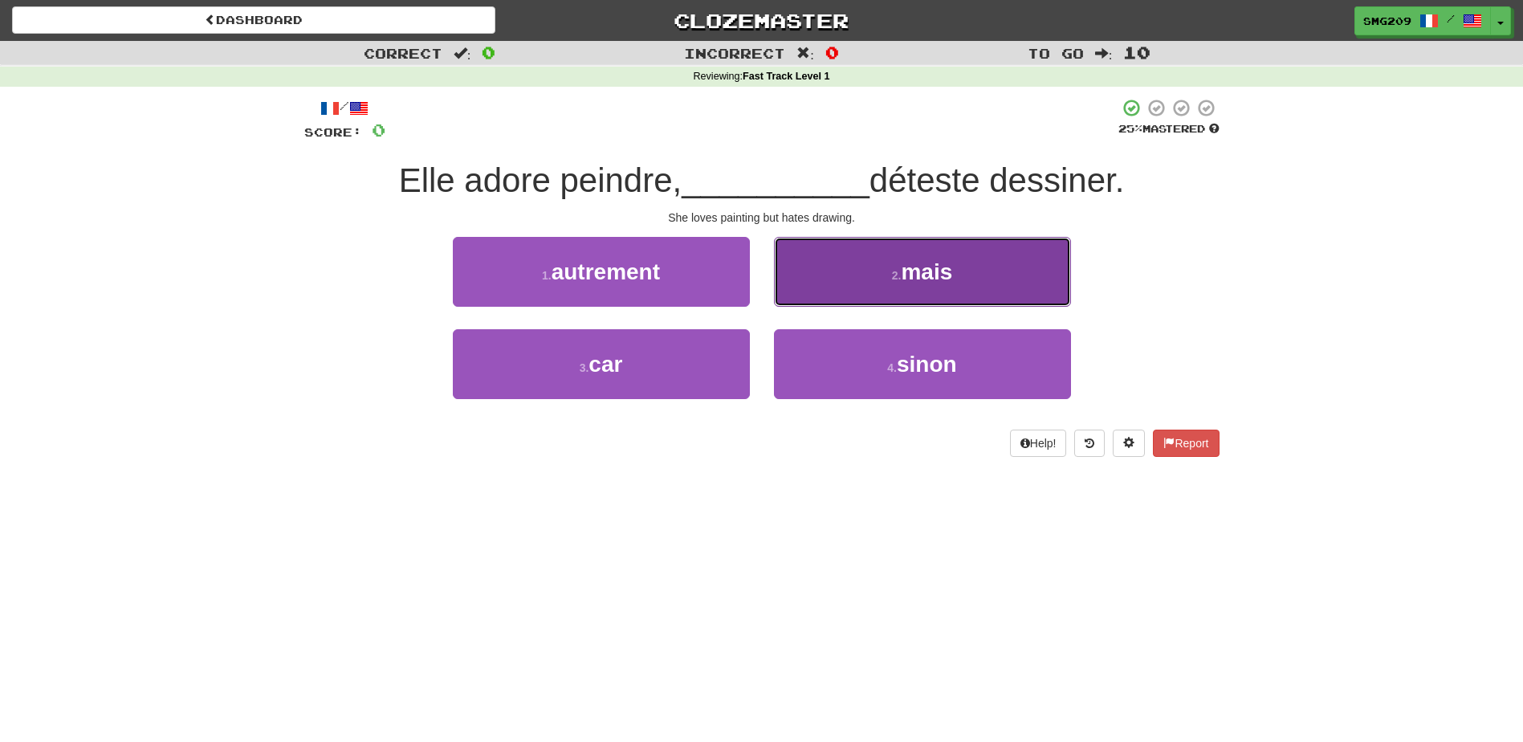
click at [955, 283] on button "2 . mais" at bounding box center [922, 272] width 297 height 70
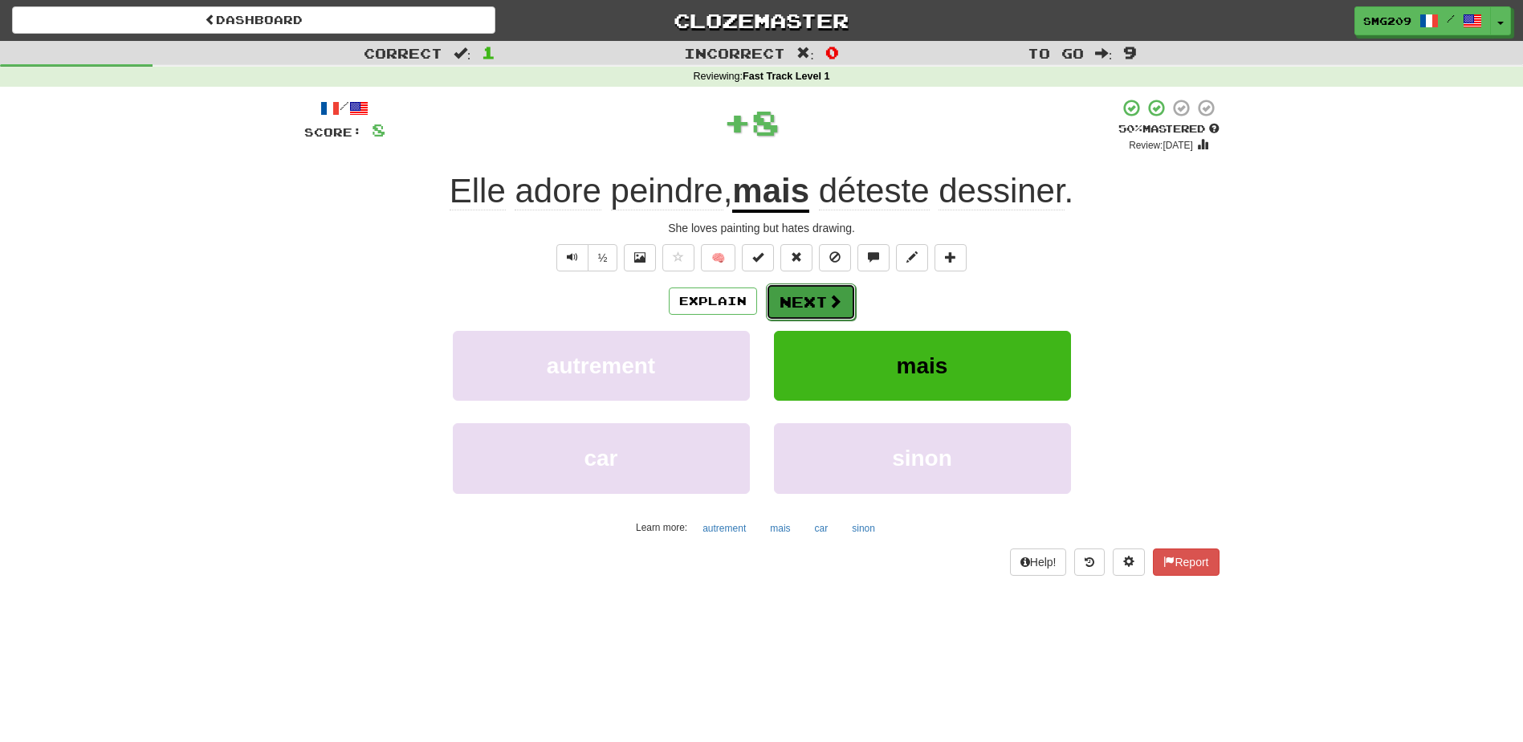
click at [820, 309] on button "Next" at bounding box center [811, 301] width 90 height 37
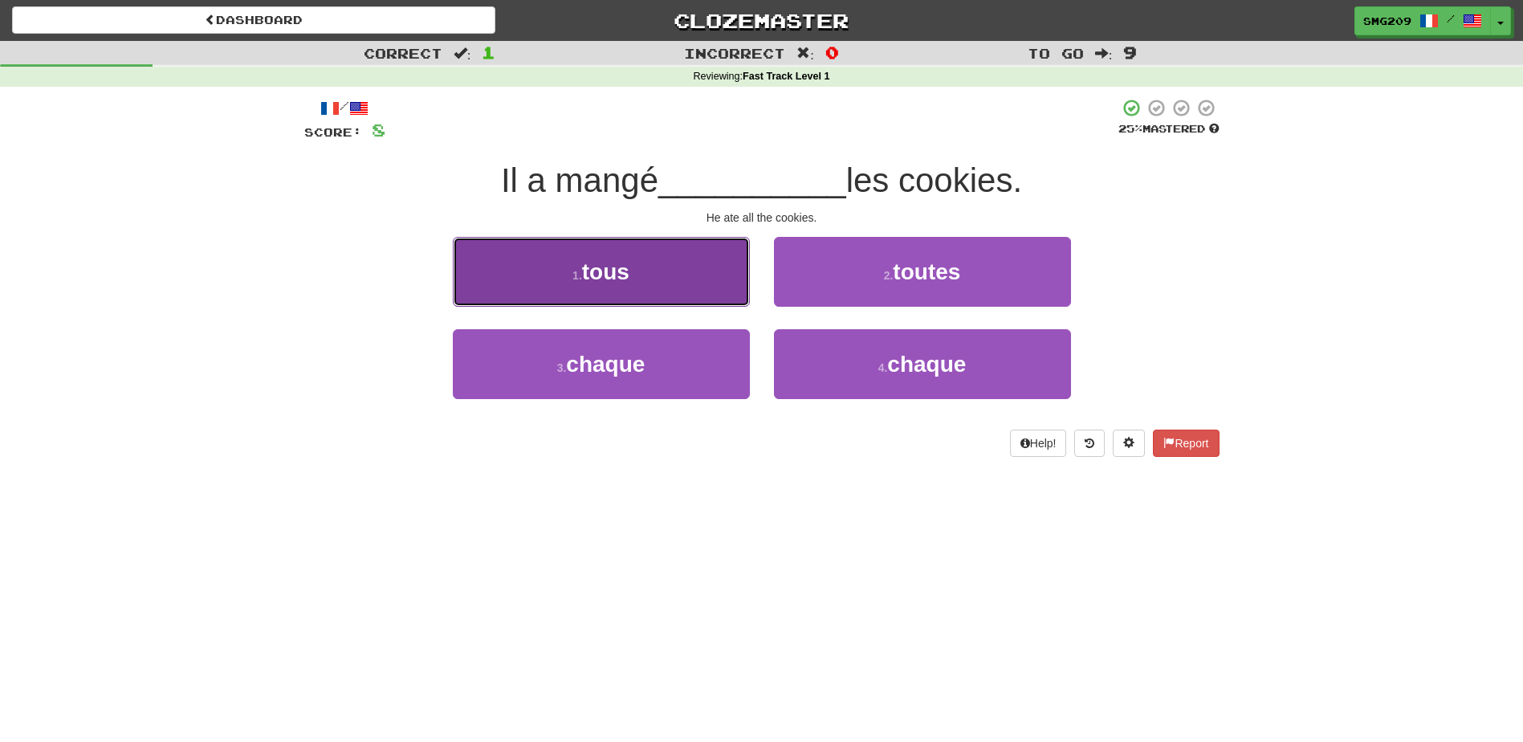
click at [698, 283] on button "1 . tous" at bounding box center [601, 272] width 297 height 70
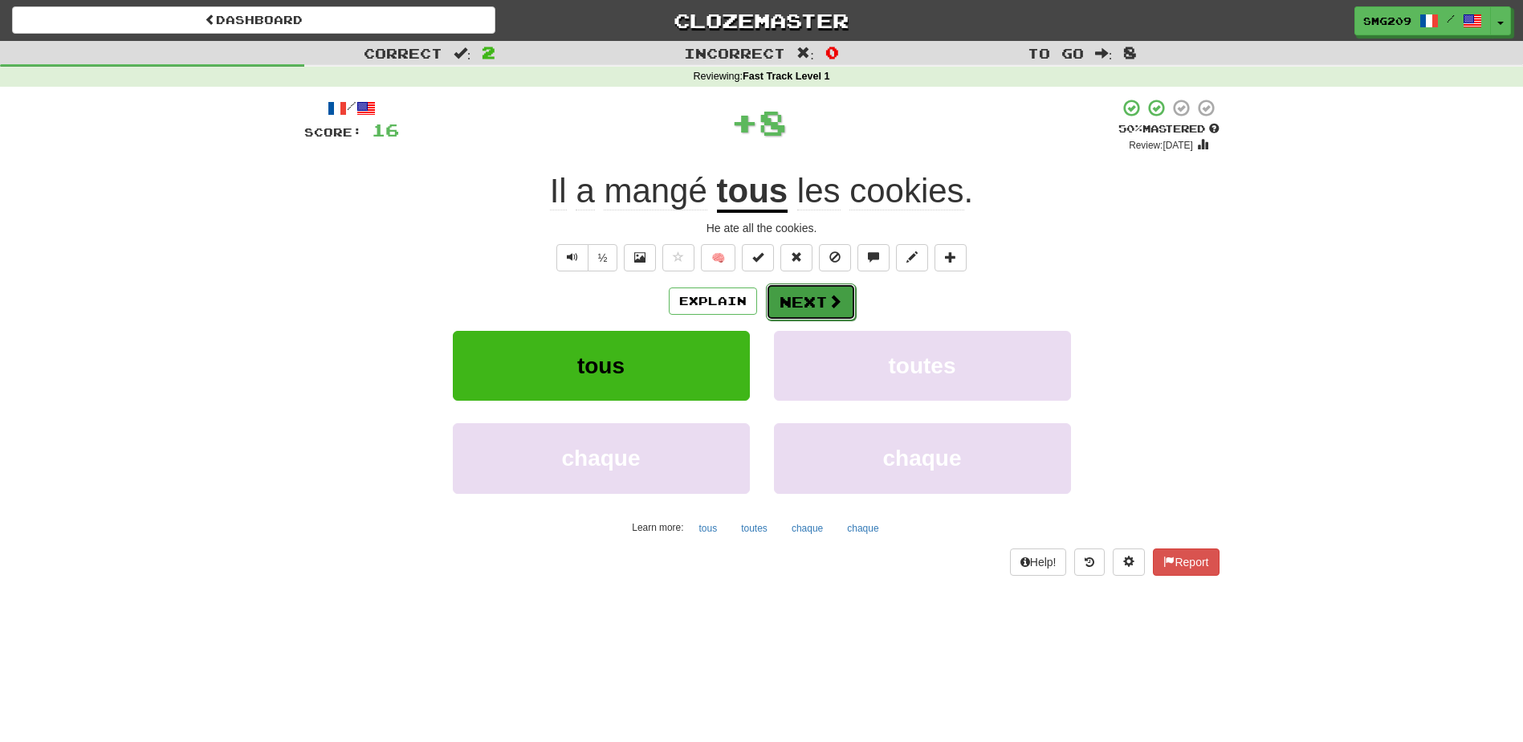
click at [803, 320] on button "Next" at bounding box center [811, 301] width 90 height 37
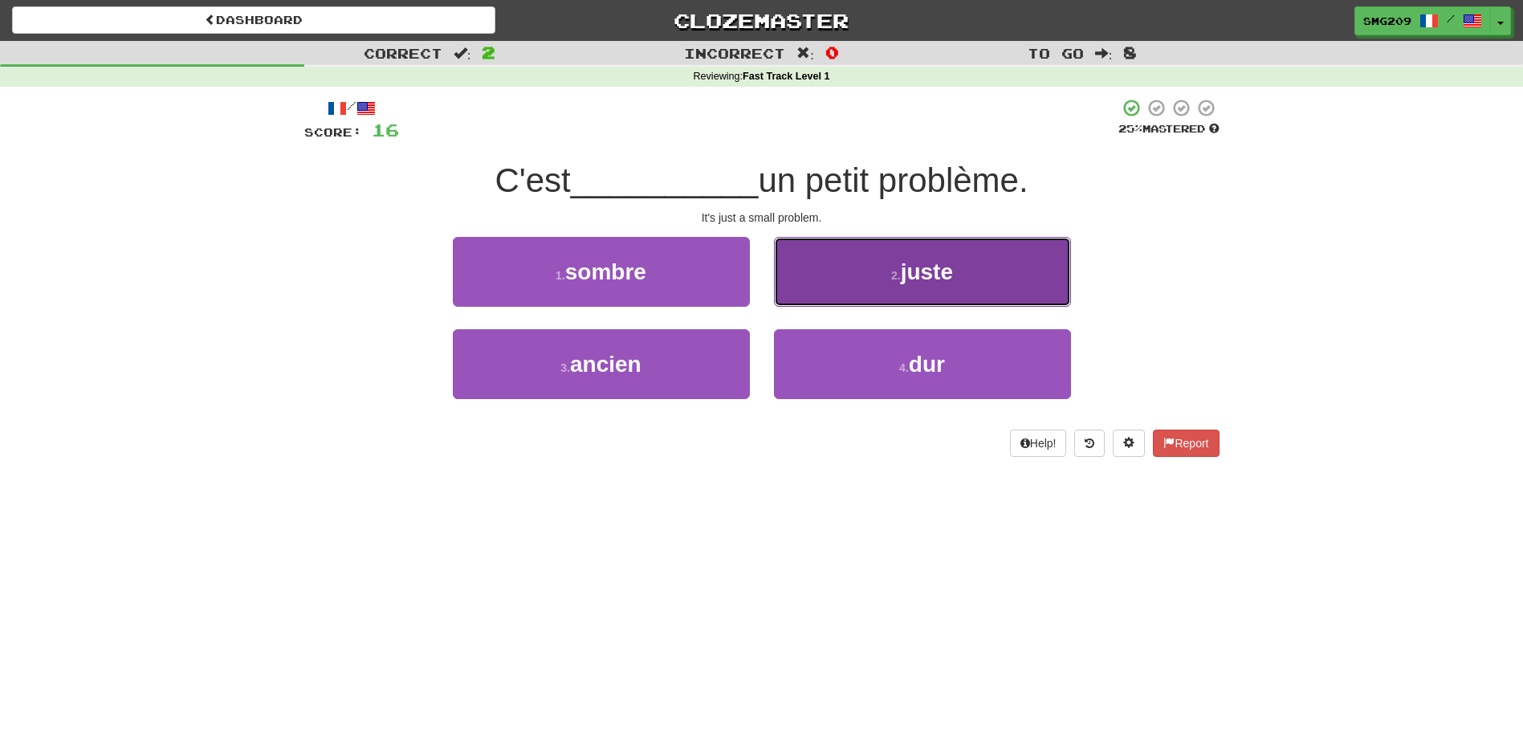
click at [856, 292] on button "2 . juste" at bounding box center [922, 272] width 297 height 70
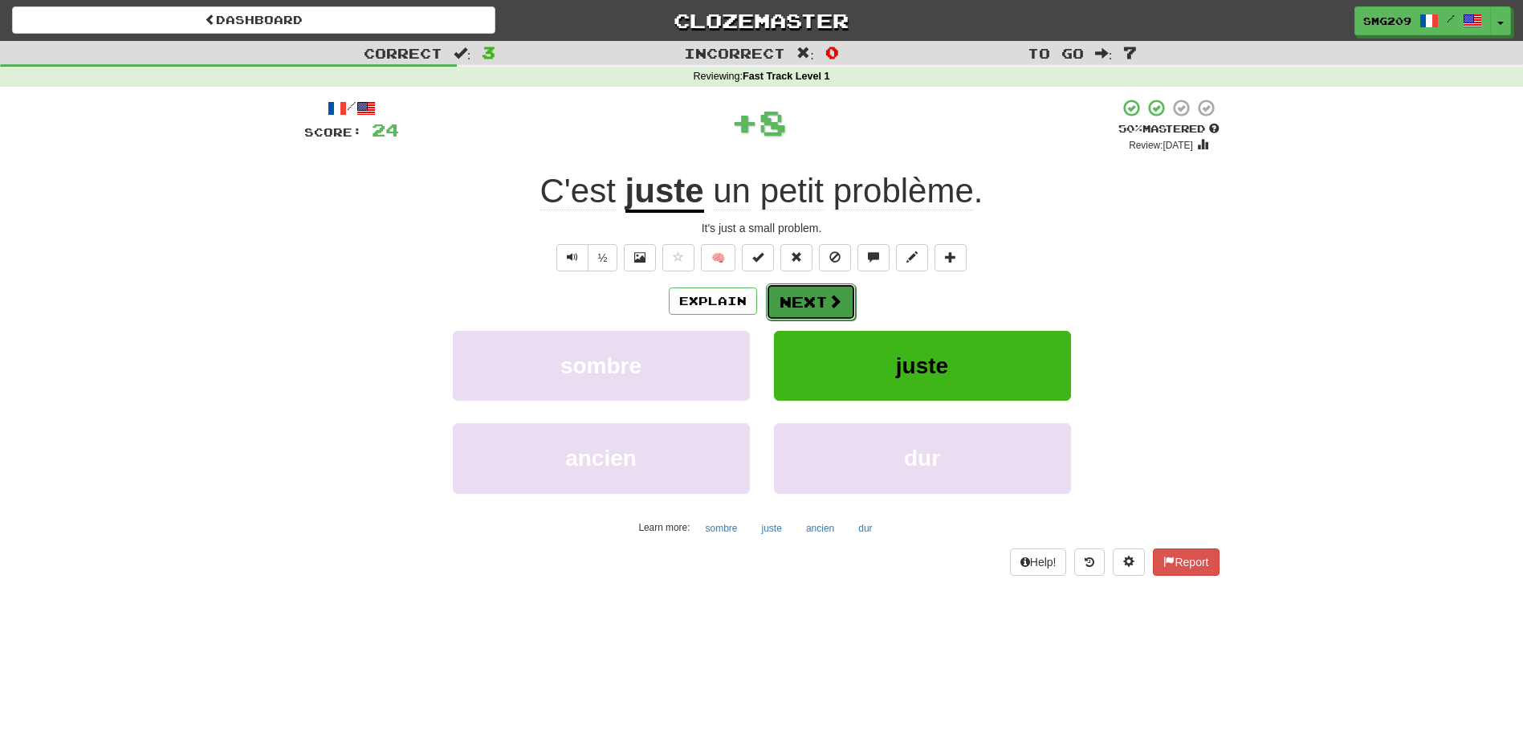
click at [809, 301] on button "Next" at bounding box center [811, 301] width 90 height 37
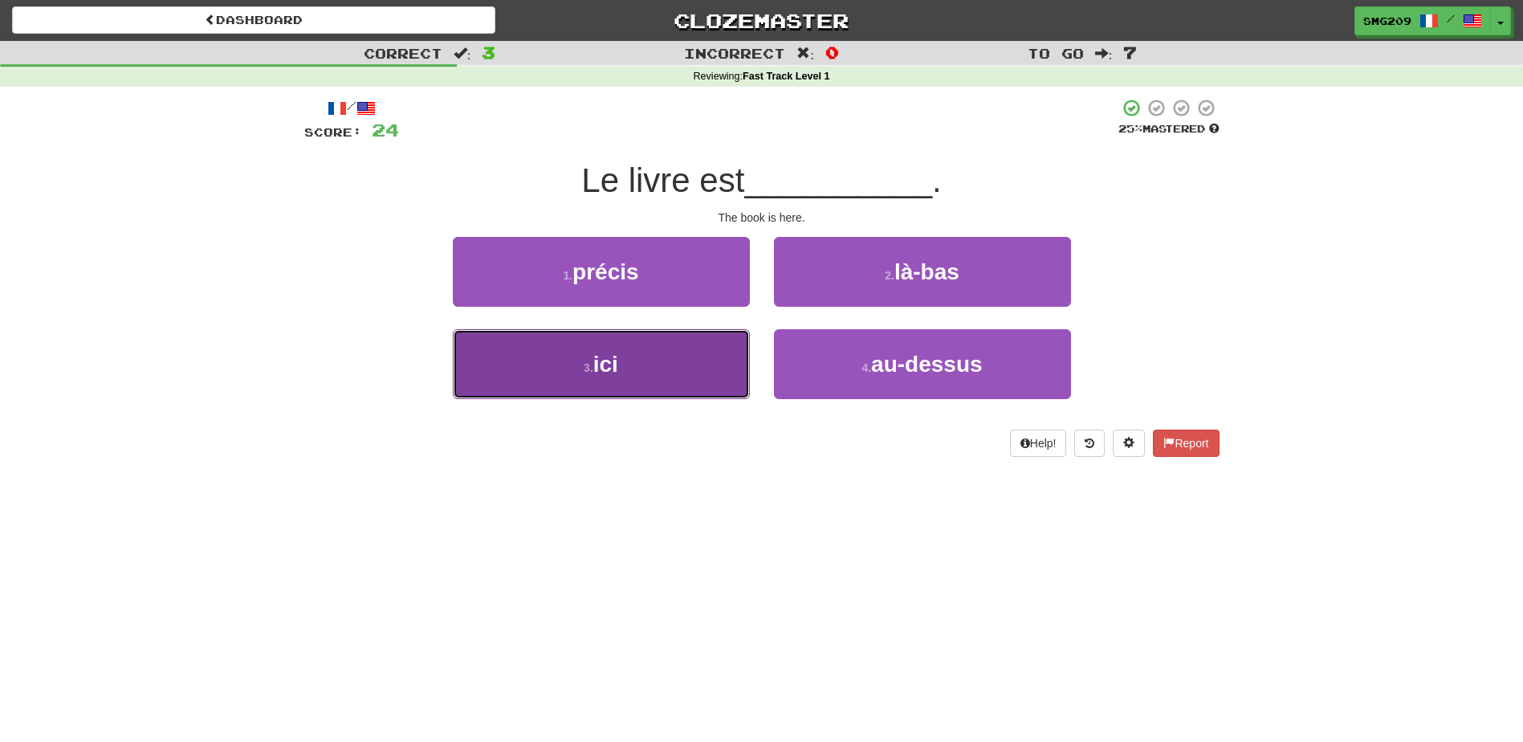
click at [638, 373] on button "3 . ici" at bounding box center [601, 364] width 297 height 70
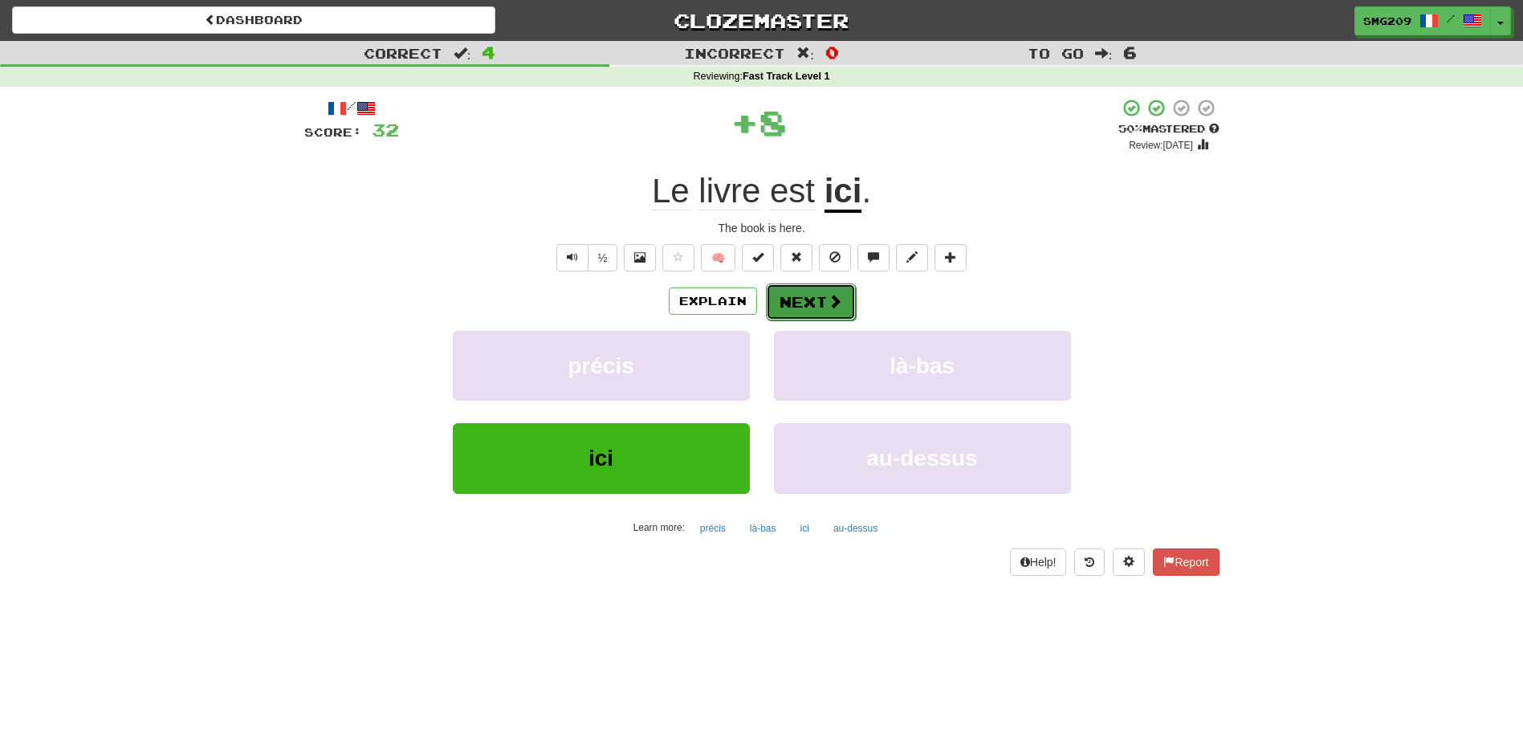
click at [814, 294] on button "Next" at bounding box center [811, 301] width 90 height 37
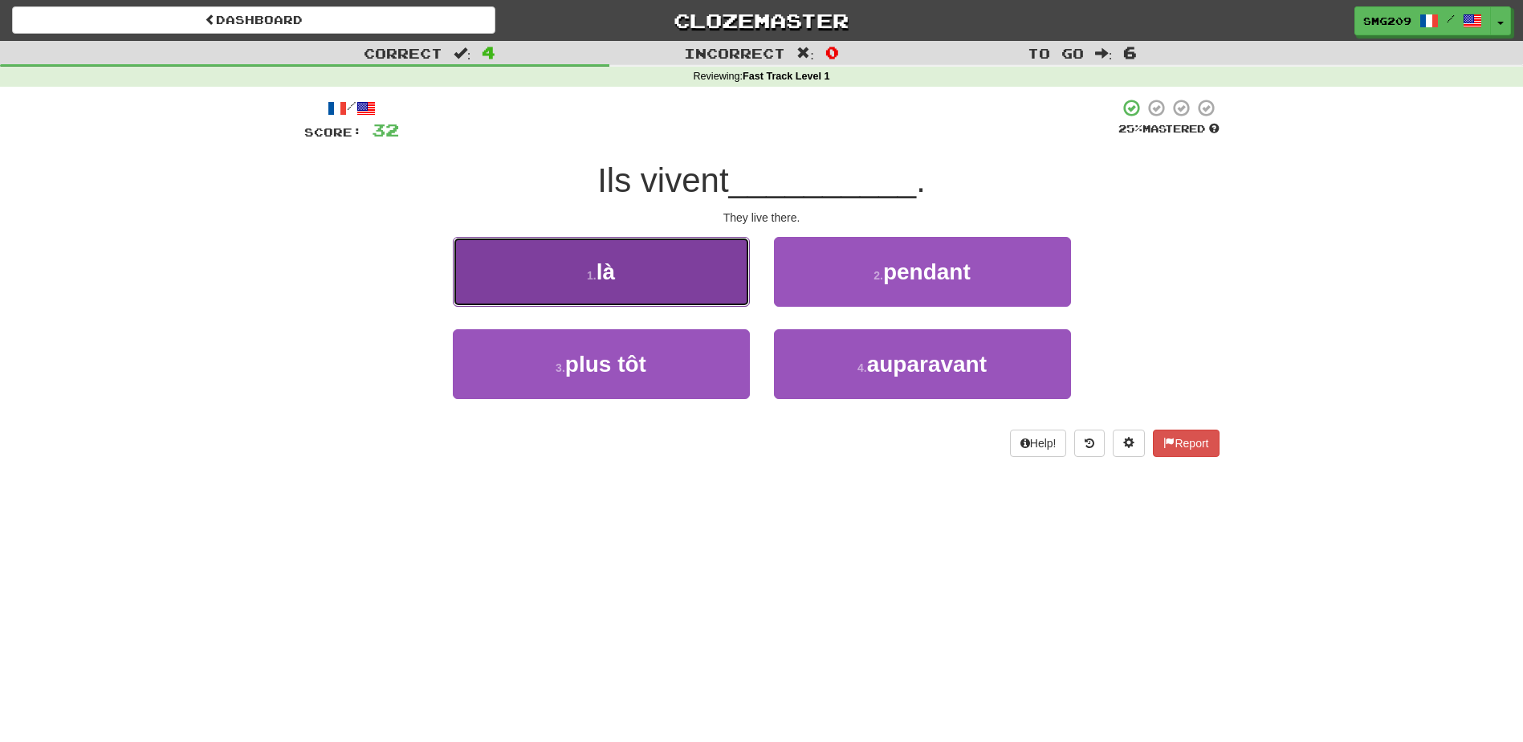
click at [619, 297] on button "1 . là" at bounding box center [601, 272] width 297 height 70
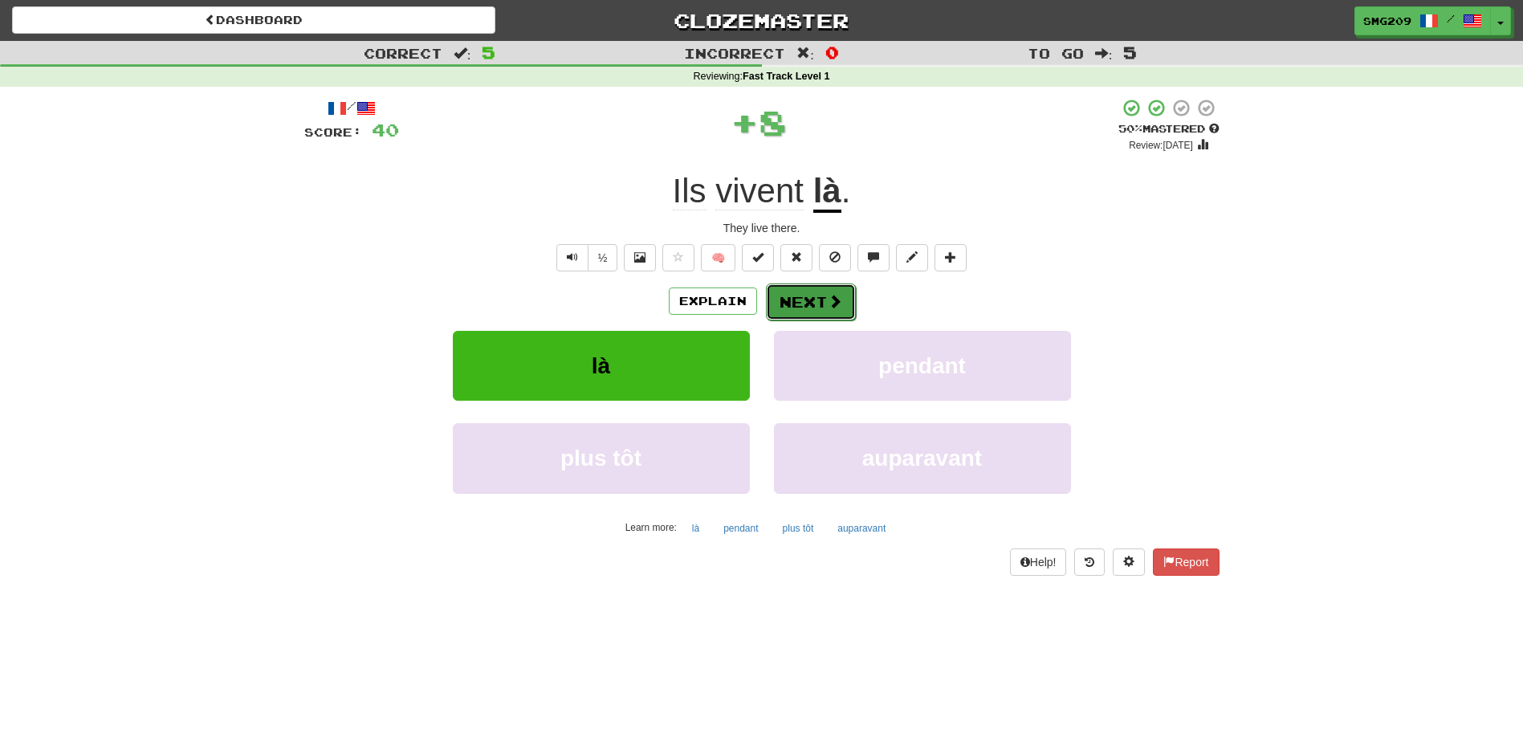
click at [819, 296] on button "Next" at bounding box center [811, 301] width 90 height 37
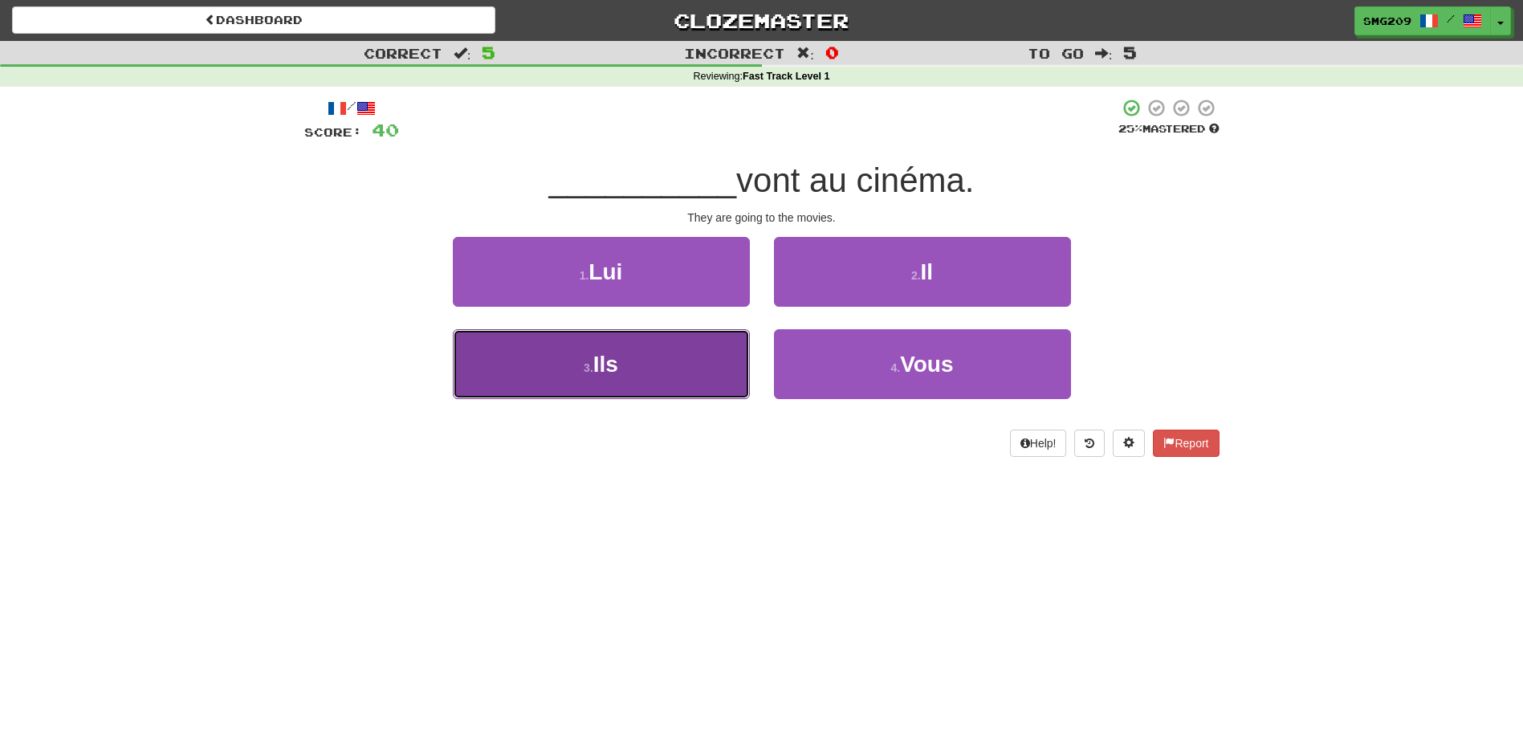
click at [638, 376] on button "3 . Ils" at bounding box center [601, 364] width 297 height 70
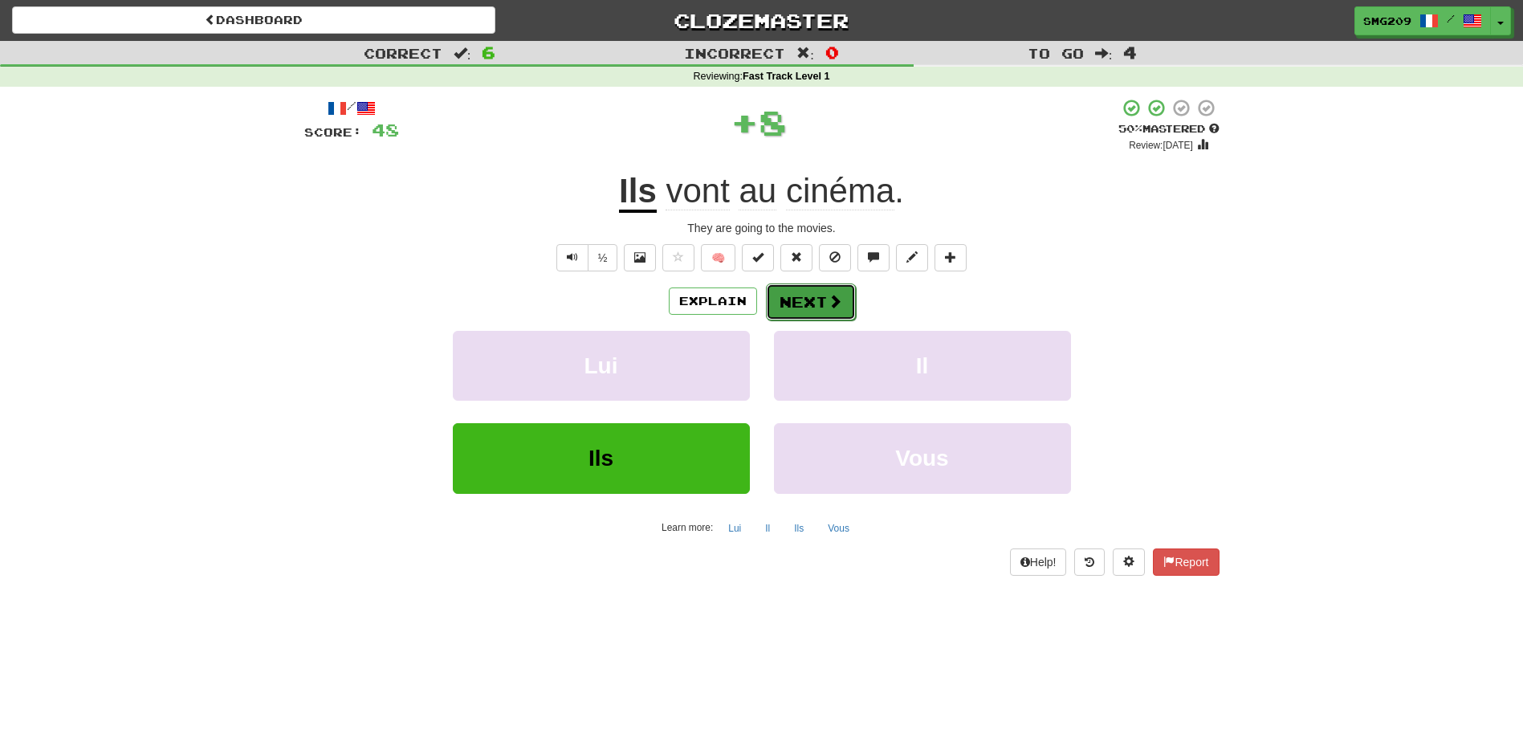
click at [798, 307] on button "Next" at bounding box center [811, 301] width 90 height 37
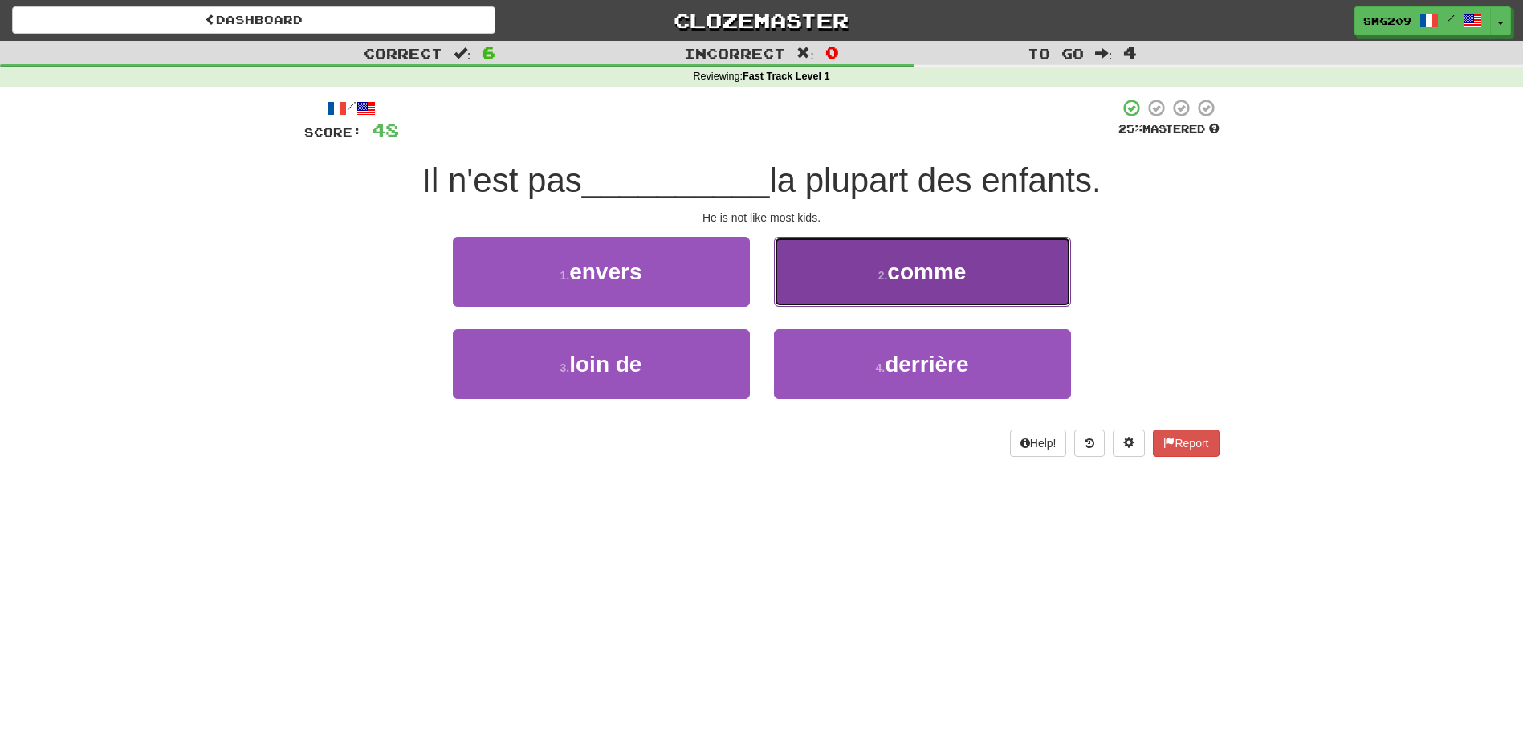
click at [858, 282] on button "2 . comme" at bounding box center [922, 272] width 297 height 70
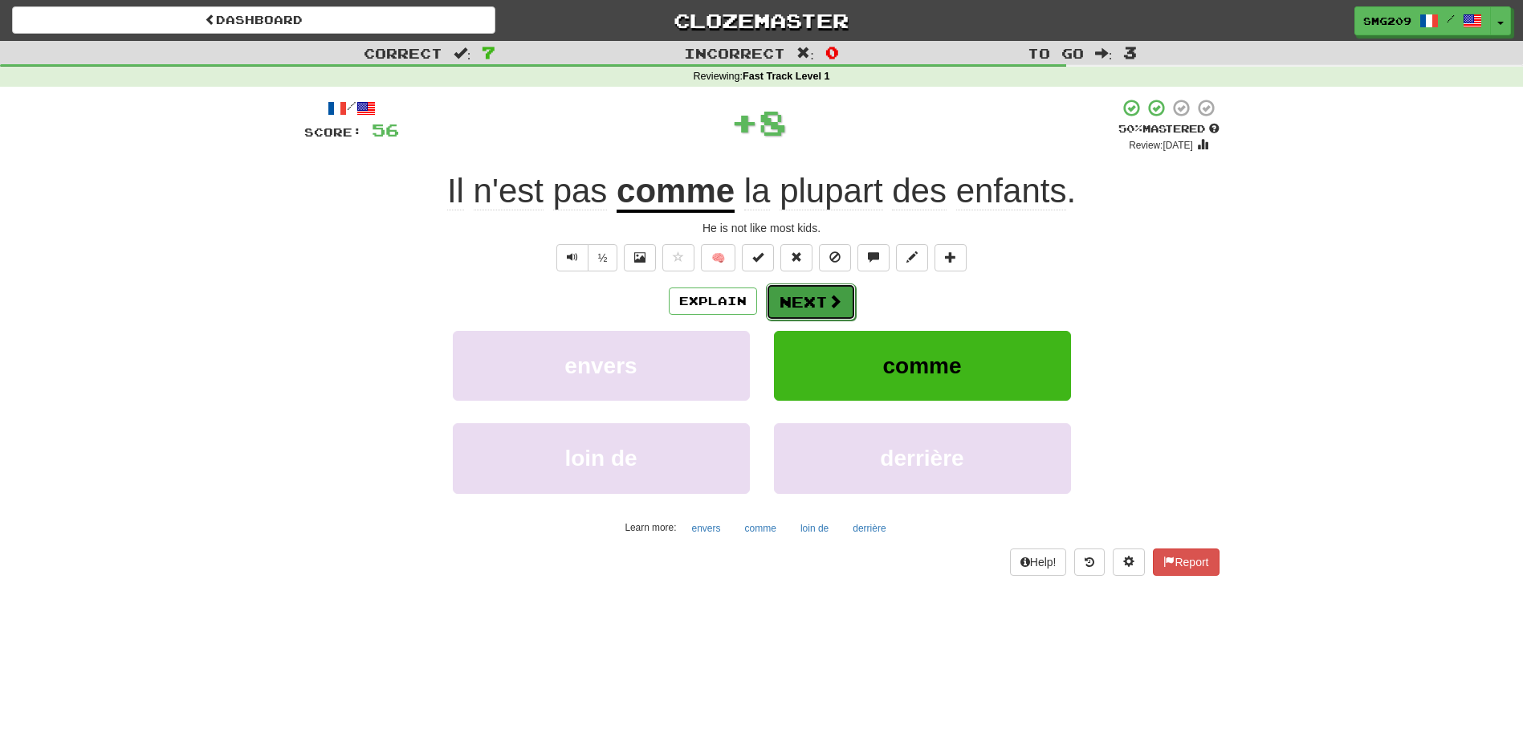
click at [835, 294] on span at bounding box center [835, 301] width 14 height 14
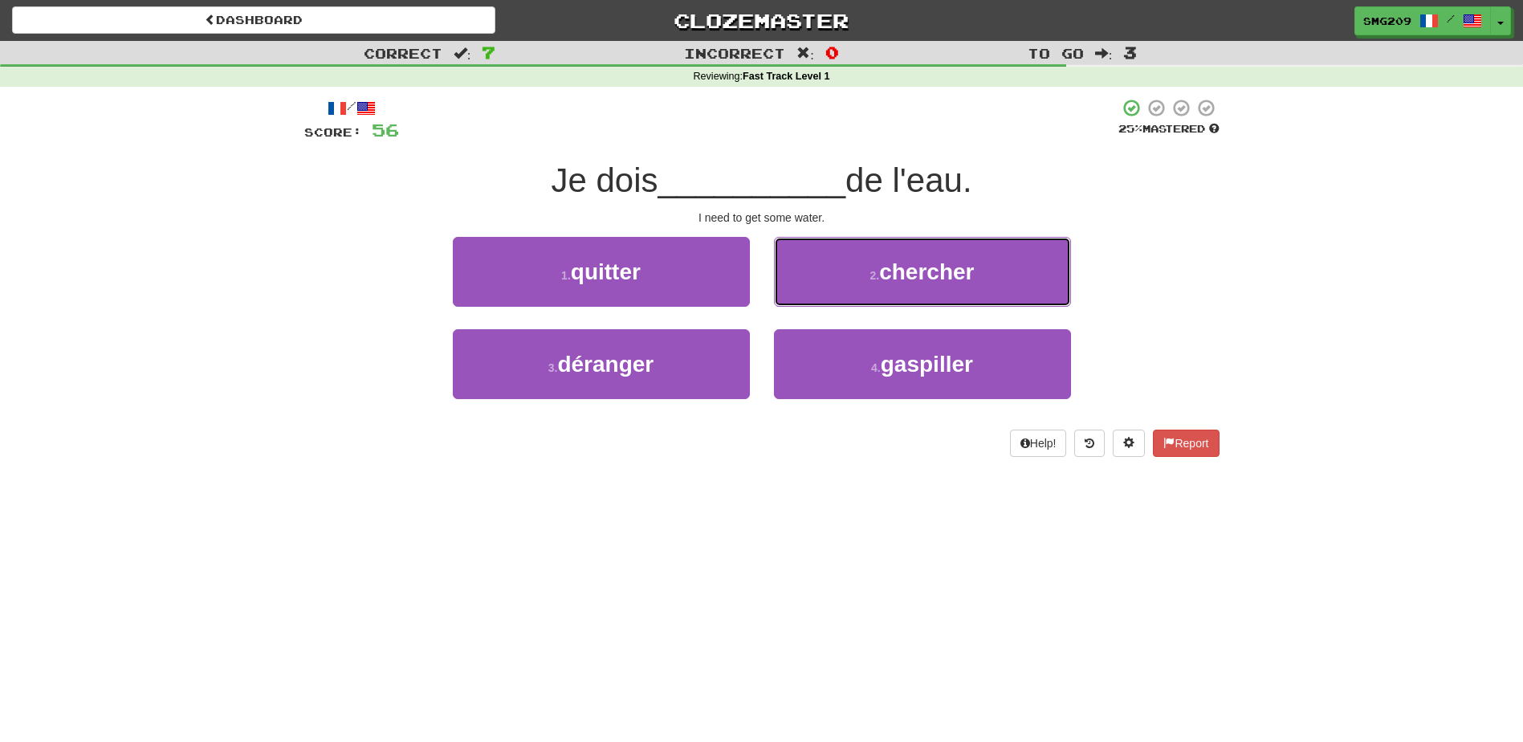
click at [835, 294] on button "2 . chercher" at bounding box center [922, 272] width 297 height 70
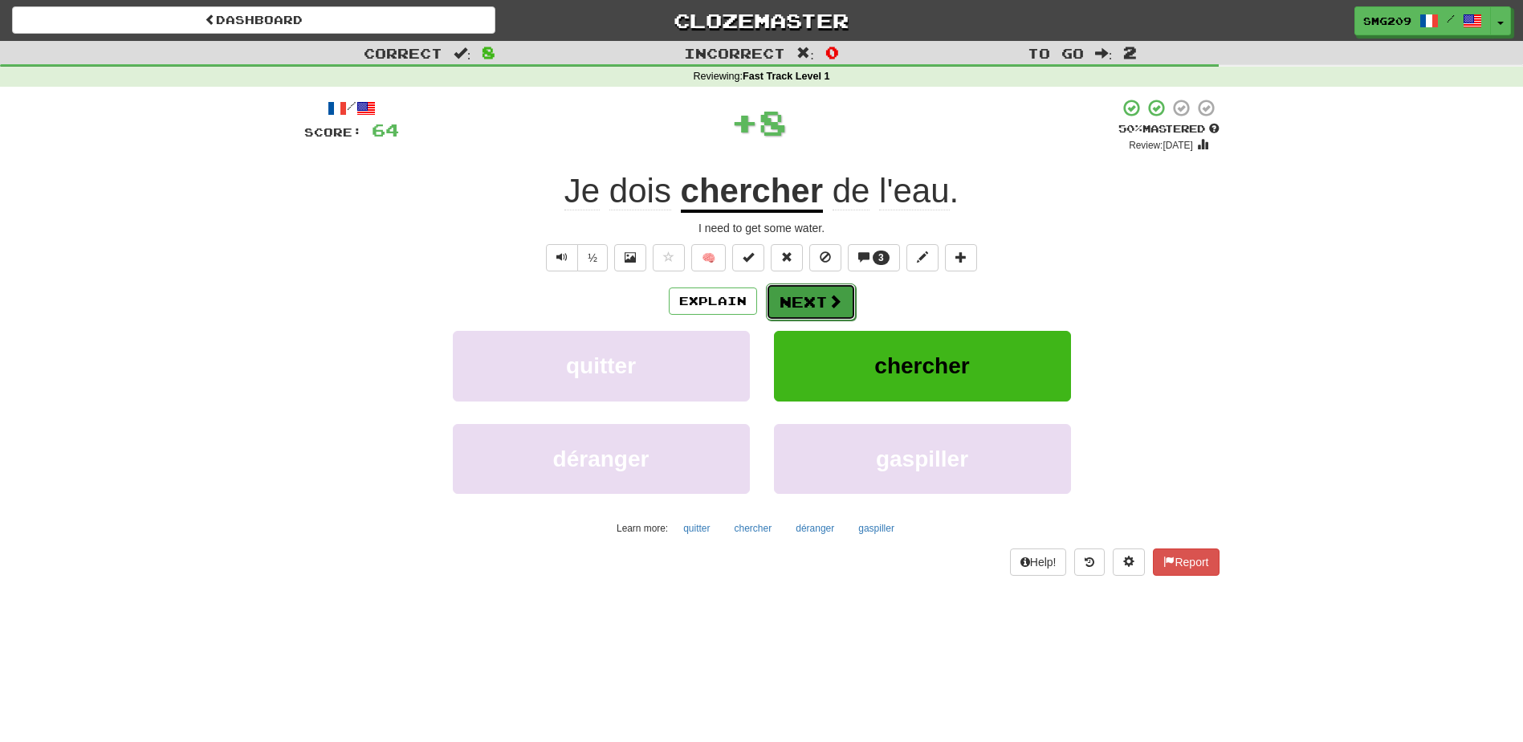
click at [830, 304] on span at bounding box center [835, 301] width 14 height 14
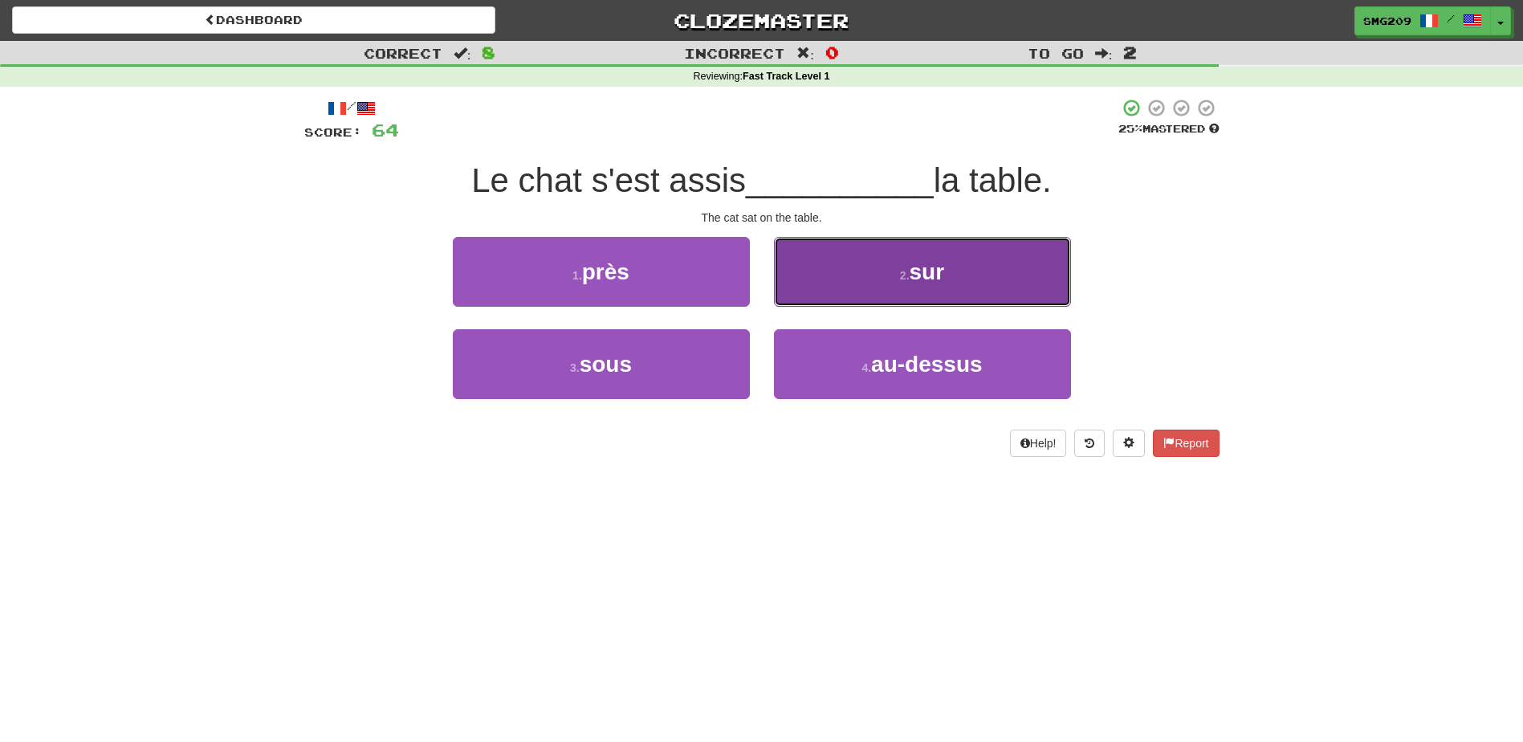
click at [858, 283] on button "2 . sur" at bounding box center [922, 272] width 297 height 70
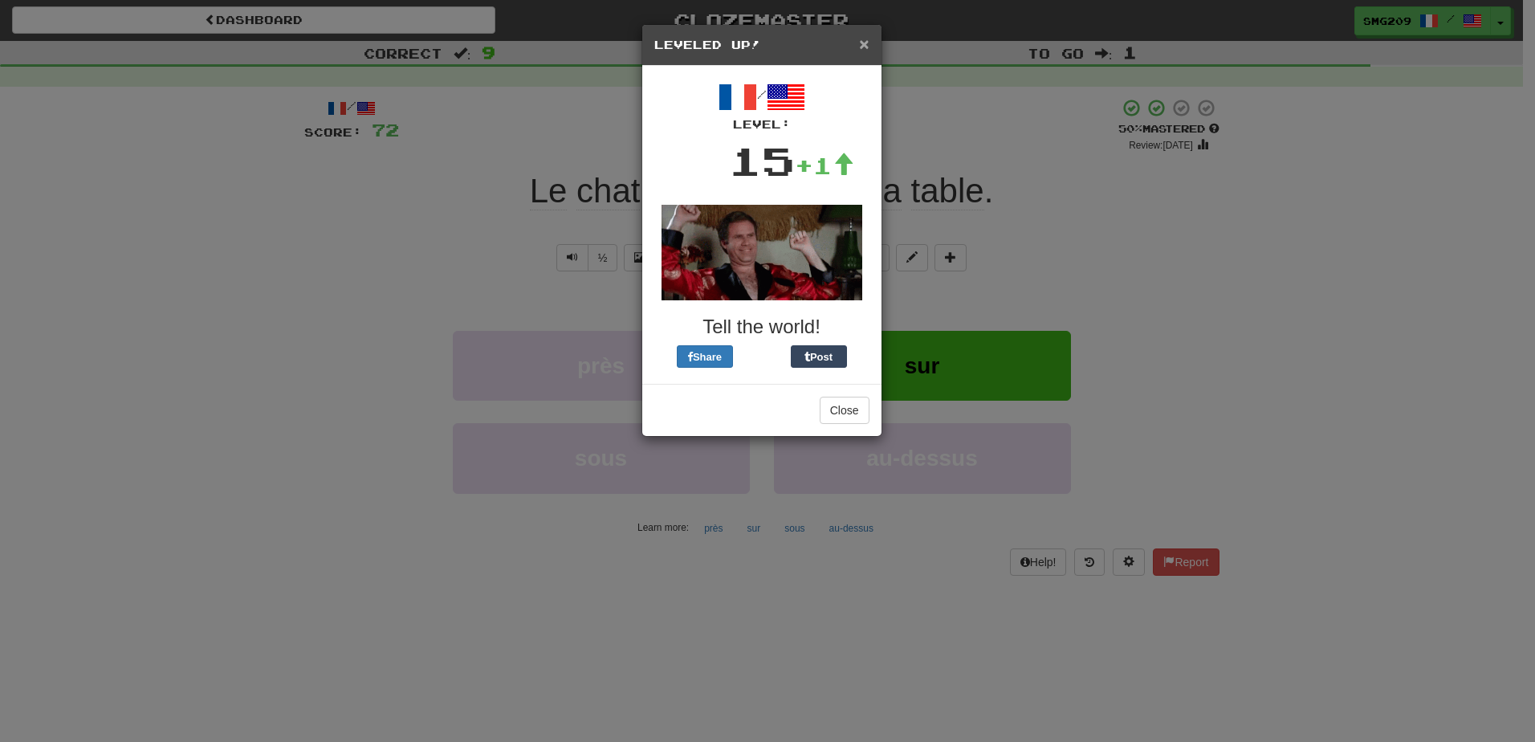
click at [866, 35] on span "×" at bounding box center [864, 44] width 10 height 18
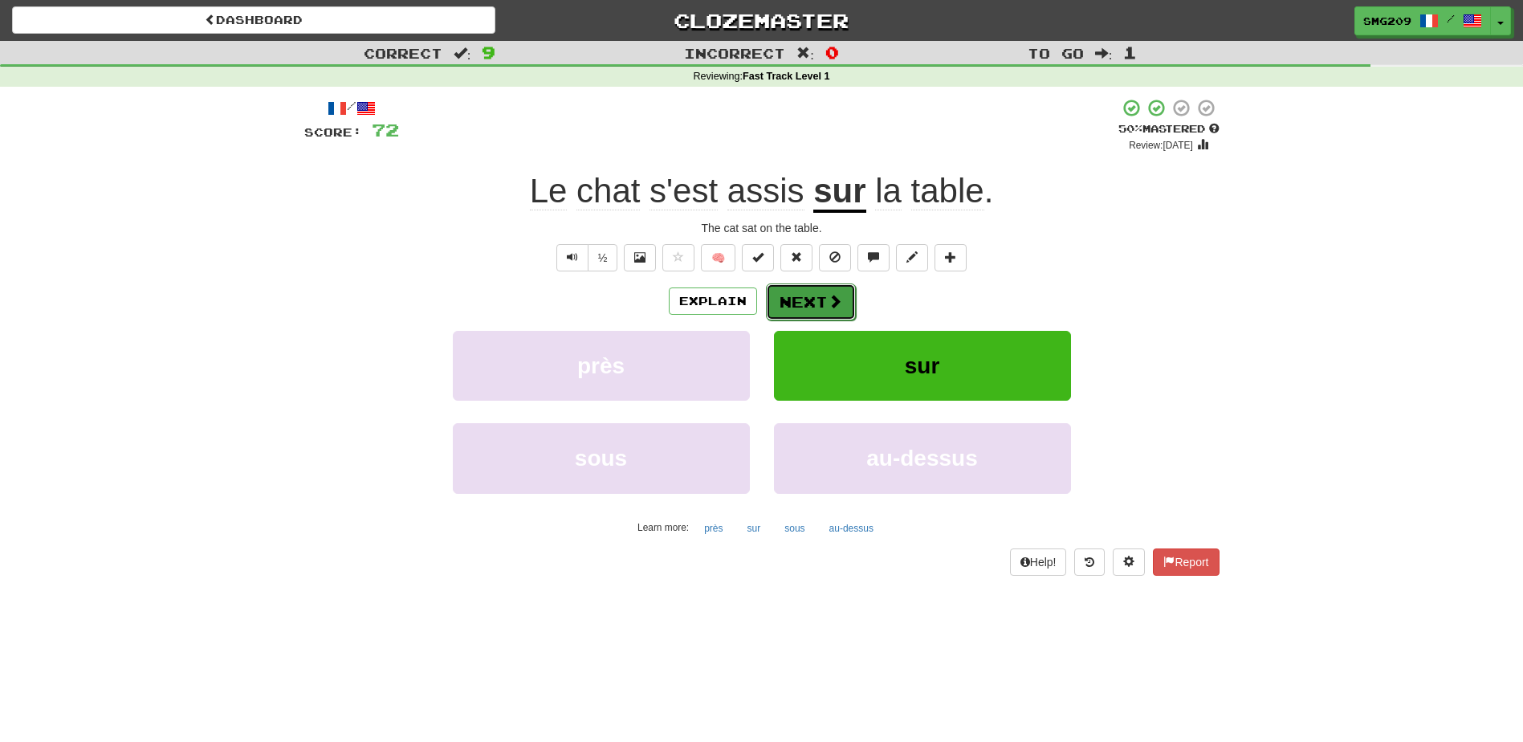
click at [809, 310] on button "Next" at bounding box center [811, 301] width 90 height 37
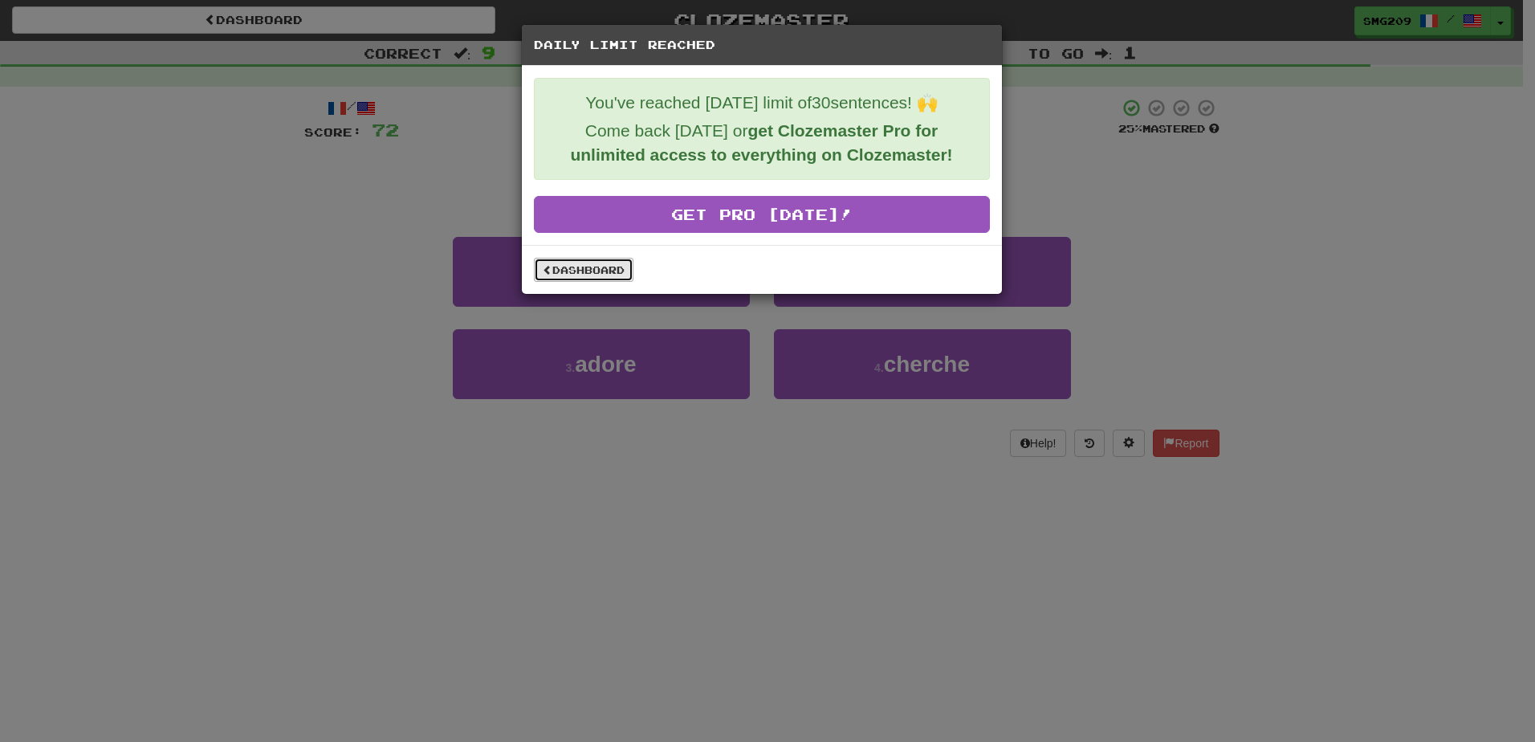
click at [622, 267] on link "Dashboard" at bounding box center [584, 270] width 100 height 24
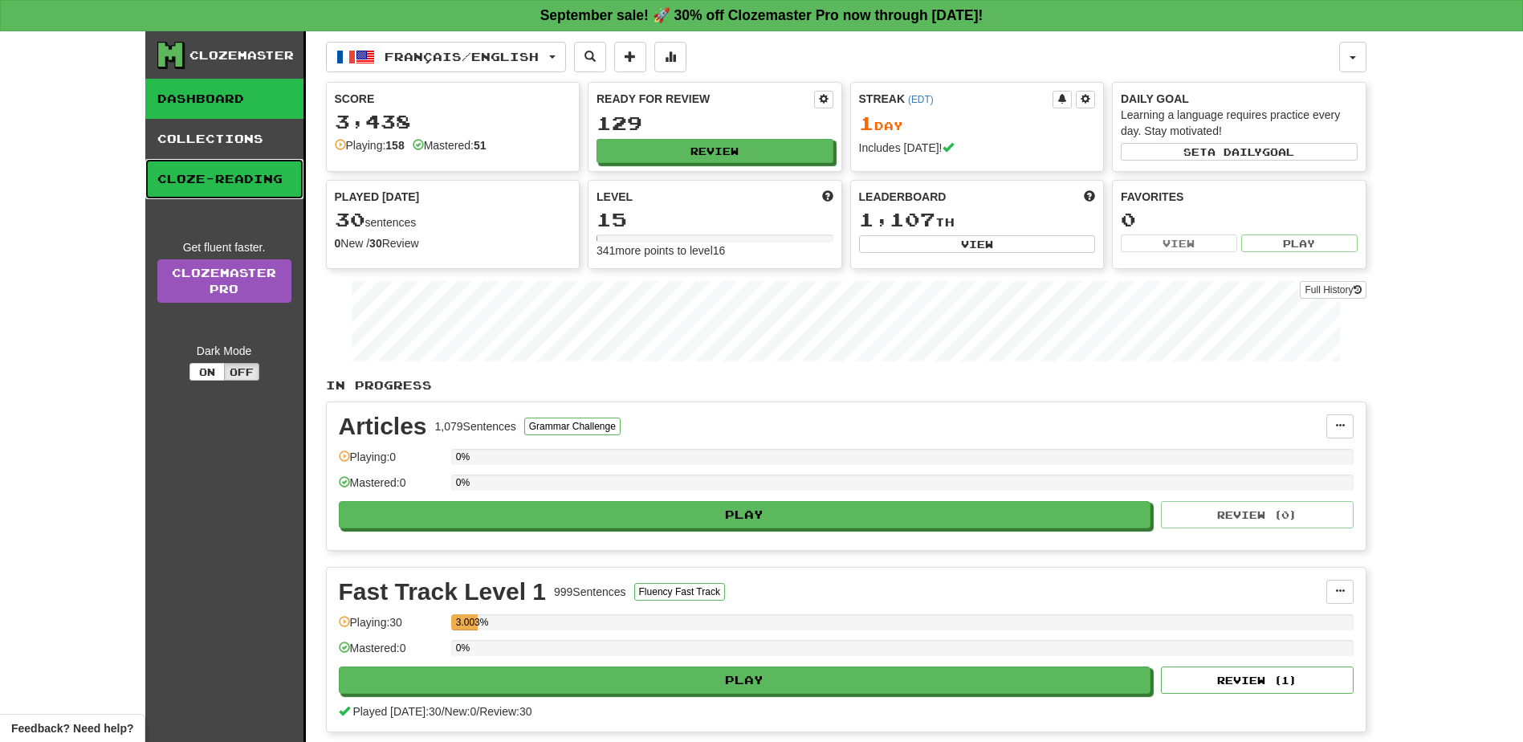
click at [223, 161] on link "Cloze-Reading" at bounding box center [224, 179] width 158 height 40
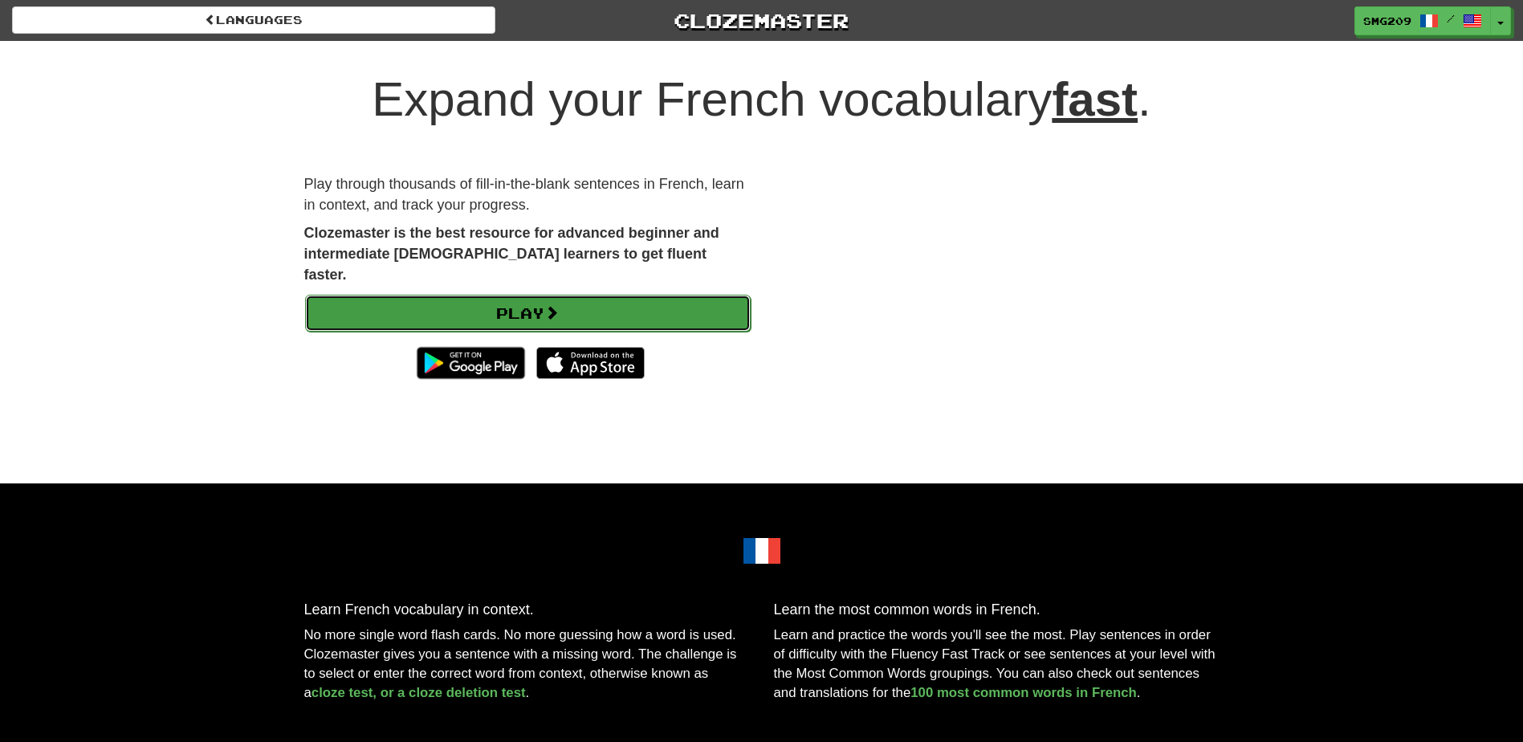
click at [616, 300] on link "Play" at bounding box center [528, 313] width 446 height 37
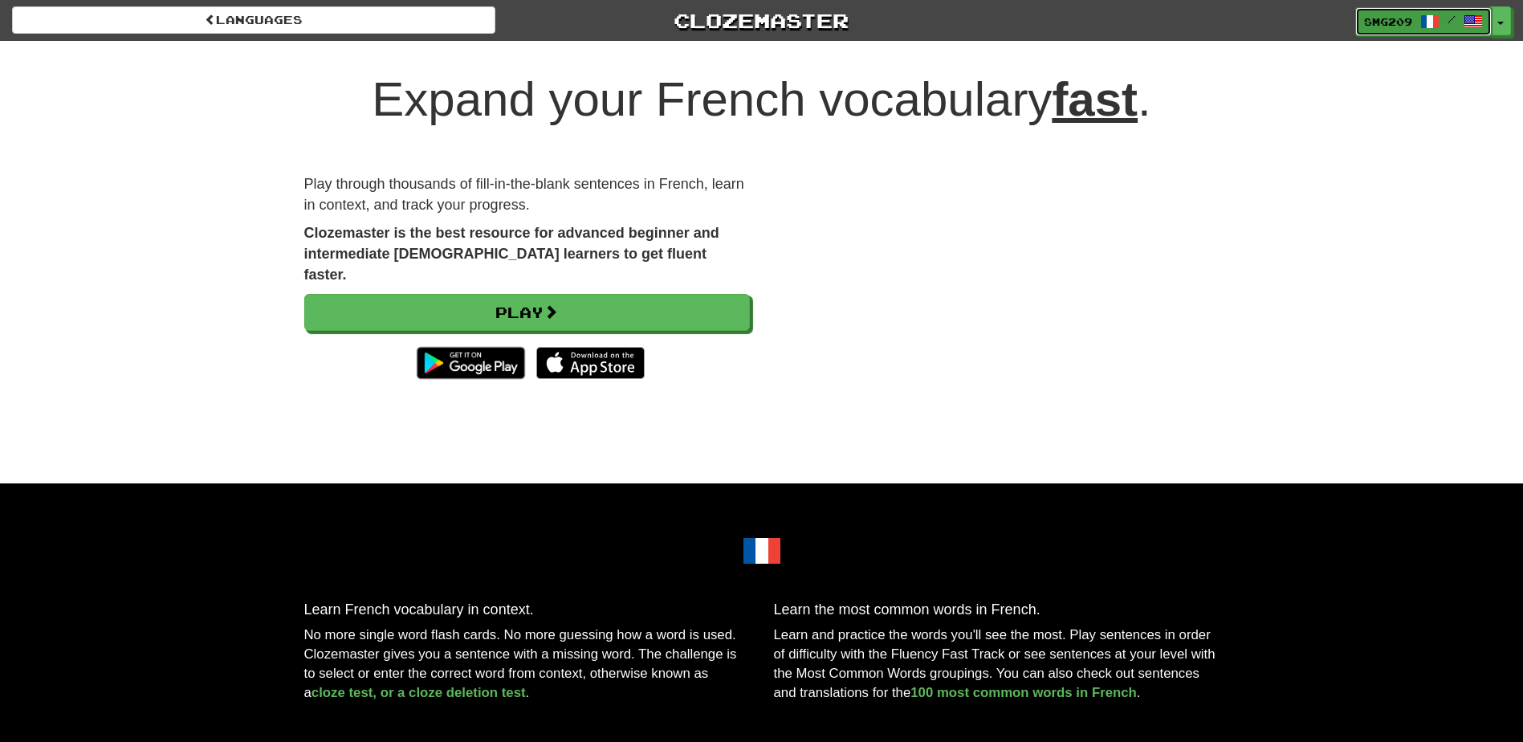
click at [1396, 25] on span "smg209" at bounding box center [1388, 21] width 48 height 14
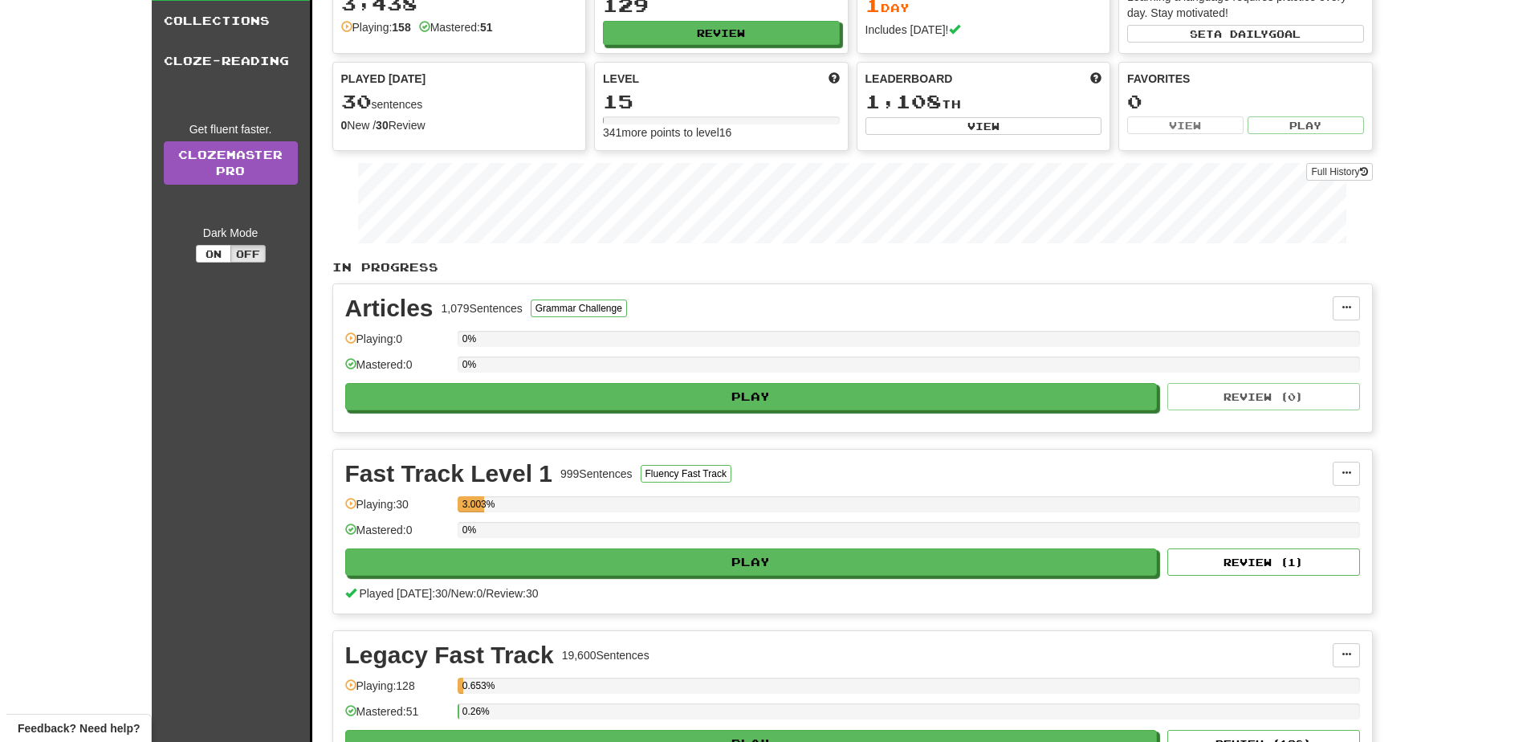
scroll to position [119, 0]
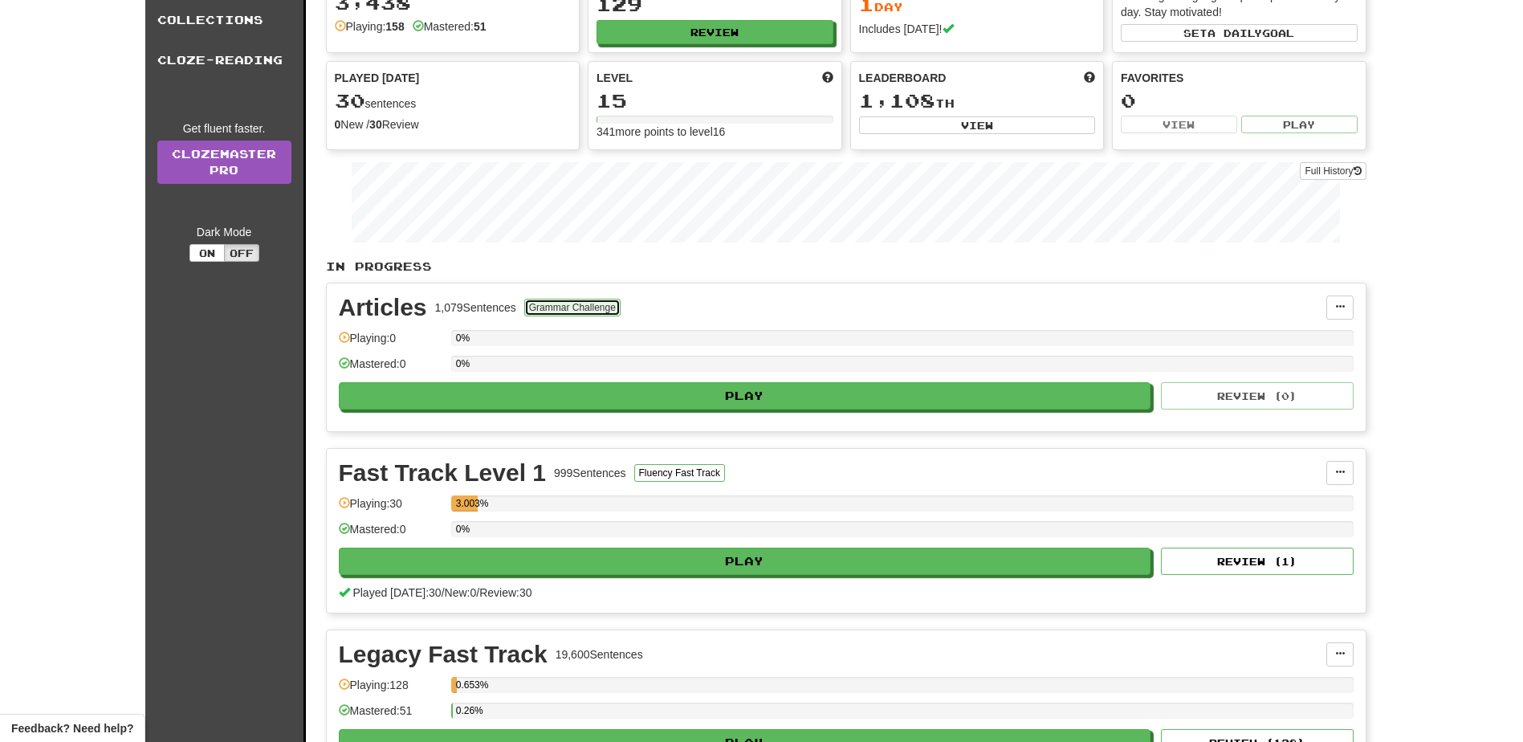
click at [561, 311] on button "Grammar Challenge" at bounding box center [572, 308] width 96 height 18
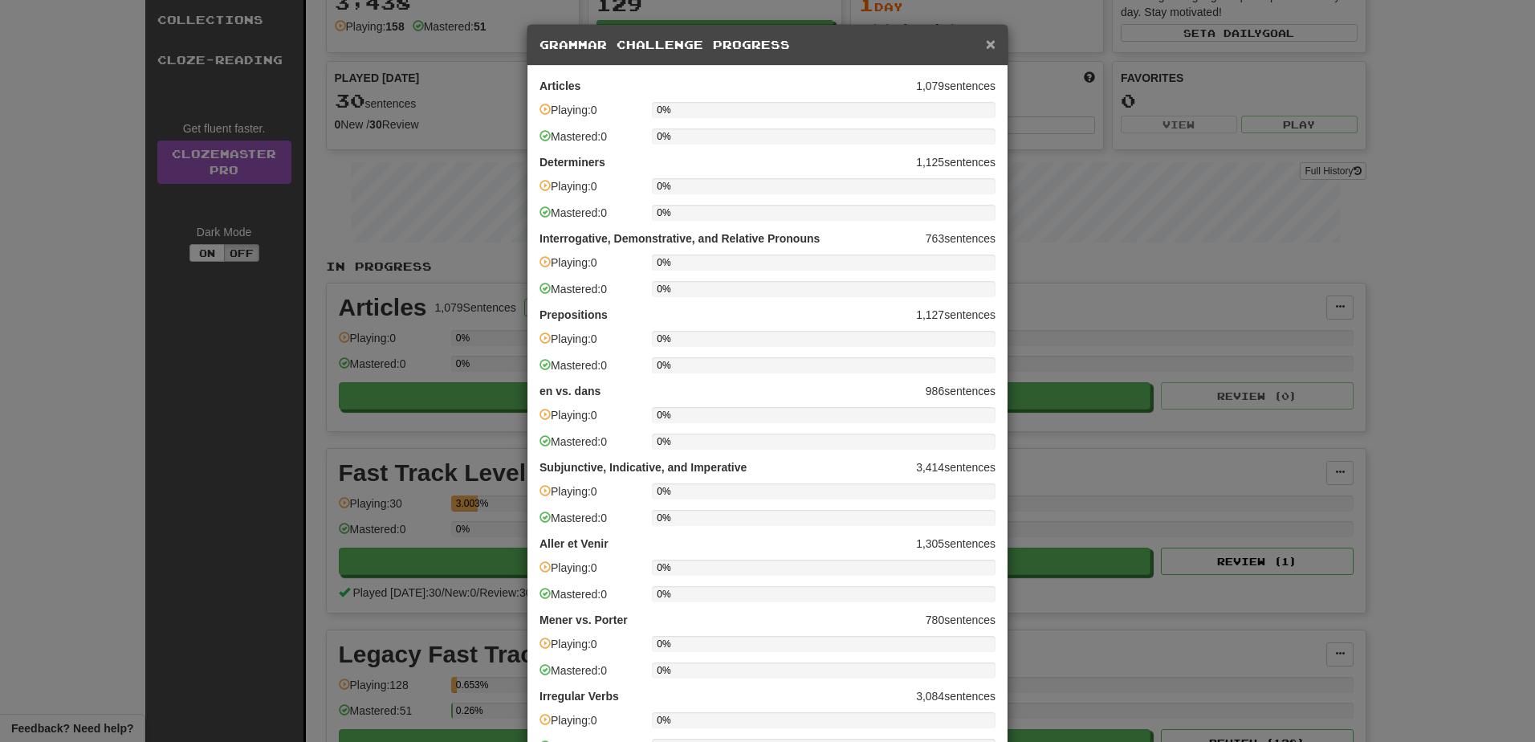
click at [986, 40] on span "×" at bounding box center [991, 44] width 10 height 18
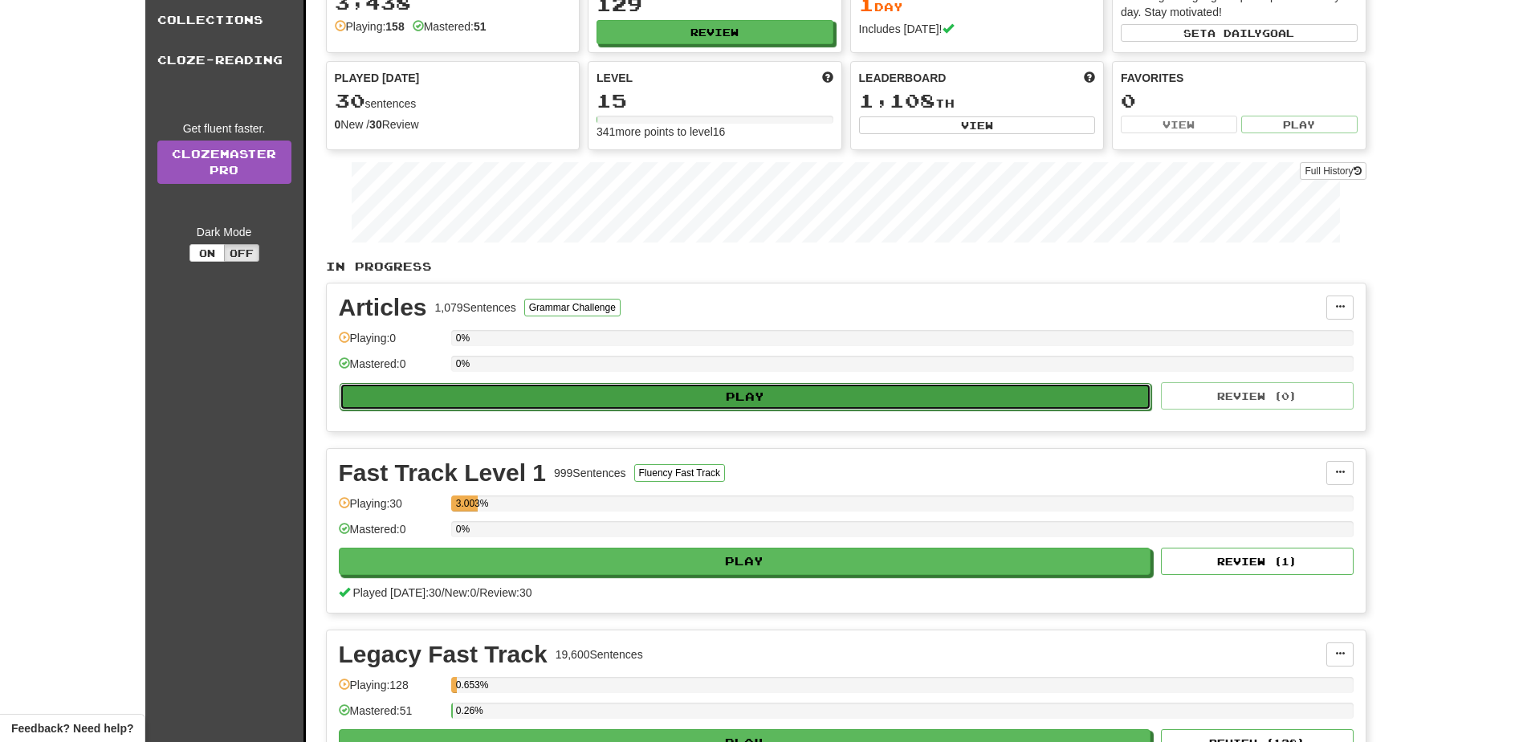
click at [648, 393] on button "Play" at bounding box center [746, 396] width 813 height 27
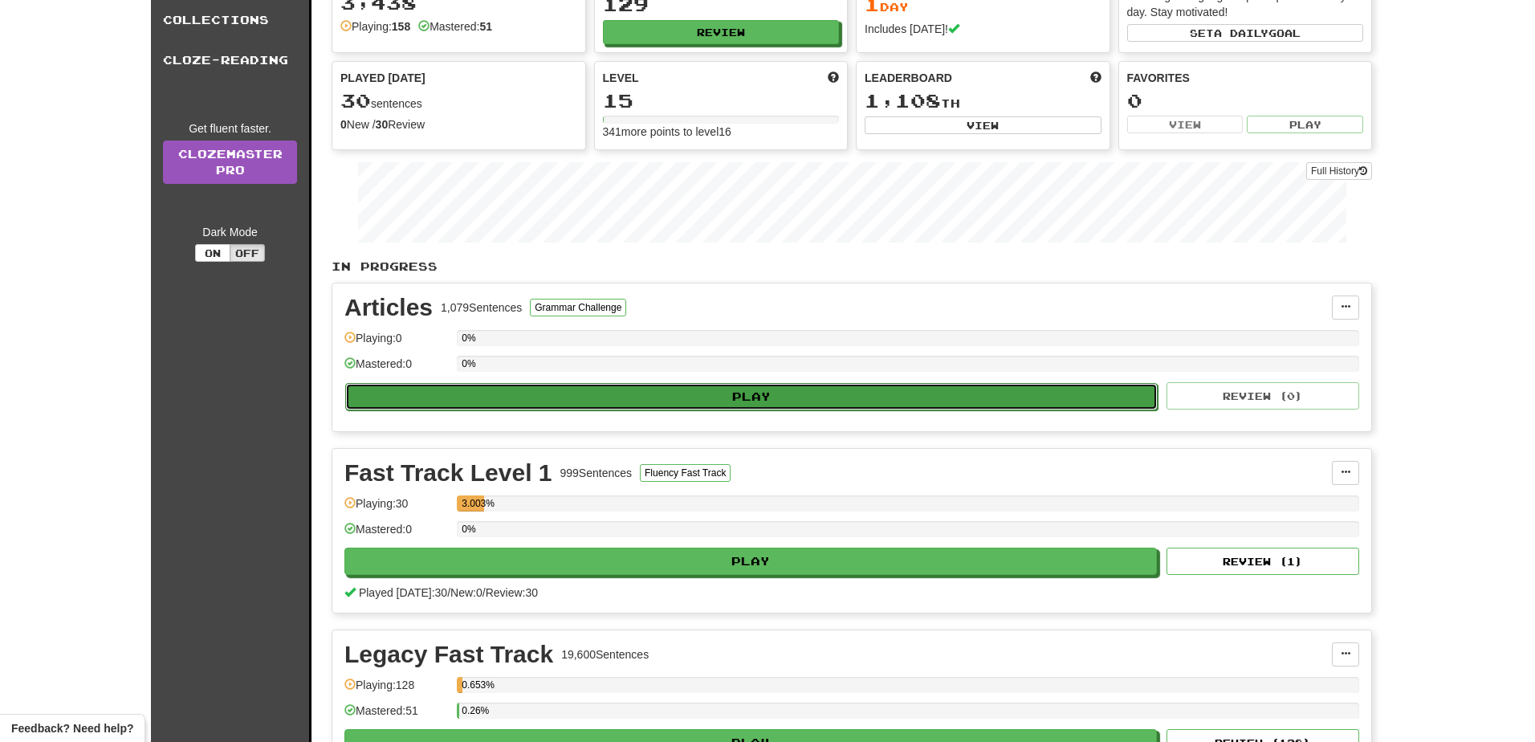
select select "**"
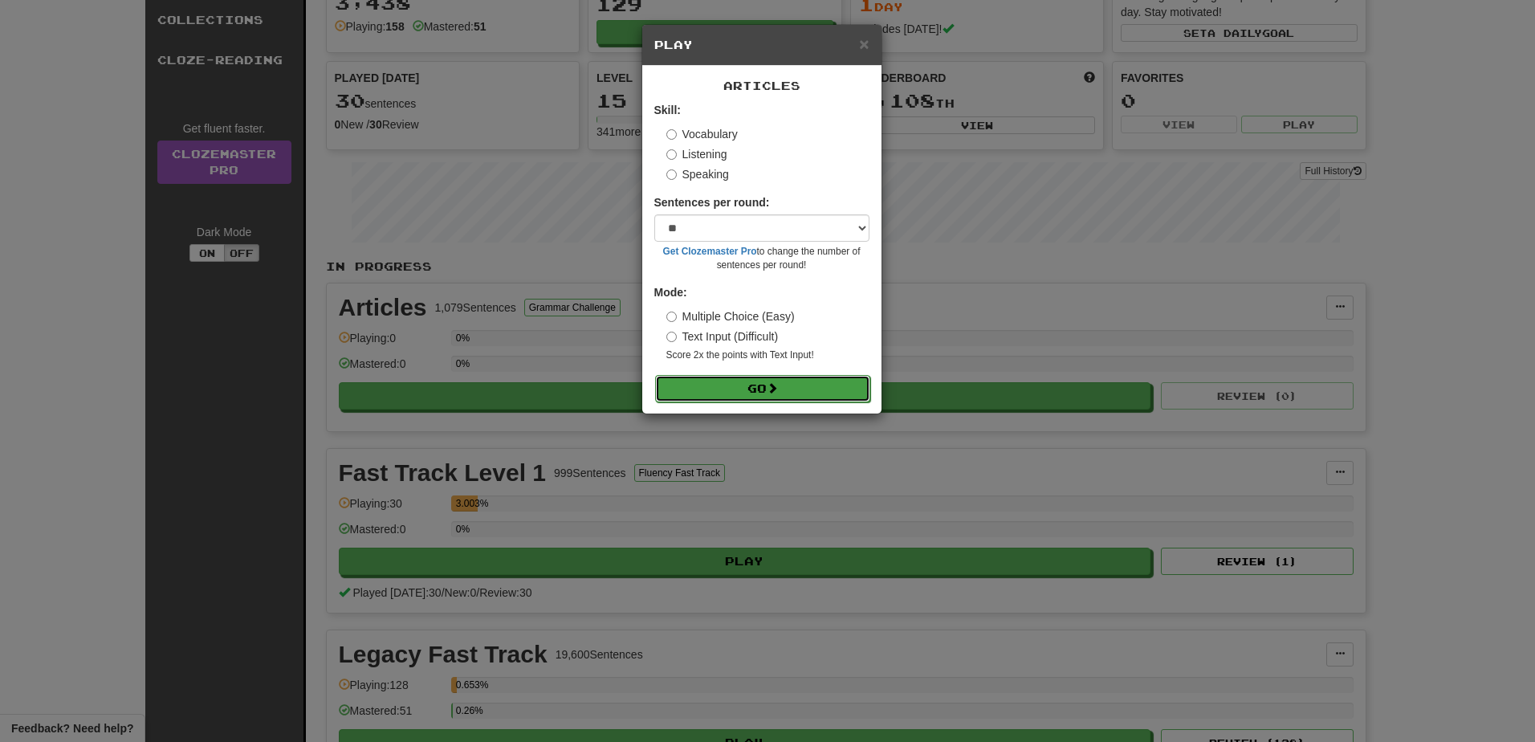
click at [706, 381] on button "Go" at bounding box center [762, 388] width 215 height 27
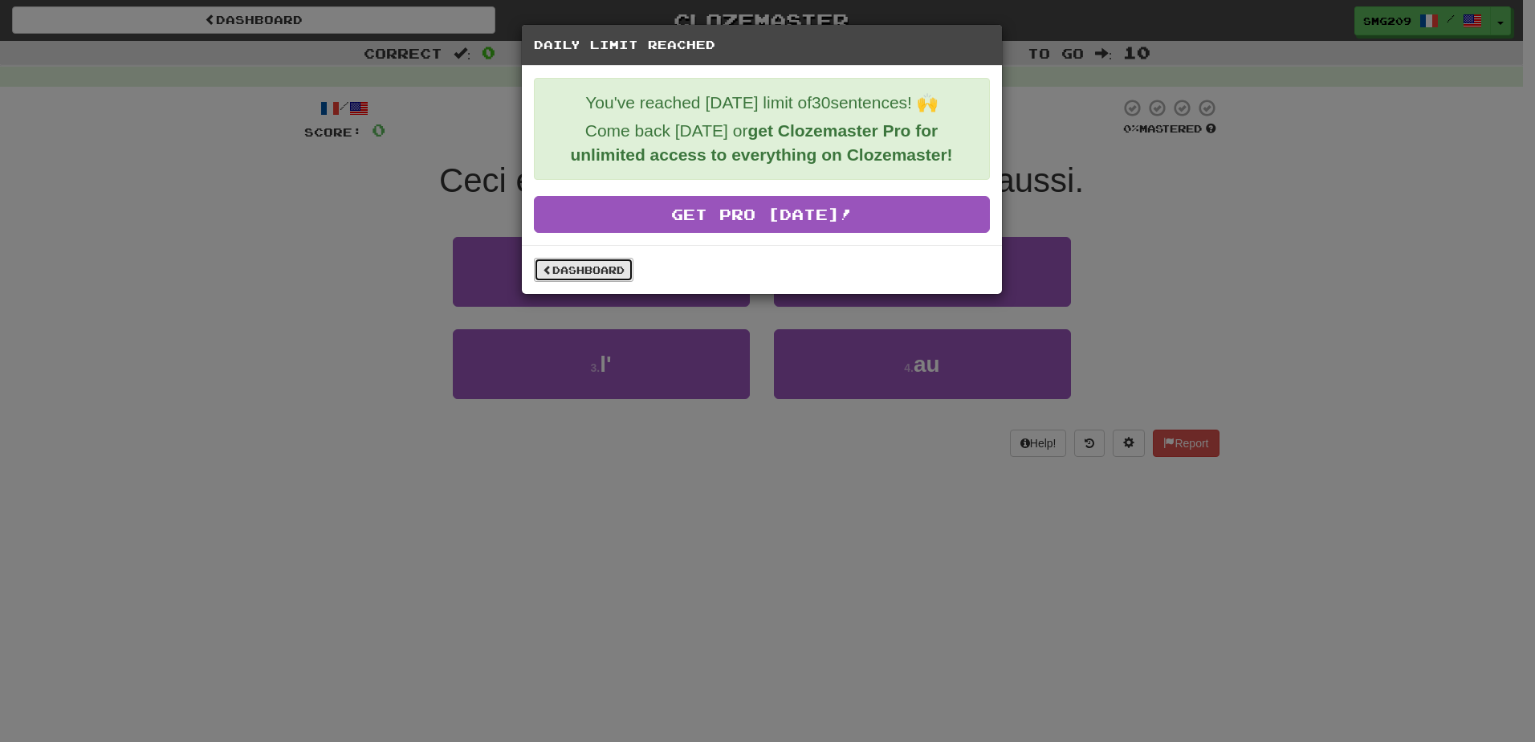
click at [602, 265] on link "Dashboard" at bounding box center [584, 270] width 100 height 24
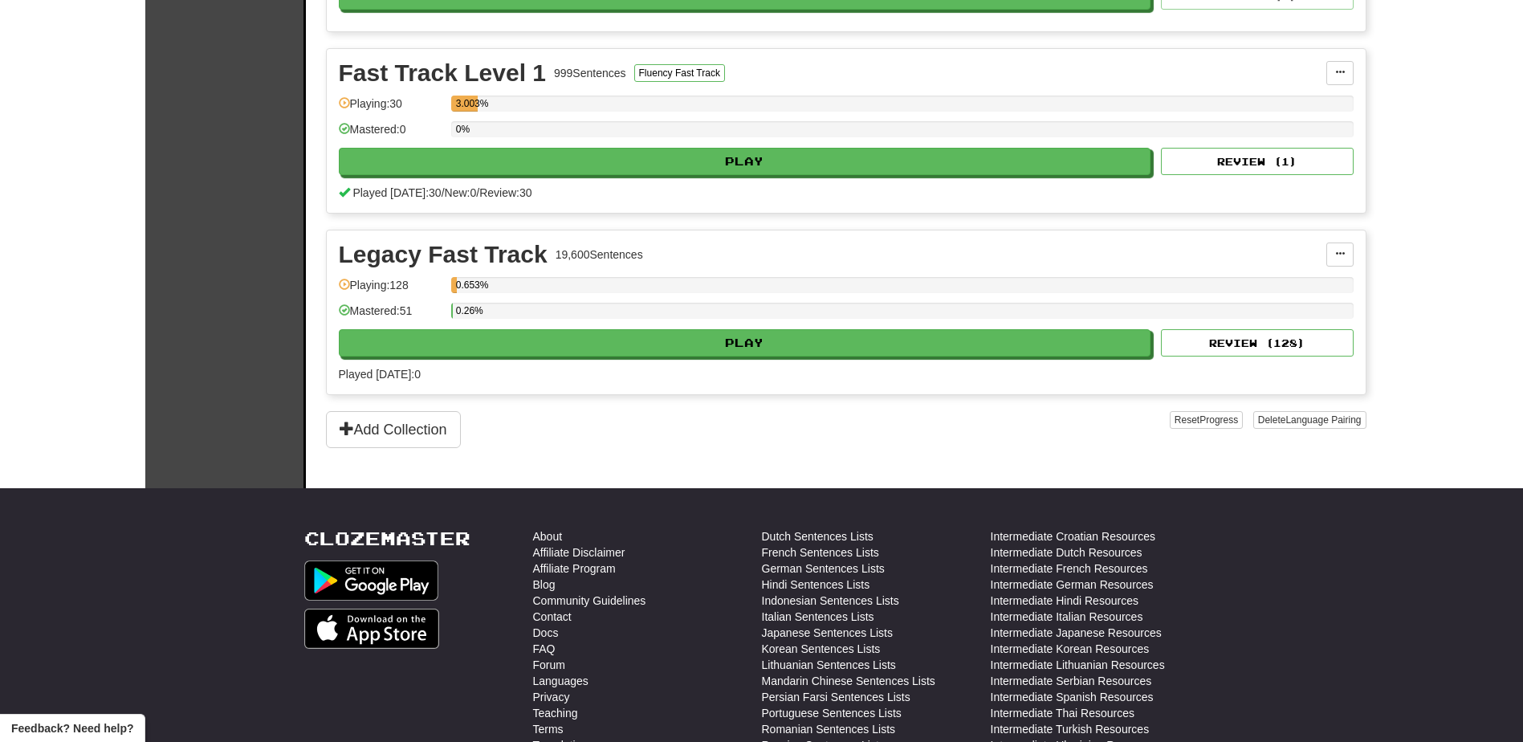
scroll to position [331, 0]
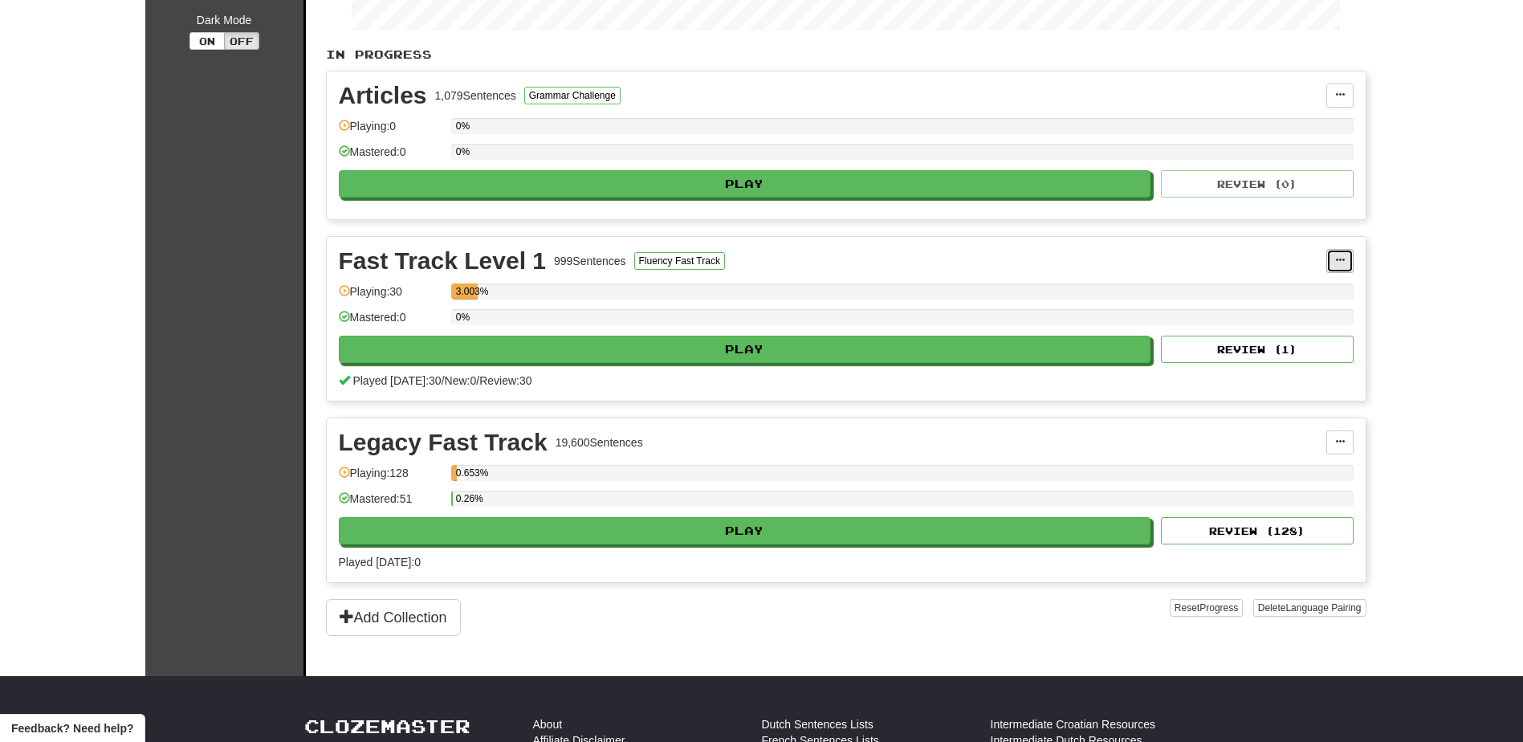
click at [1345, 267] on button at bounding box center [1340, 261] width 27 height 24
click at [1337, 439] on span at bounding box center [1340, 442] width 10 height 10
click at [1442, 433] on div "Clozemaster Dashboard Collections Cloze-Reading Get fluent faster. Clozemaster …" at bounding box center [761, 168] width 1523 height 936
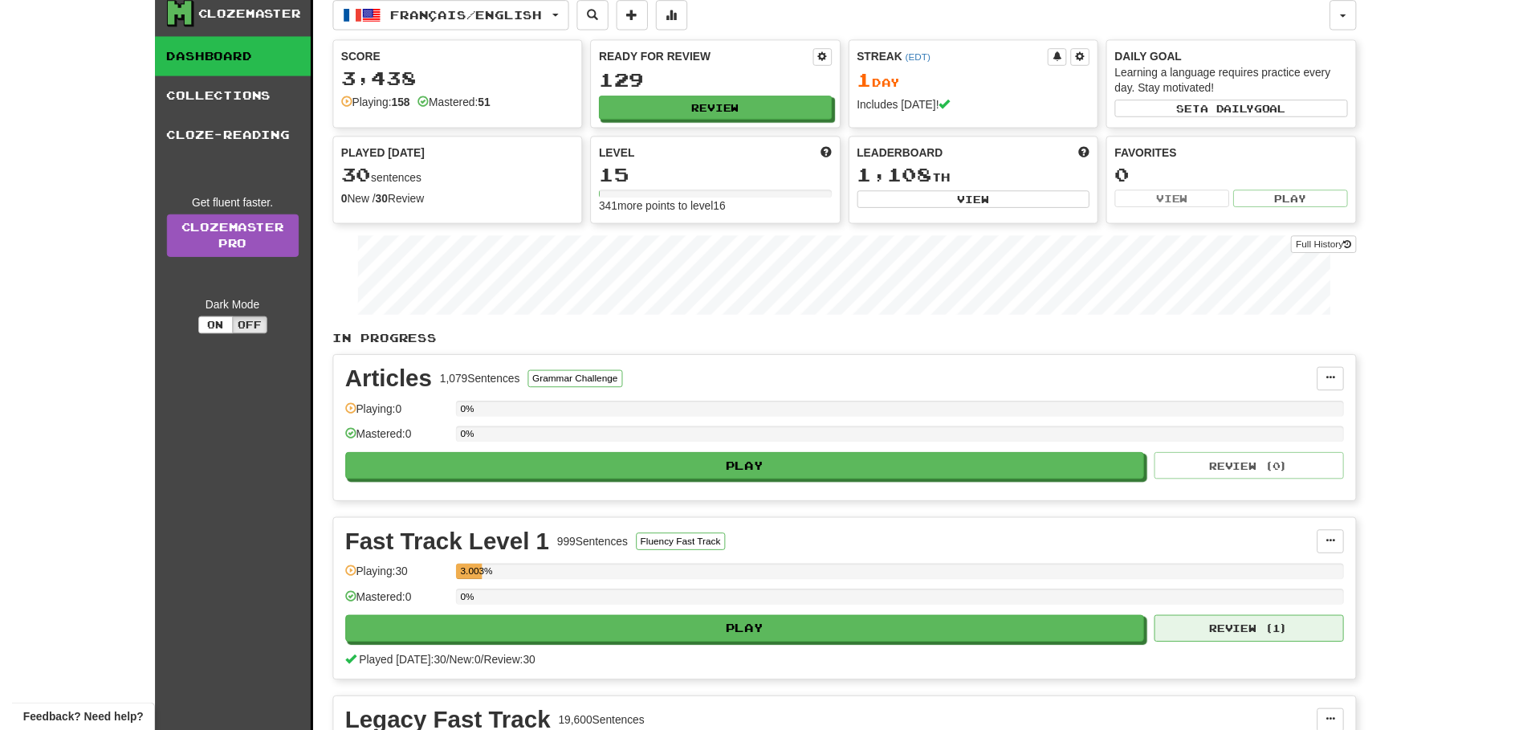
scroll to position [0, 0]
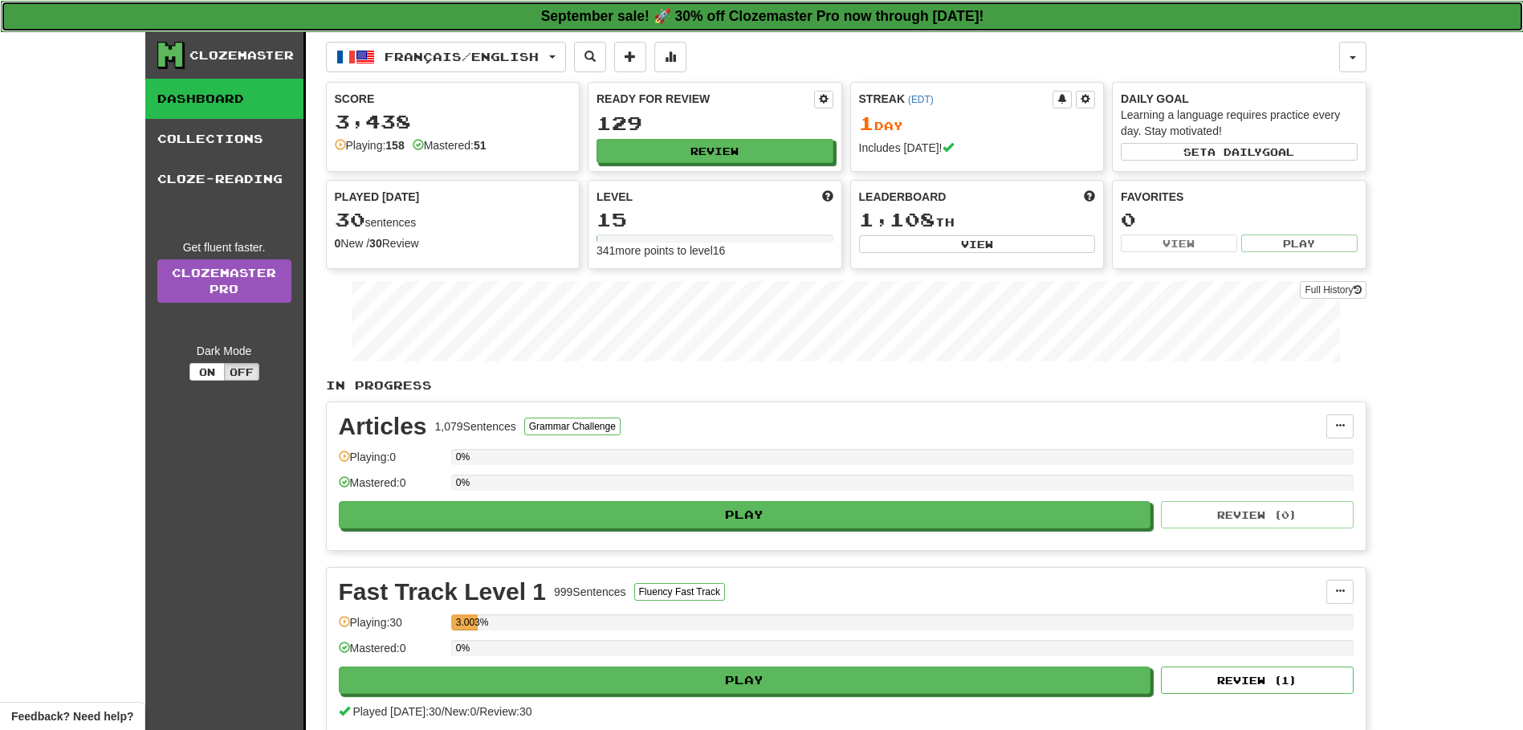
click at [959, 18] on strong "September sale! 🚀 30% off Clozemaster Pro now through [DATE]!" at bounding box center [762, 16] width 443 height 16
